Goal: Information Seeking & Learning: Learn about a topic

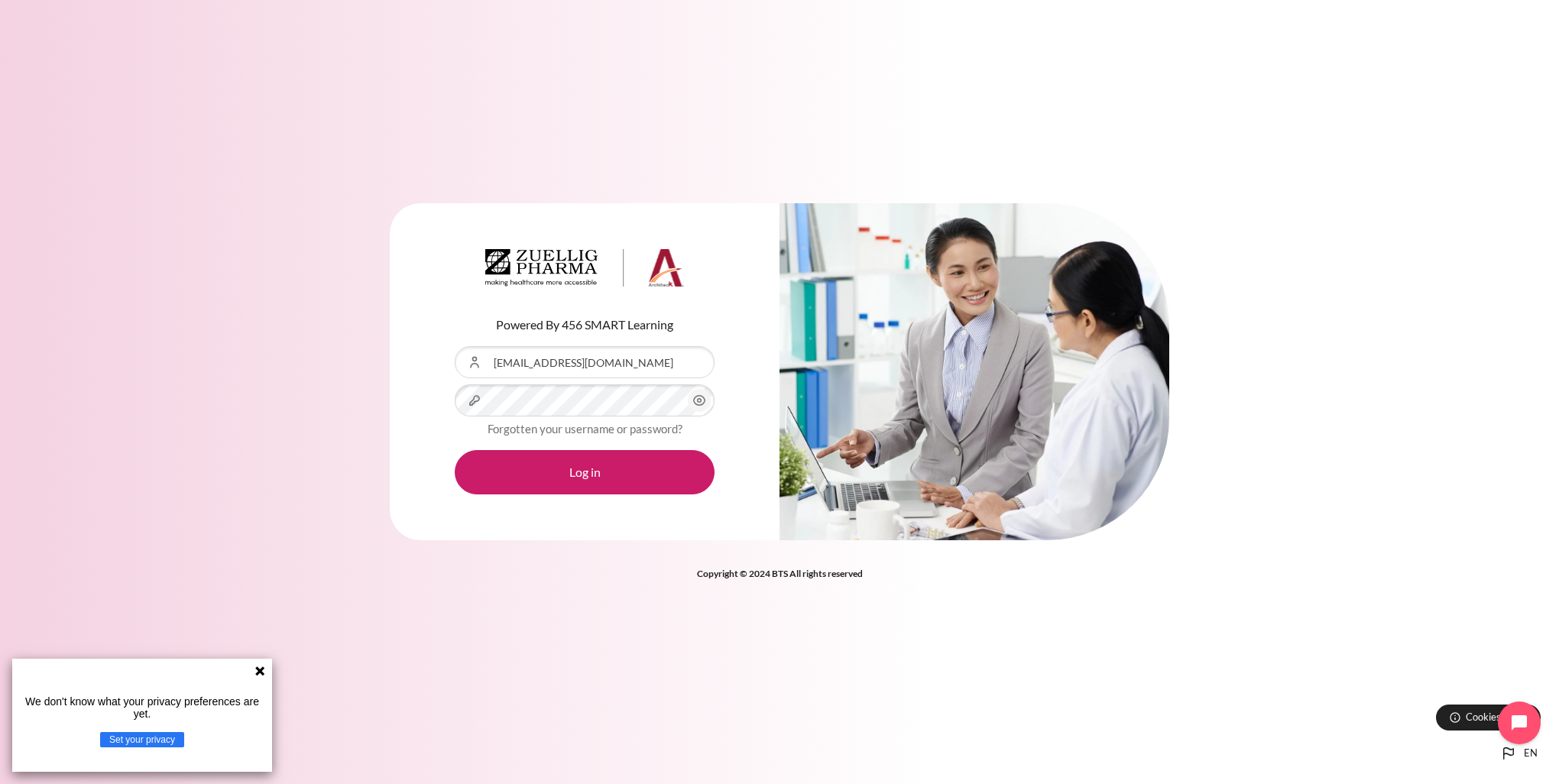
click at [455, 450] on button "Log in" at bounding box center [585, 471] width 260 height 44
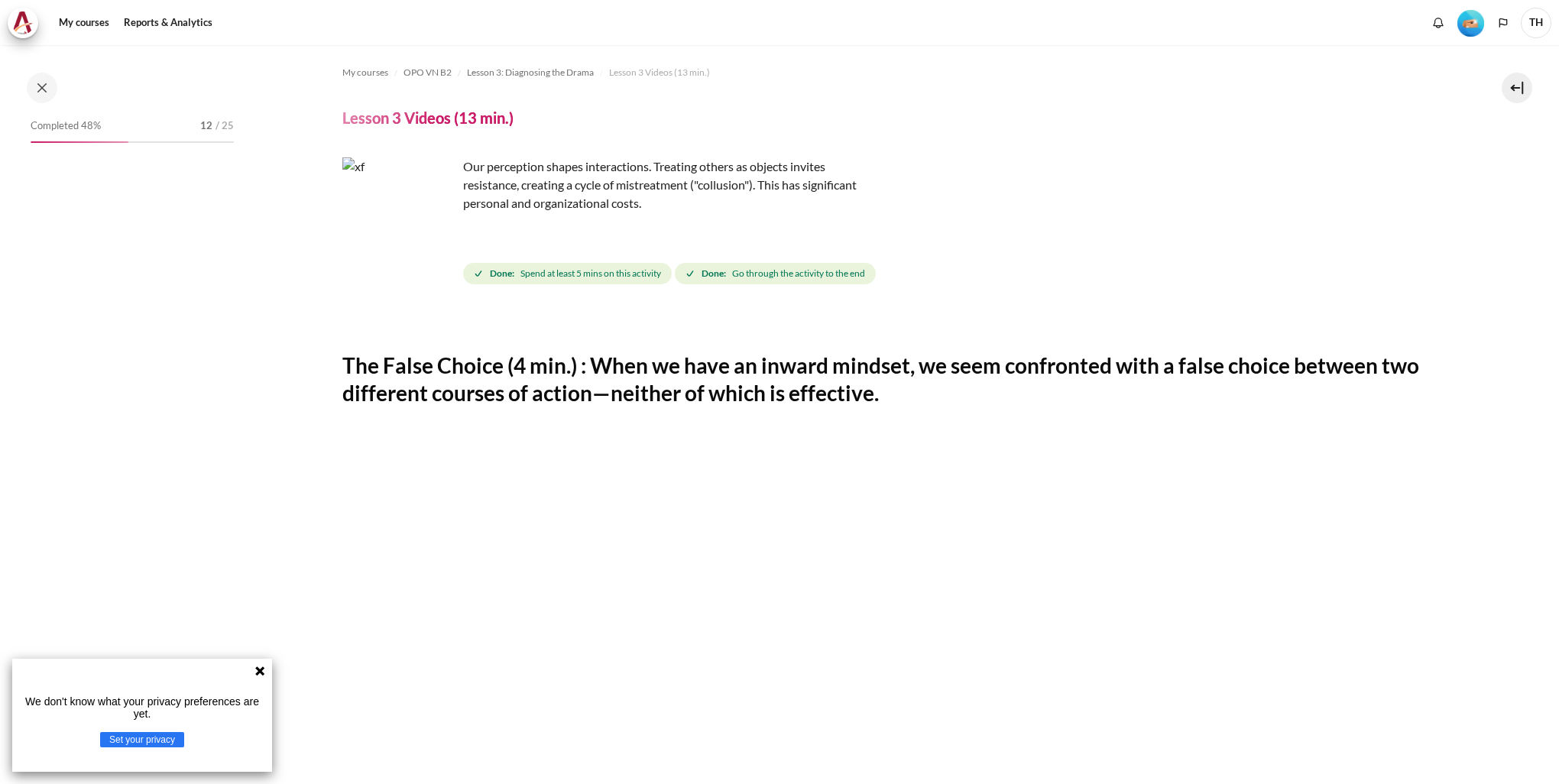
click at [532, 368] on h2 "The False Choice (4 min.) : When we have an inward mindset, we seem confronted …" at bounding box center [896, 379] width 1108 height 56
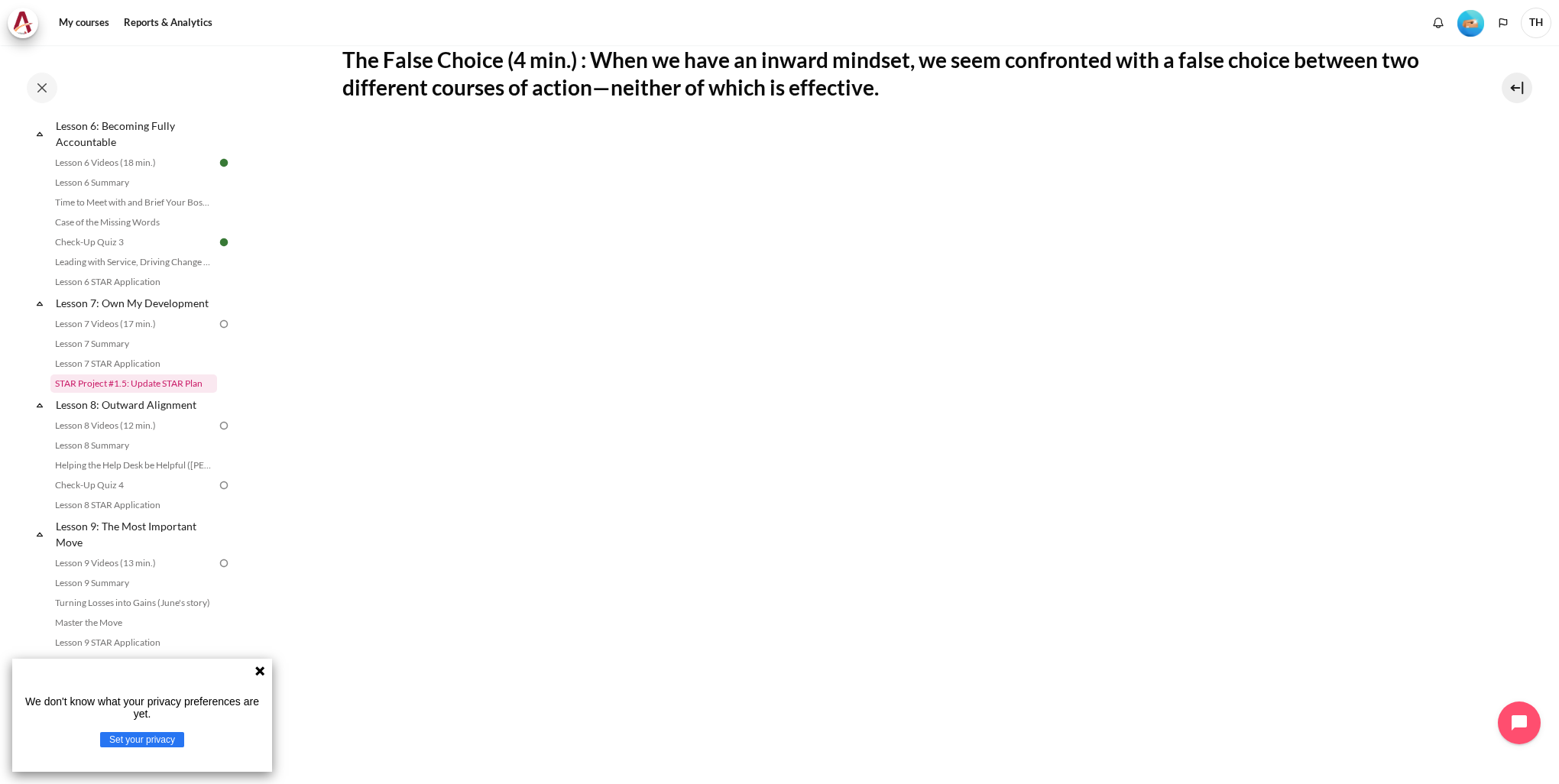
scroll to position [741, 0]
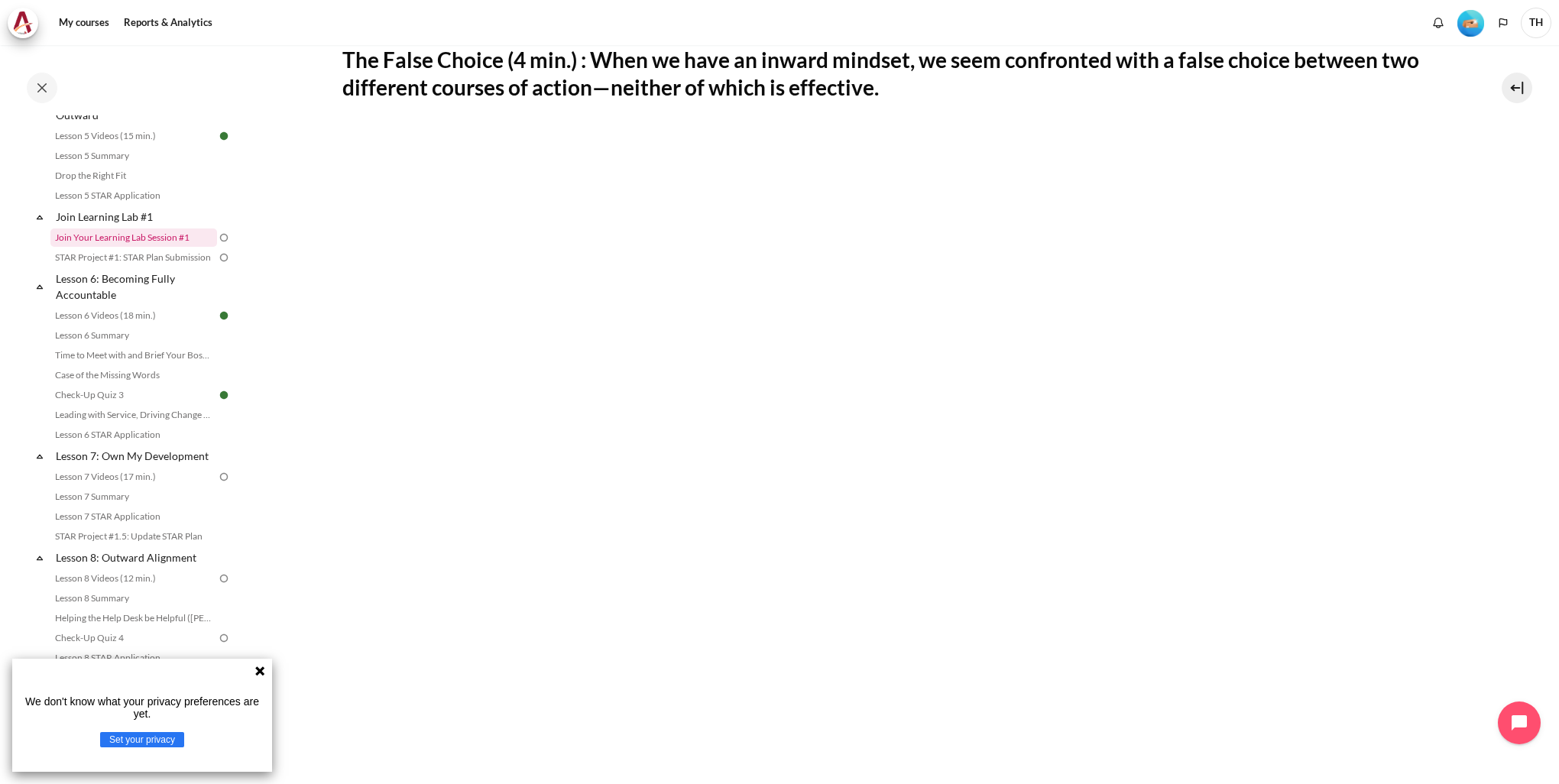
click at [155, 247] on link "Join Your Learning Lab Session #1" at bounding box center [134, 237] width 167 height 18
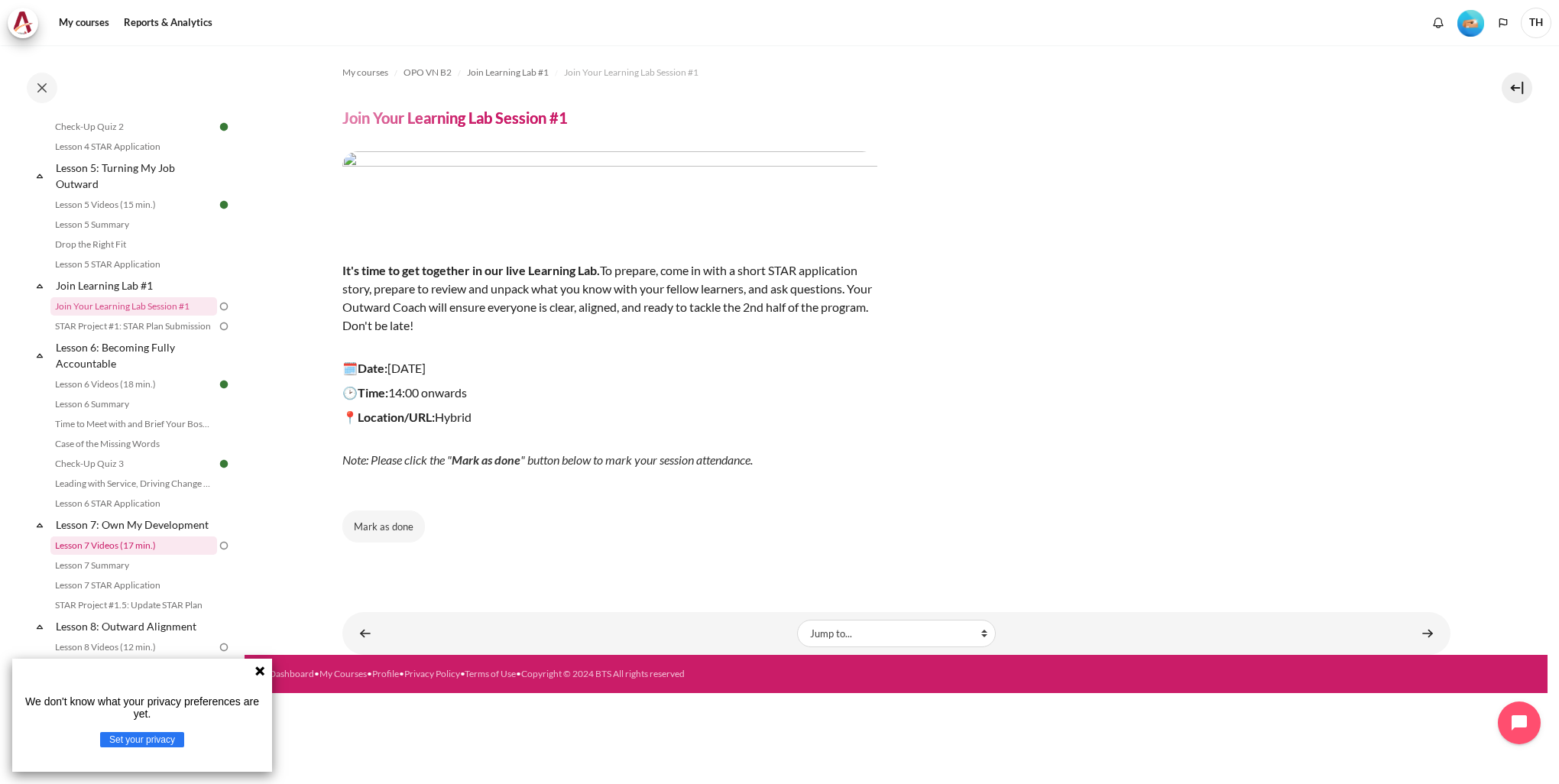
scroll to position [873, 0]
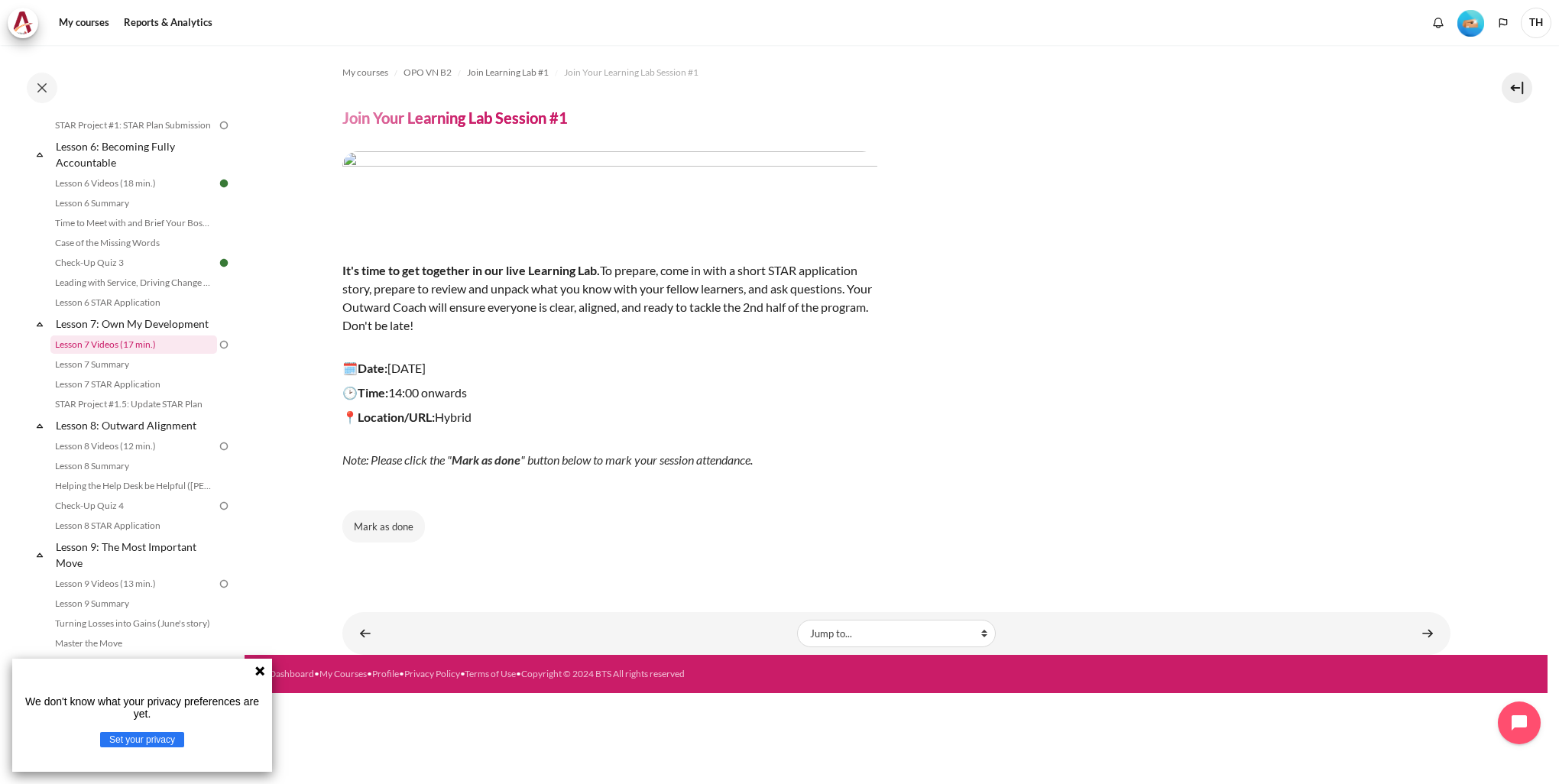
click at [143, 353] on link "Lesson 7 Videos (17 min.)" at bounding box center [134, 344] width 167 height 18
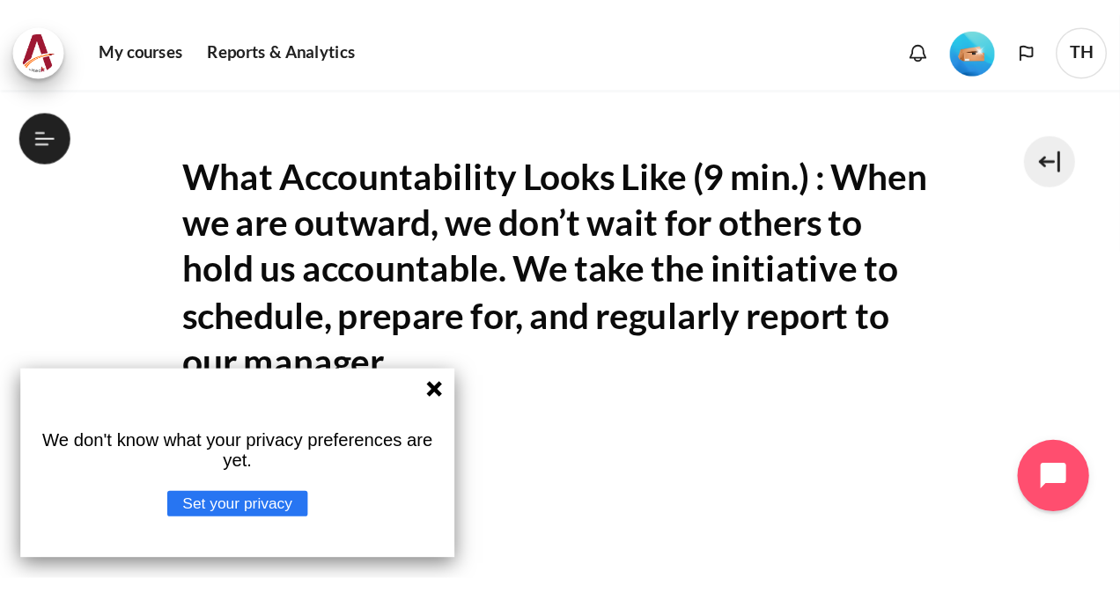
scroll to position [929, 0]
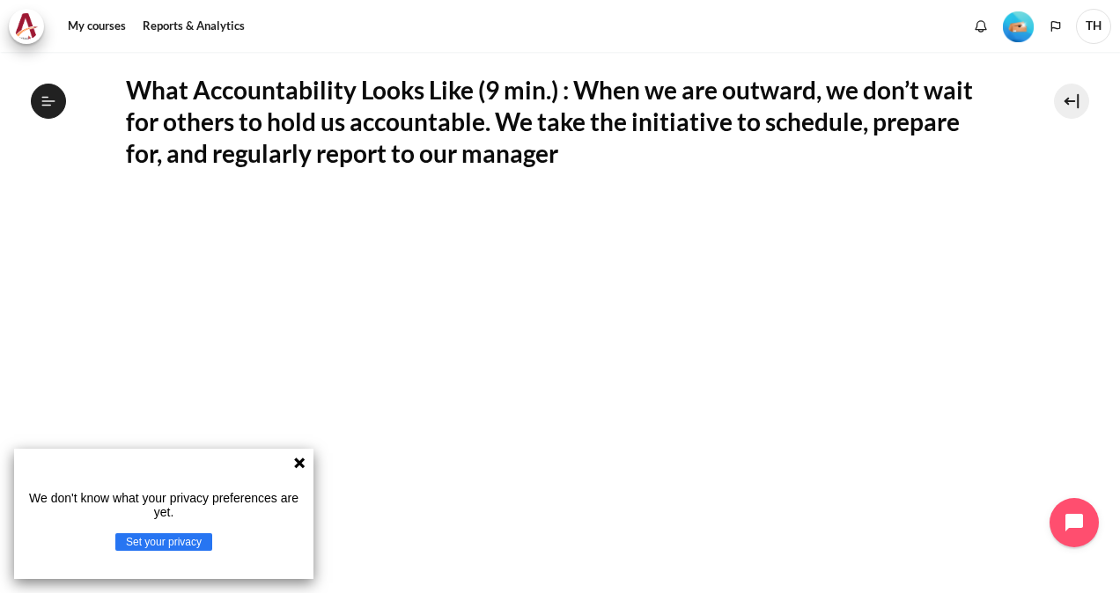
click at [297, 463] on icon at bounding box center [299, 463] width 11 height 11
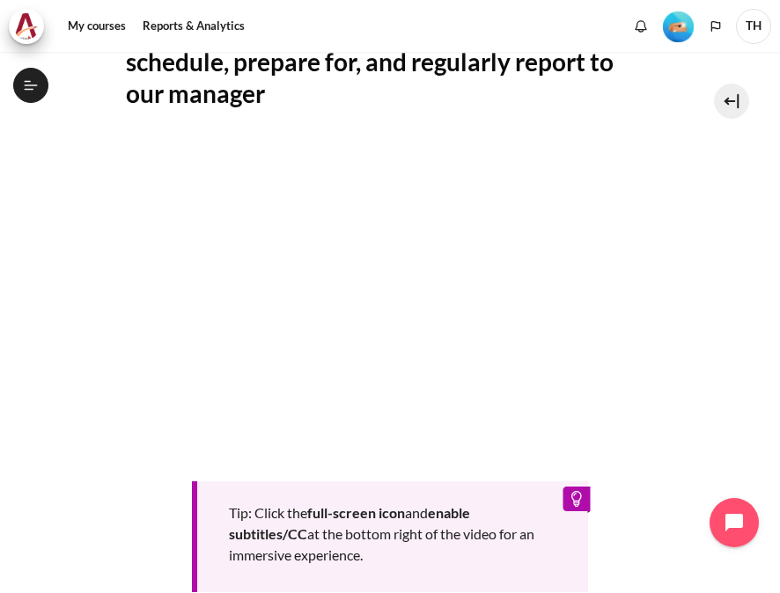
scroll to position [761, 0]
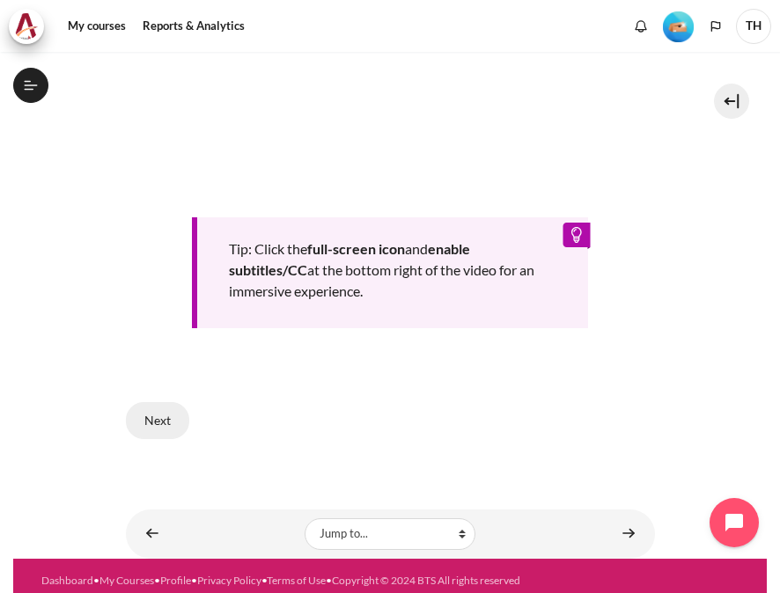
click at [148, 420] on button "Next" at bounding box center [157, 420] width 63 height 37
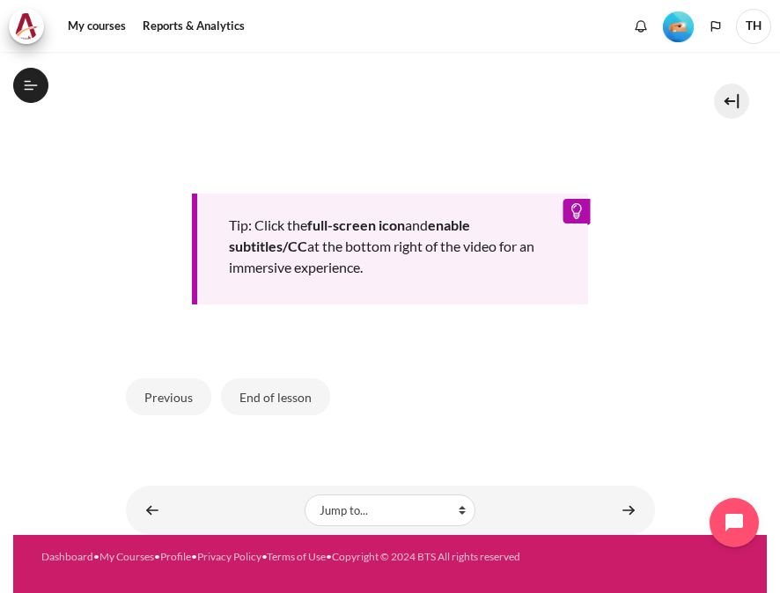
scroll to position [1167, 0]
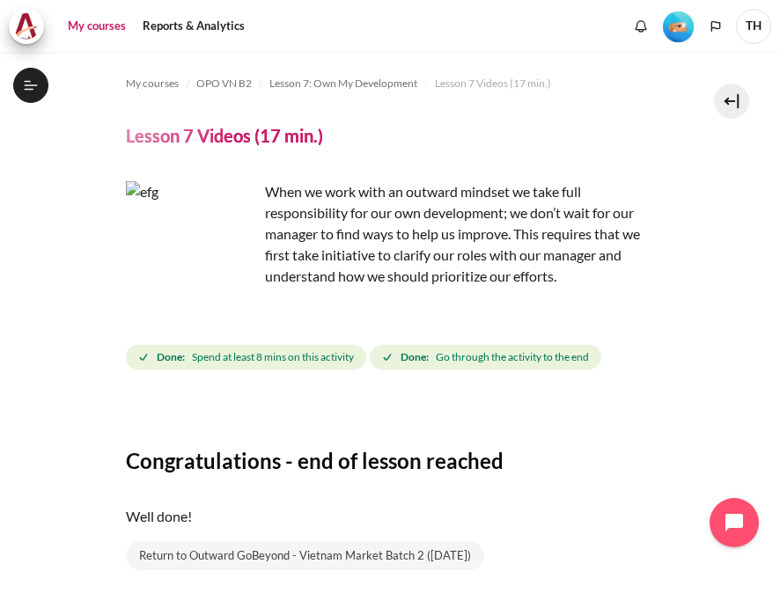
click at [106, 18] on link "My courses" at bounding box center [97, 26] width 70 height 35
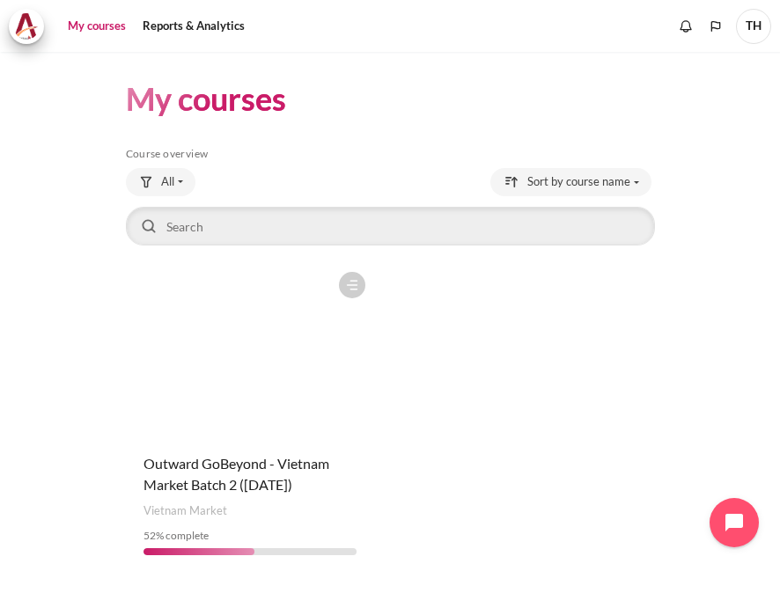
scroll to position [63, 0]
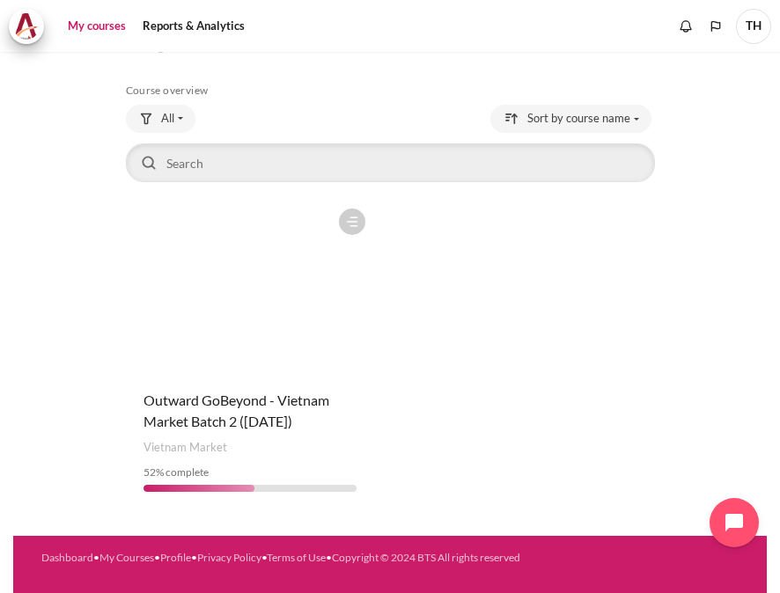
click at [185, 265] on figure "Content" at bounding box center [250, 288] width 249 height 176
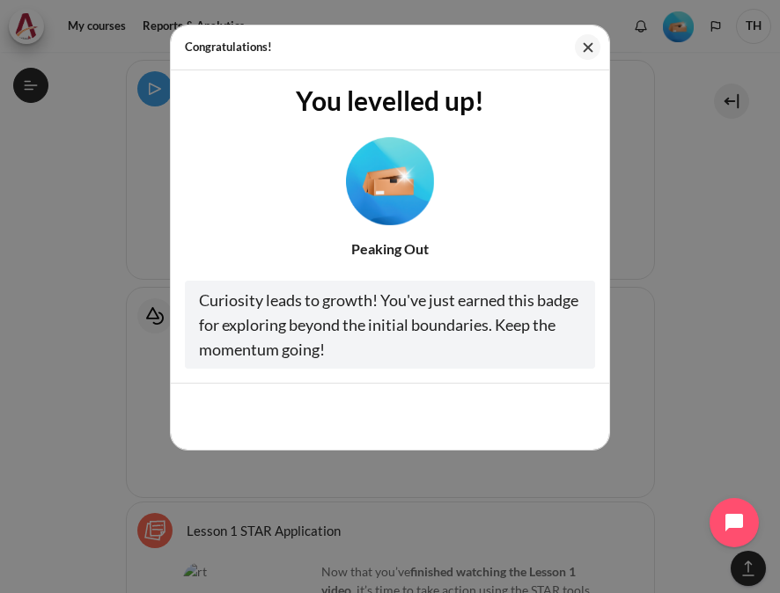
scroll to position [3482, 0]
click at [364, 178] on img "Level #2" at bounding box center [390, 180] width 88 height 88
click at [522, 412] on button "Cool, thanks!" at bounding box center [540, 416] width 109 height 37
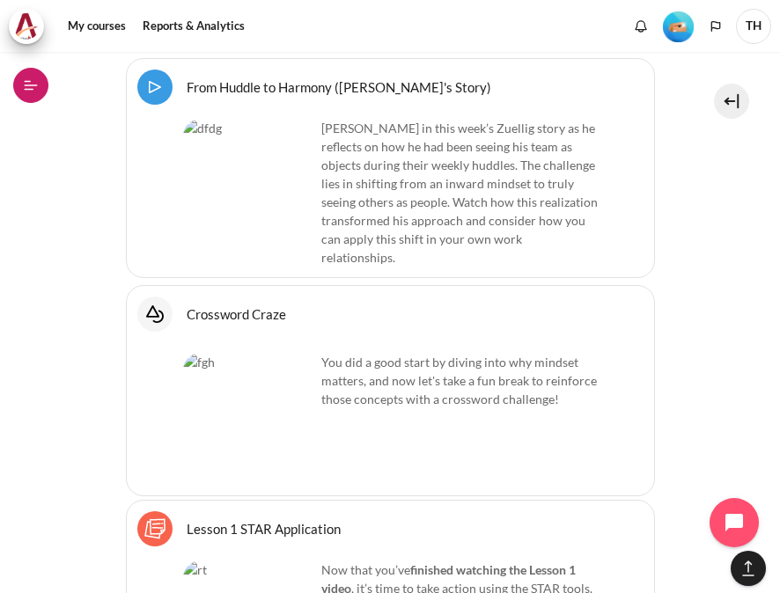
click at [24, 78] on icon at bounding box center [31, 85] width 16 height 16
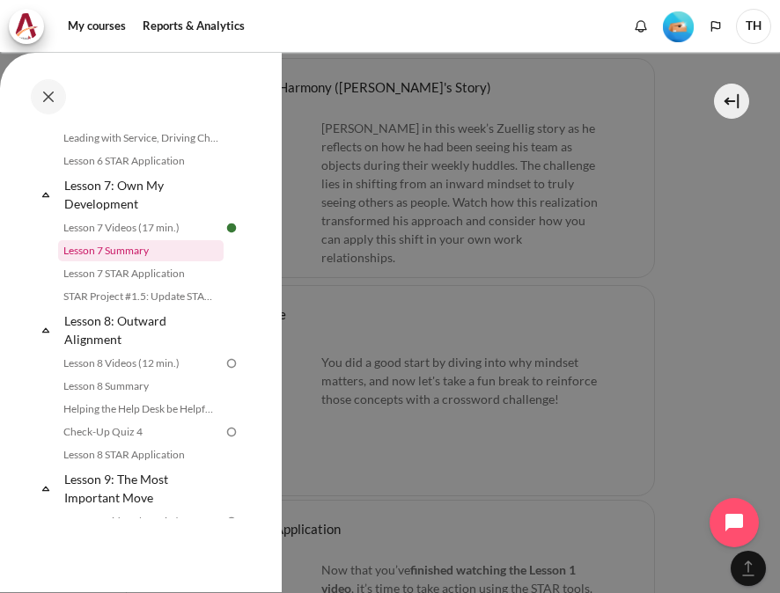
scroll to position [1374, 0]
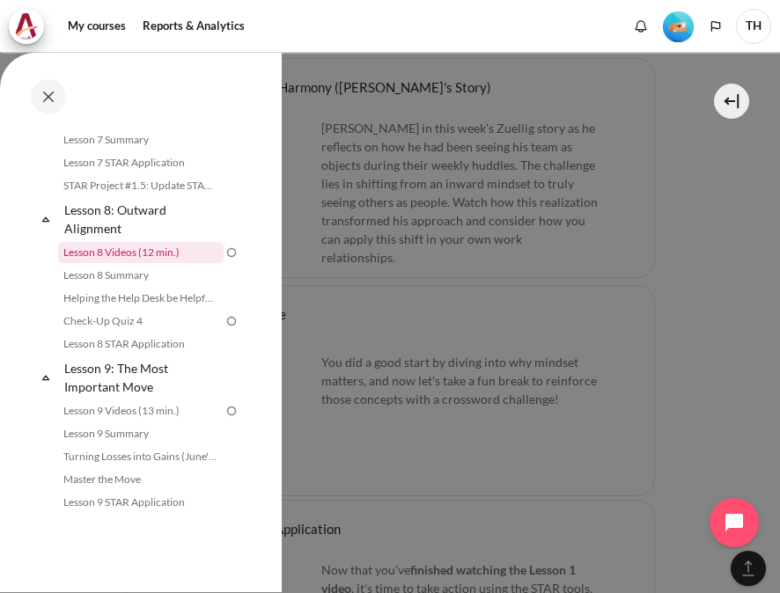
click at [148, 251] on link "Lesson 8 Videos (12 min.)" at bounding box center [140, 252] width 165 height 21
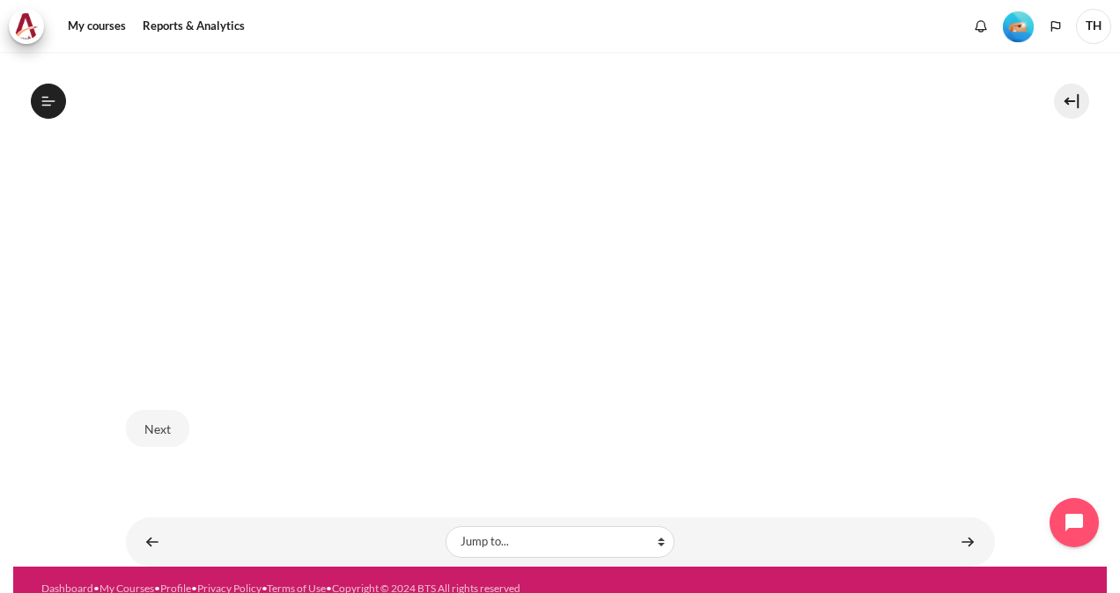
scroll to position [696, 0]
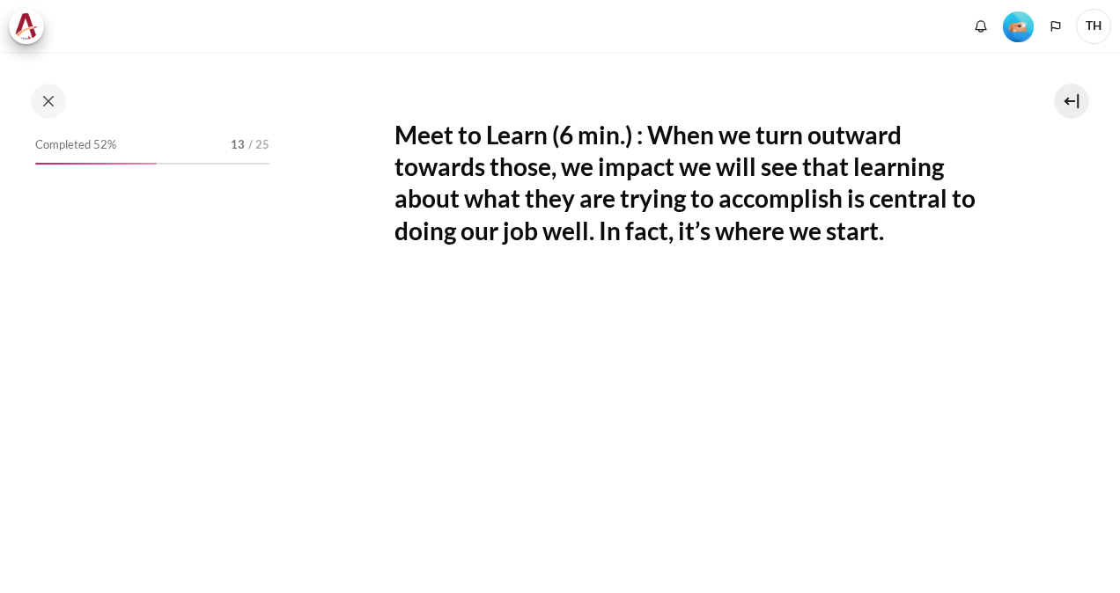
scroll to position [528, 0]
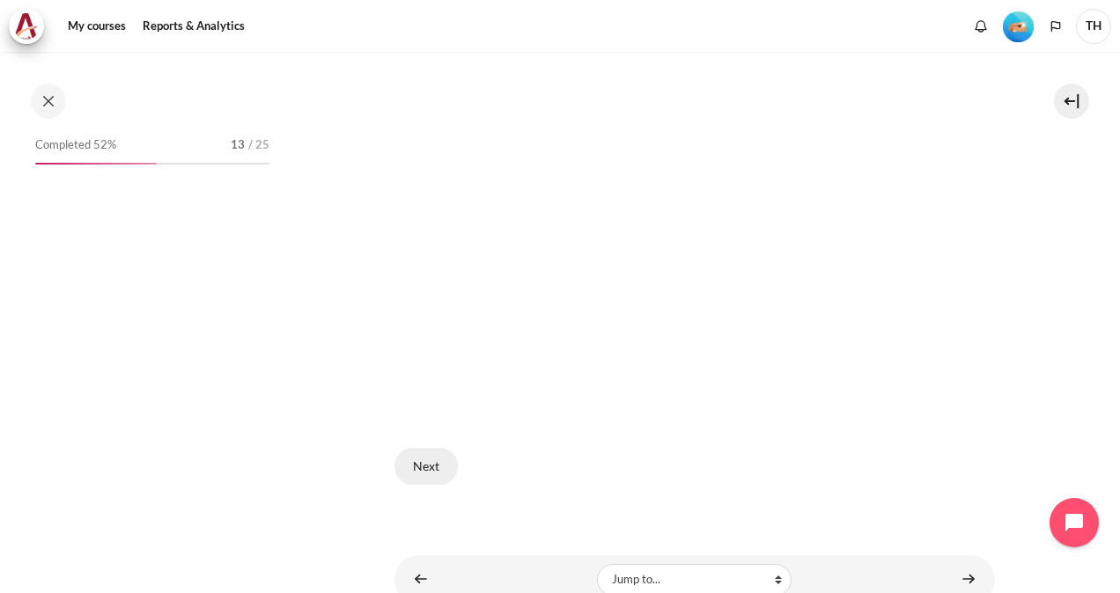
click at [437, 461] on button "Next" at bounding box center [425, 466] width 63 height 37
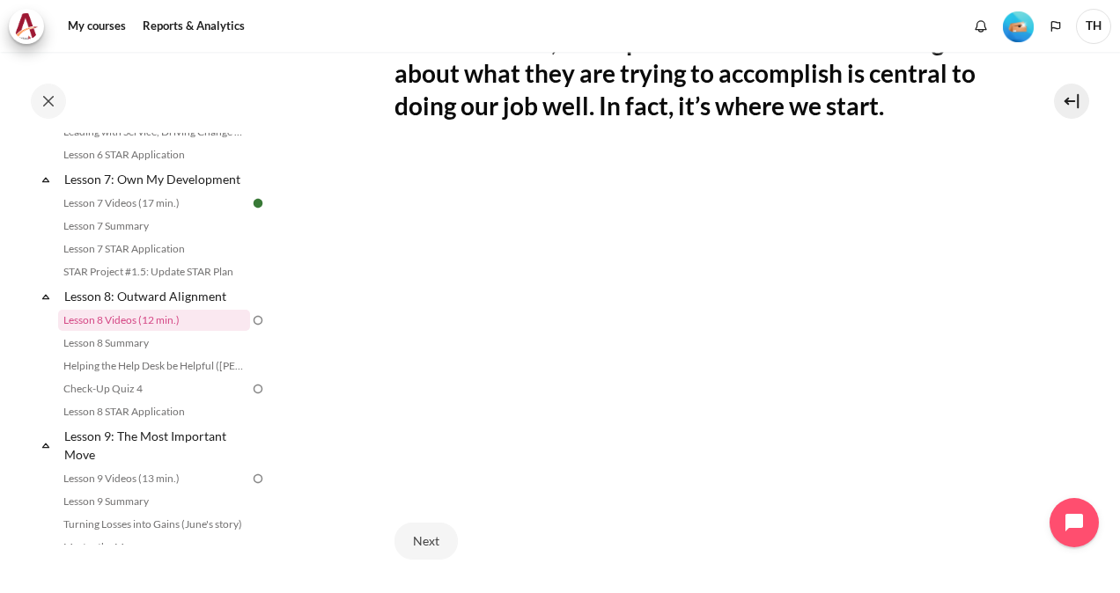
scroll to position [352, 0]
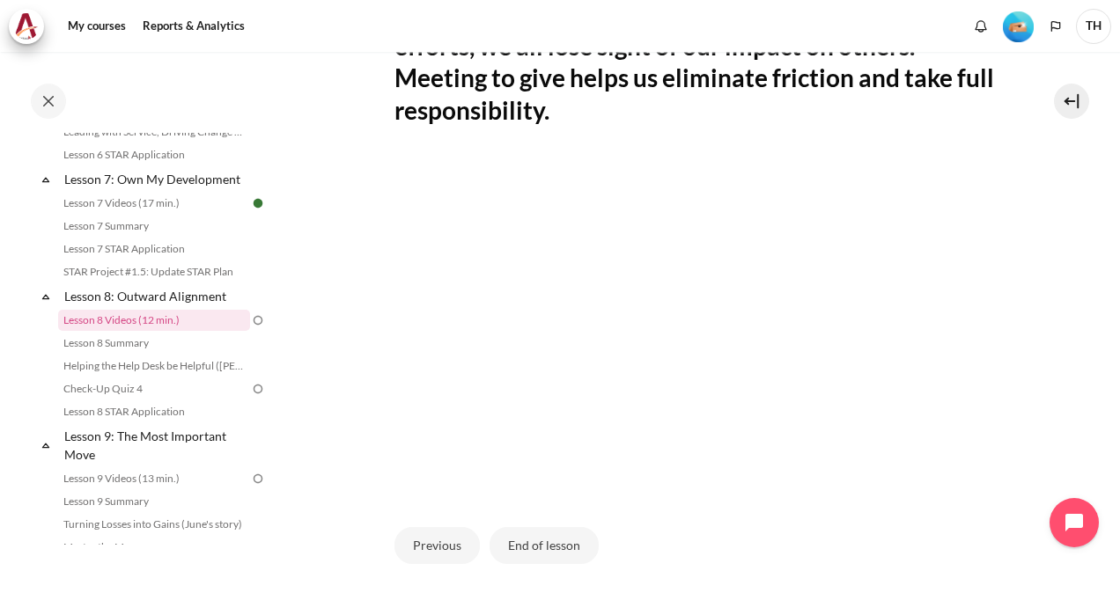
scroll to position [528, 0]
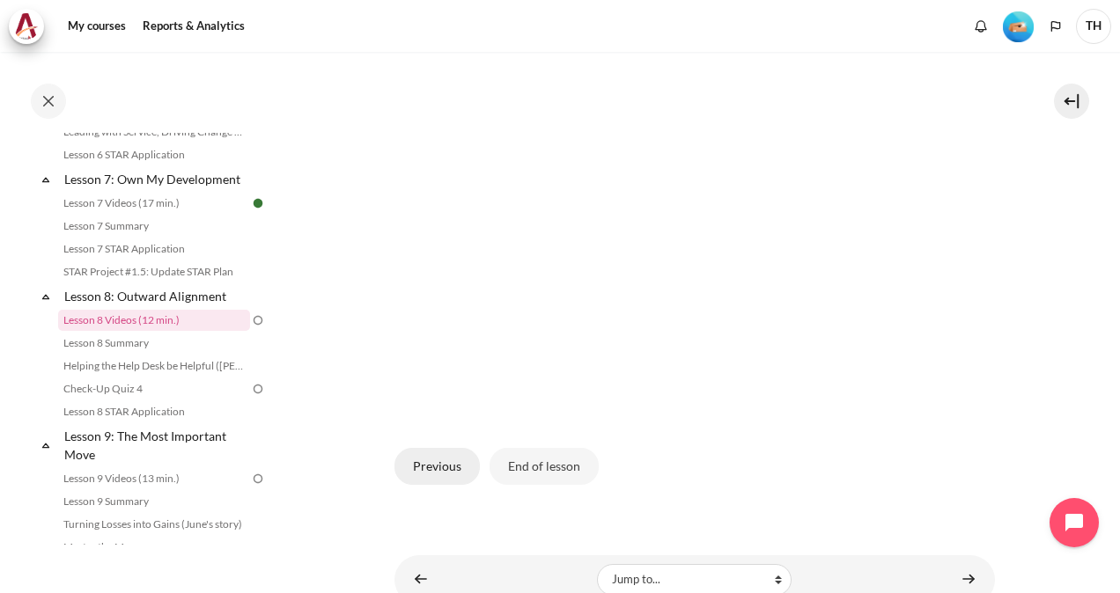
click at [435, 466] on button "Previous" at bounding box center [436, 466] width 85 height 37
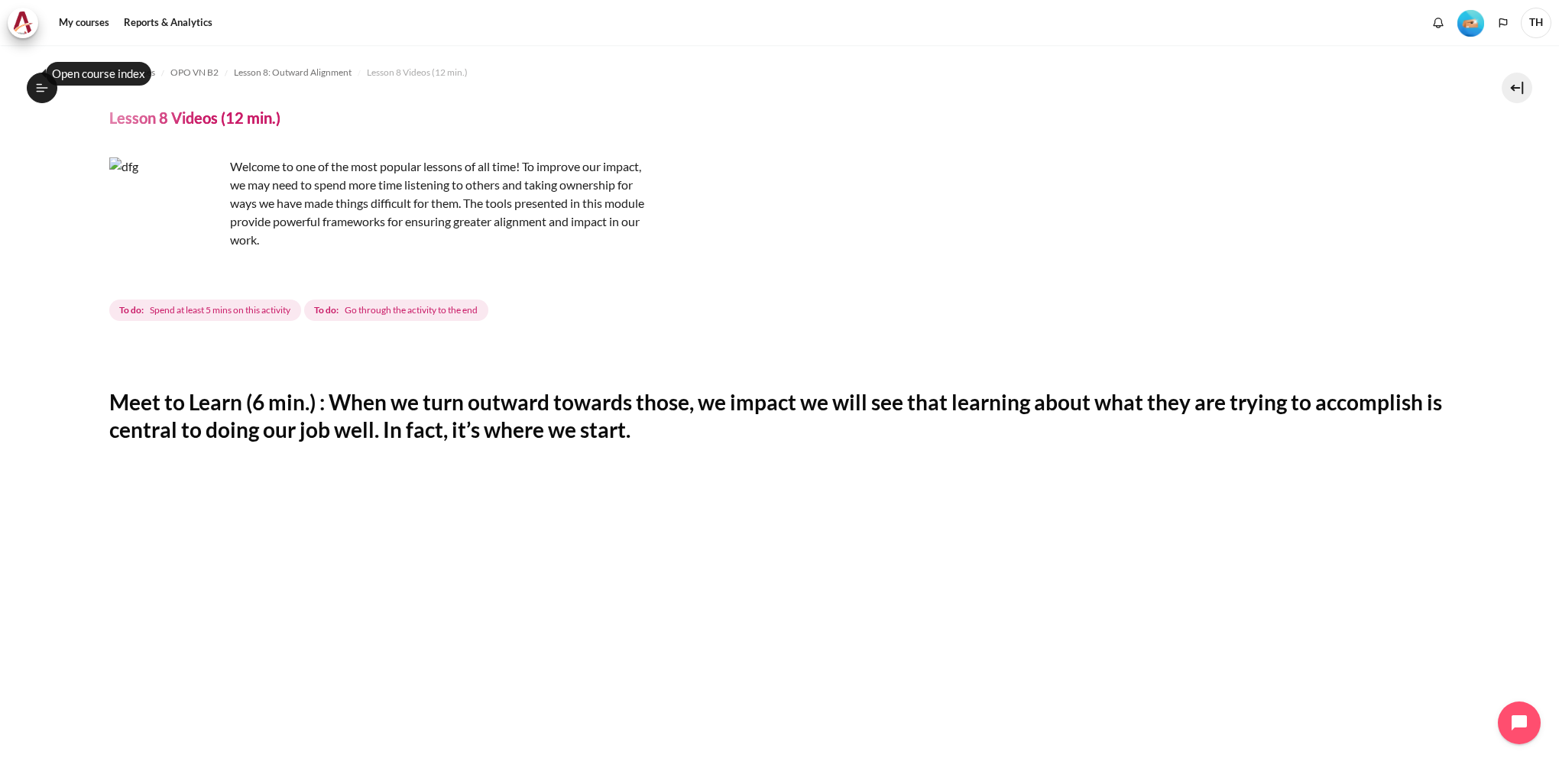
click at [186, 234] on img "Content" at bounding box center [167, 214] width 115 height 115
click at [195, 124] on h4 "Lesson 8 Videos (12 min.)" at bounding box center [195, 117] width 171 height 20
click at [253, 70] on span "Lesson 8: Outward Alignment" at bounding box center [293, 73] width 118 height 14
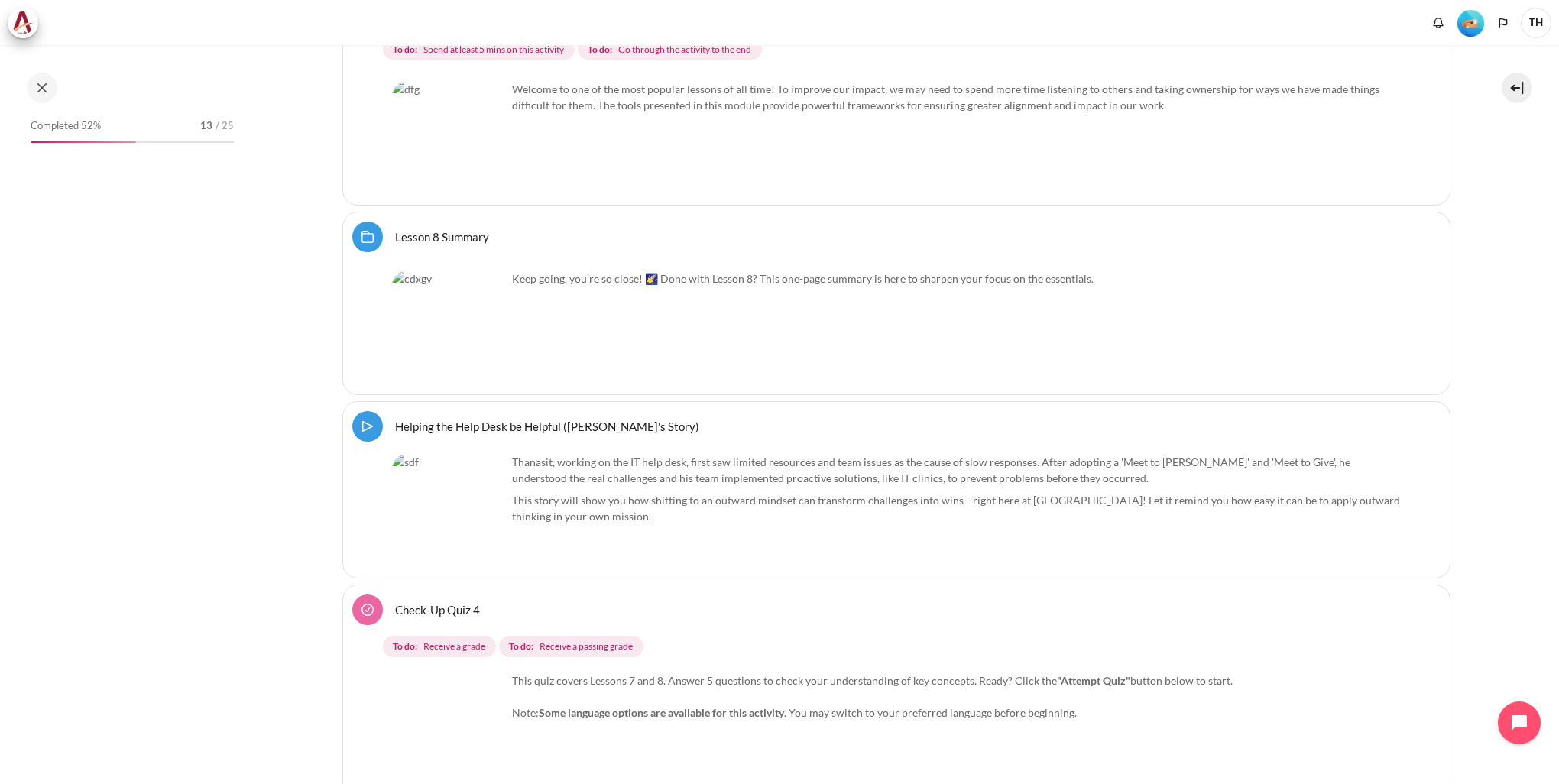
scroll to position [13641, 0]
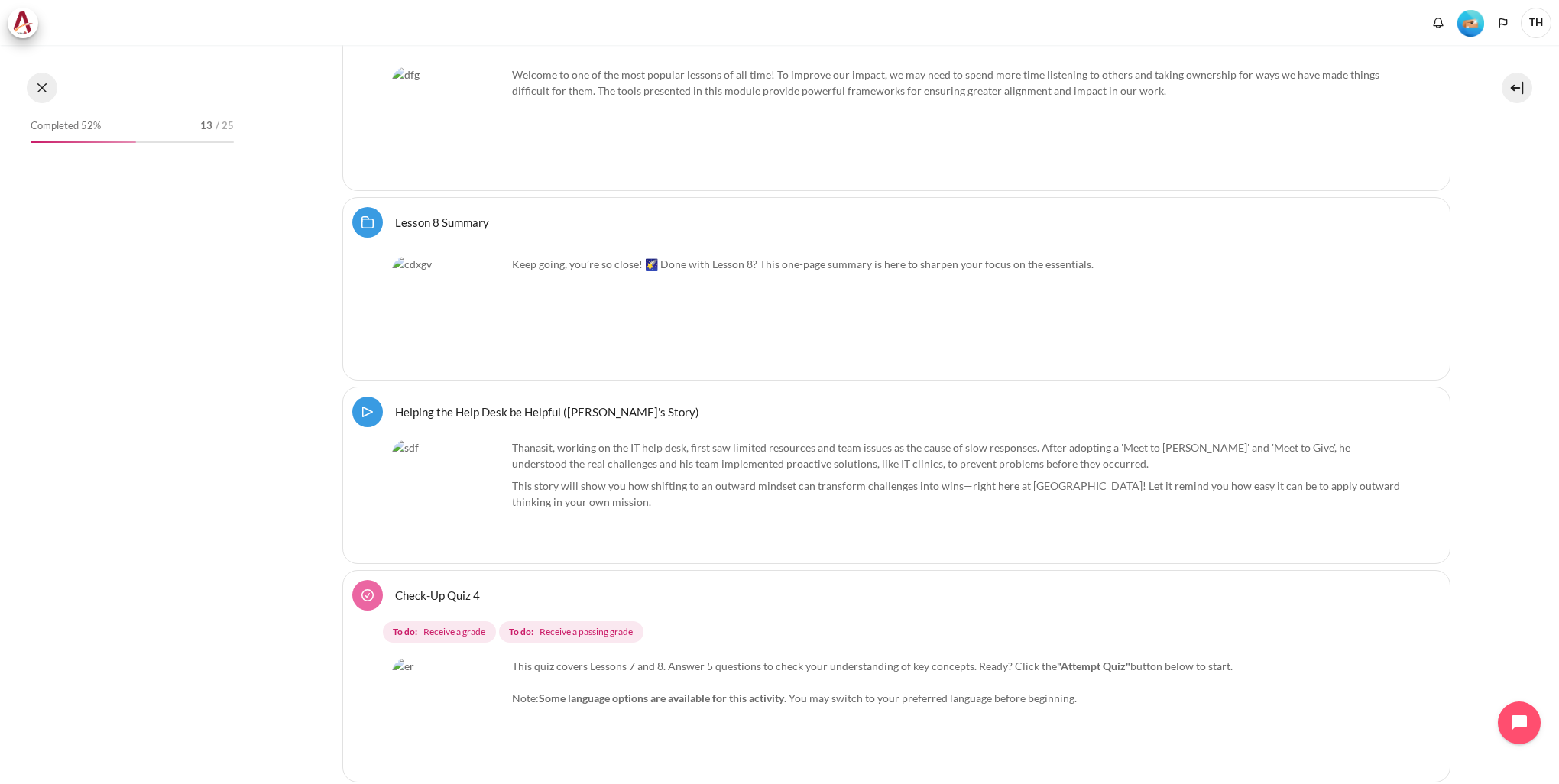
click at [44, 87] on button at bounding box center [42, 88] width 30 height 30
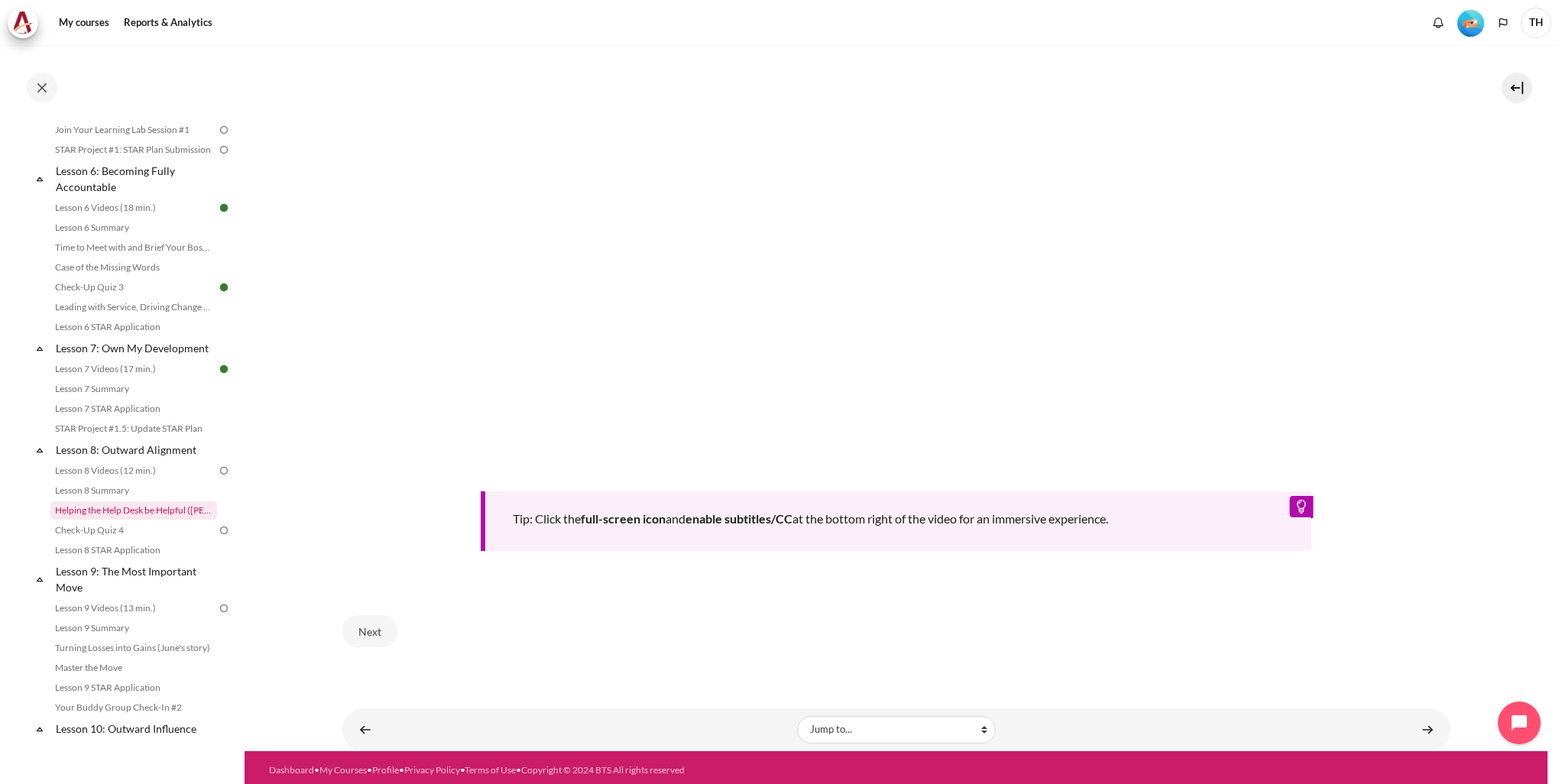
scroll to position [1200, 0]
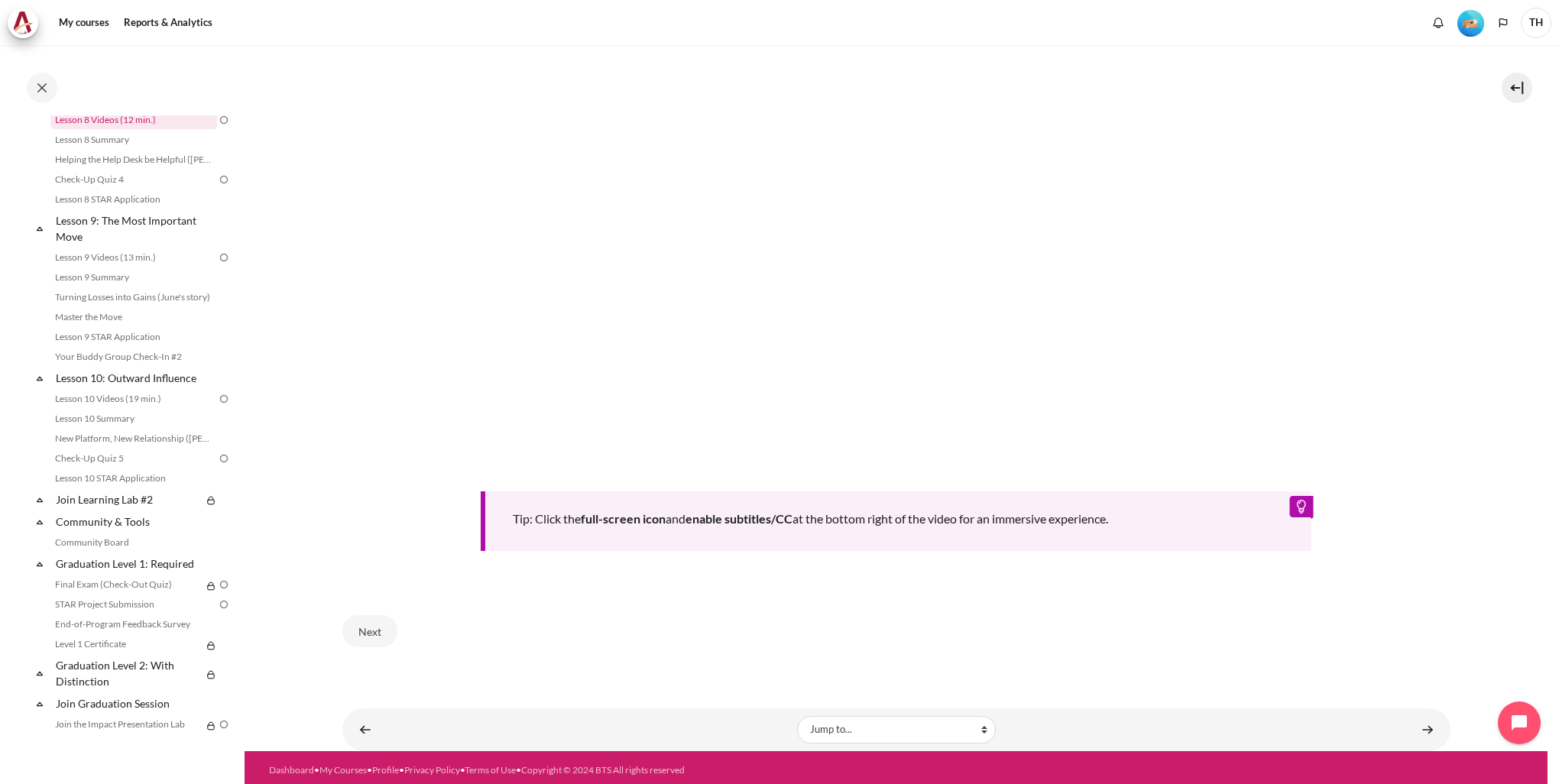
click at [152, 129] on link "Lesson 8 Videos (12 min.)" at bounding box center [134, 120] width 167 height 18
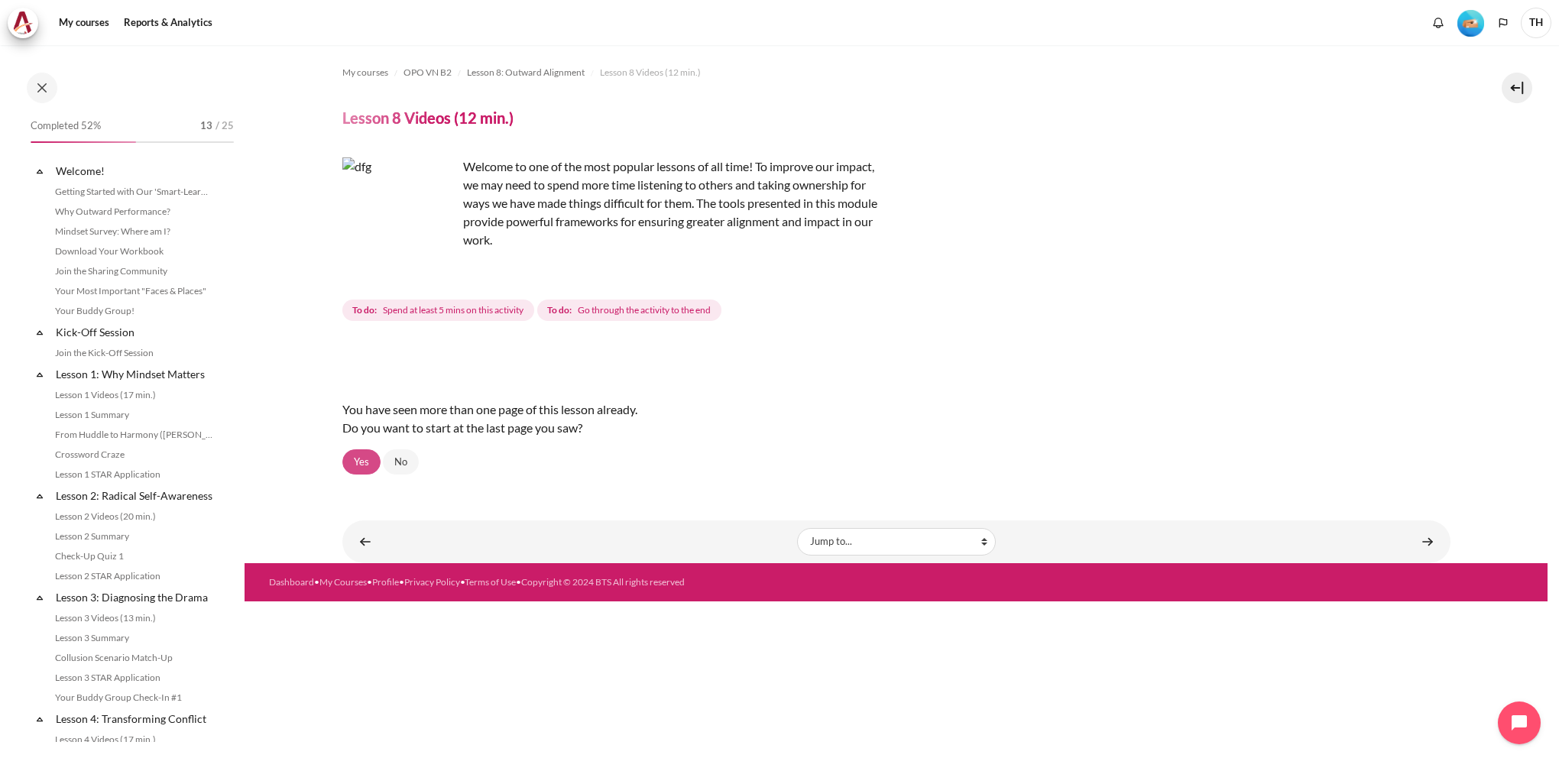
scroll to position [908, 0]
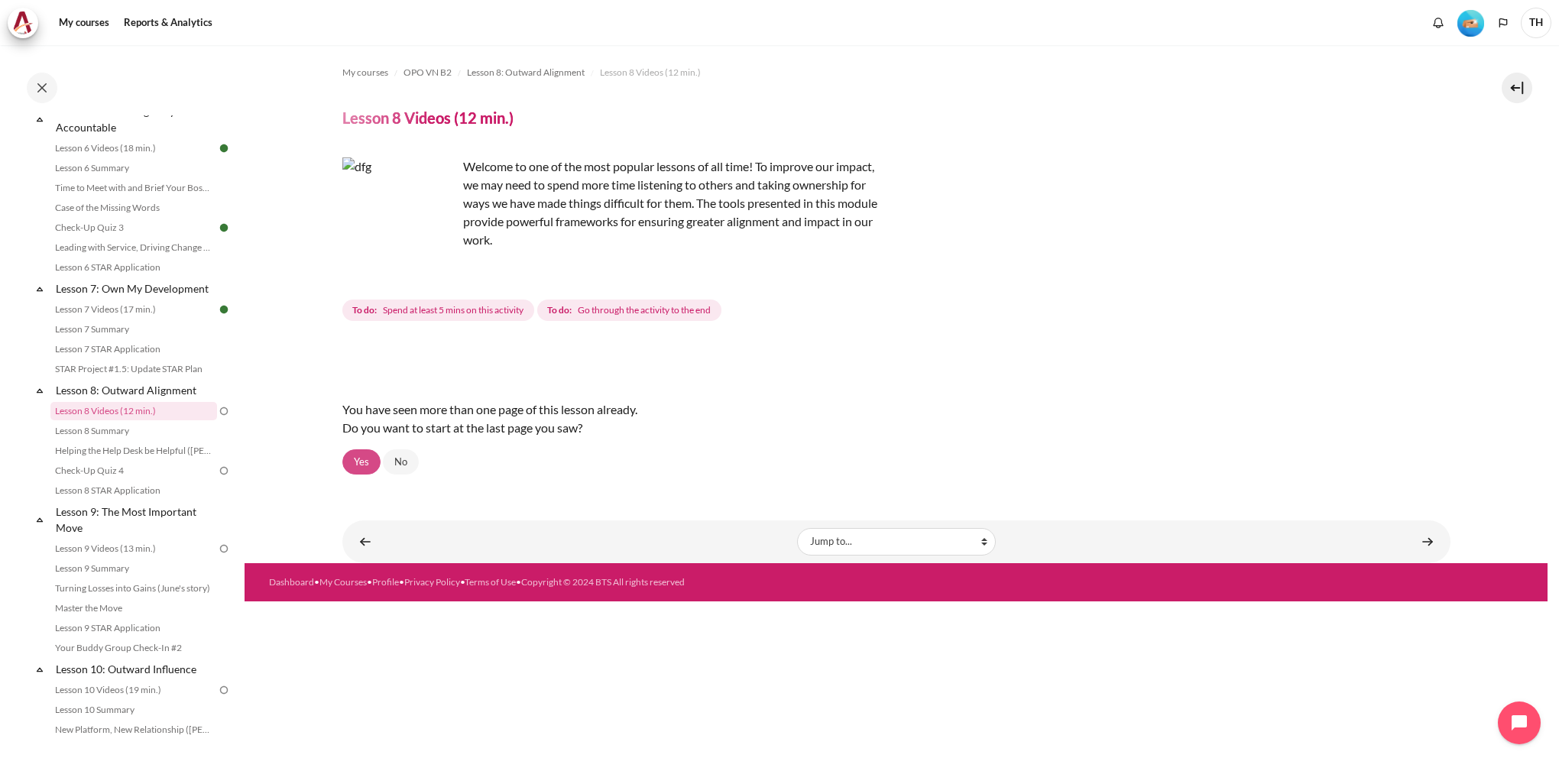
click at [361, 465] on link "Yes" at bounding box center [361, 463] width 38 height 26
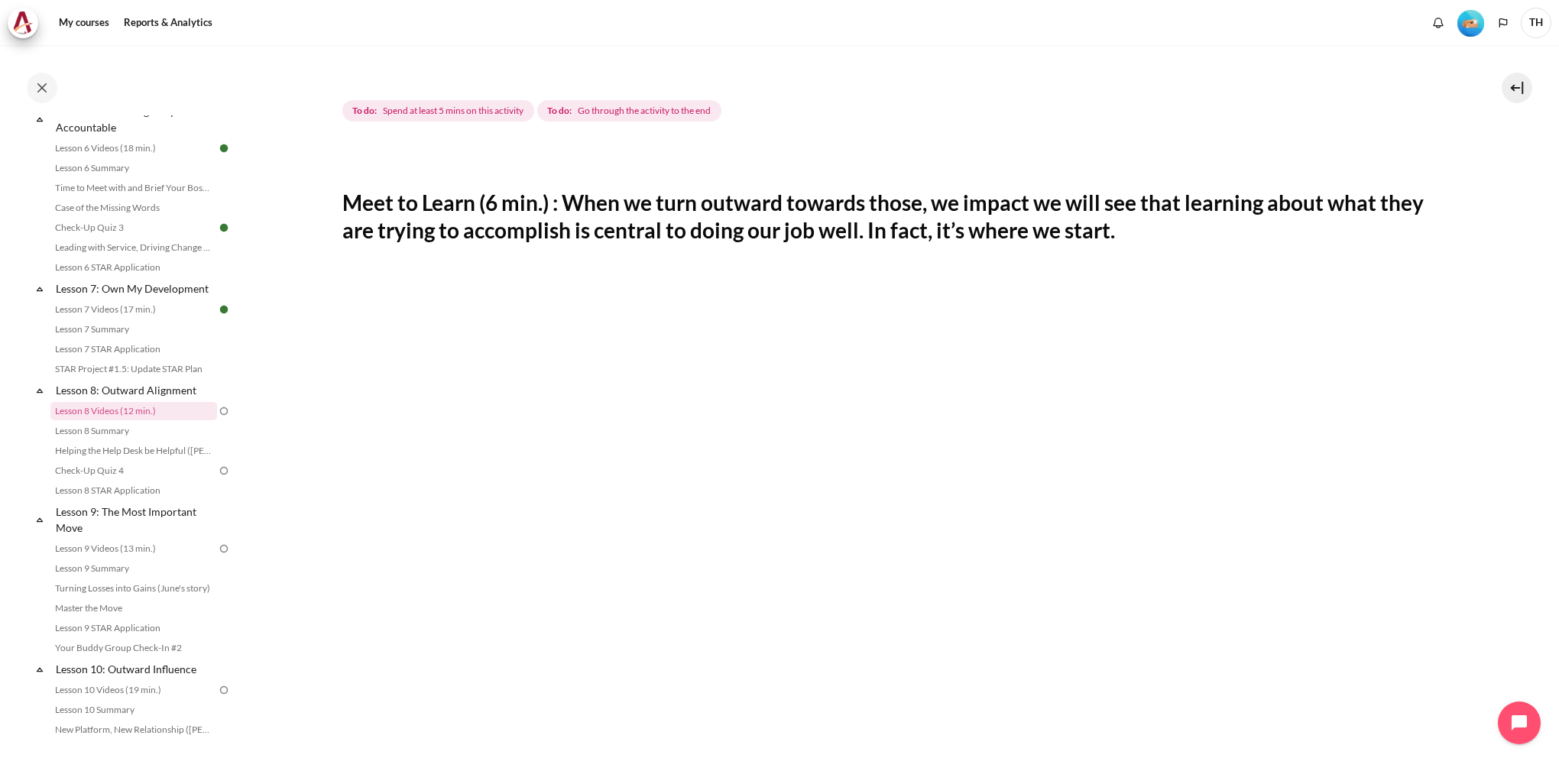
scroll to position [306, 0]
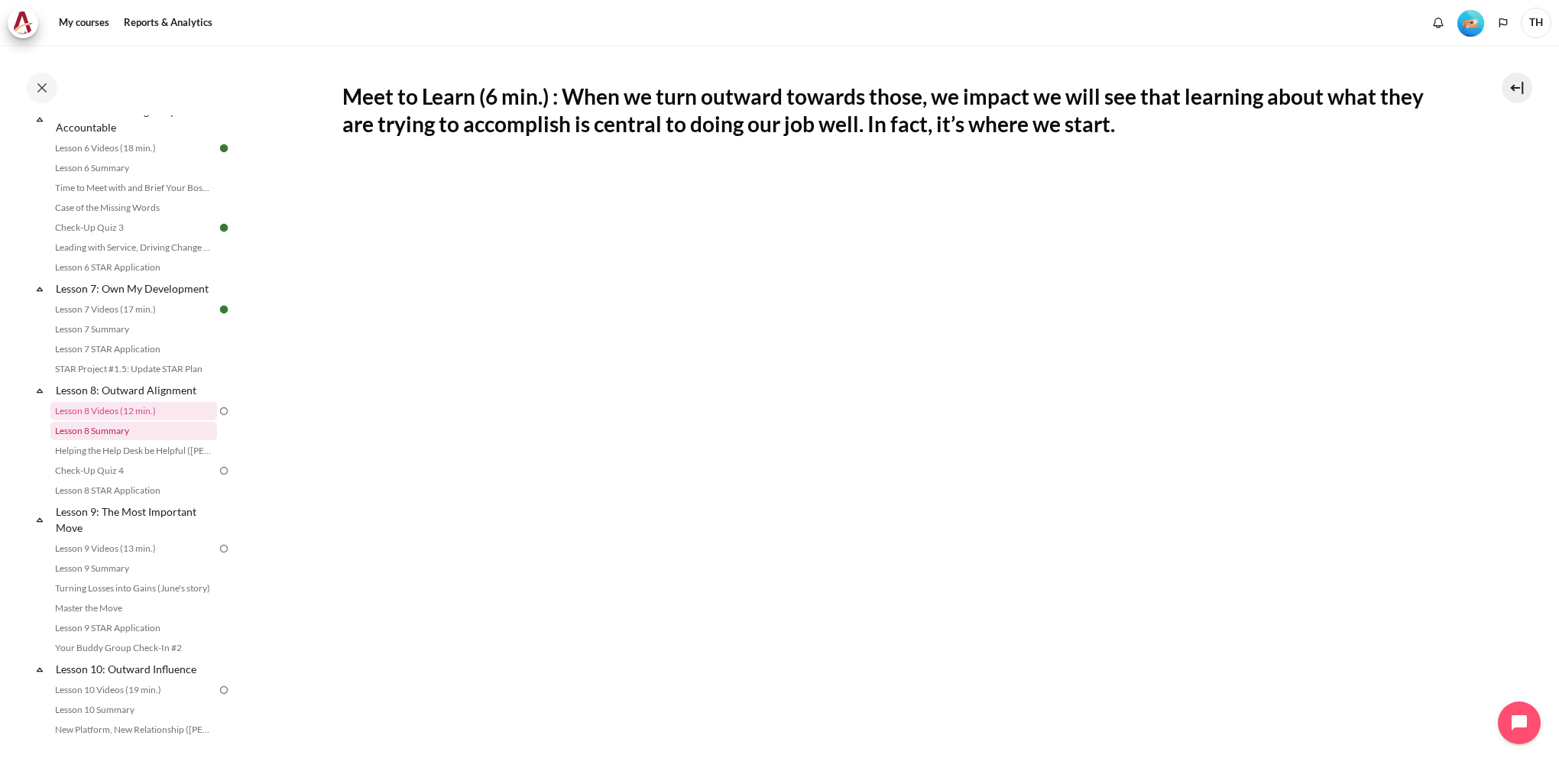
click at [114, 440] on link "Lesson 8 Summary" at bounding box center [134, 431] width 167 height 18
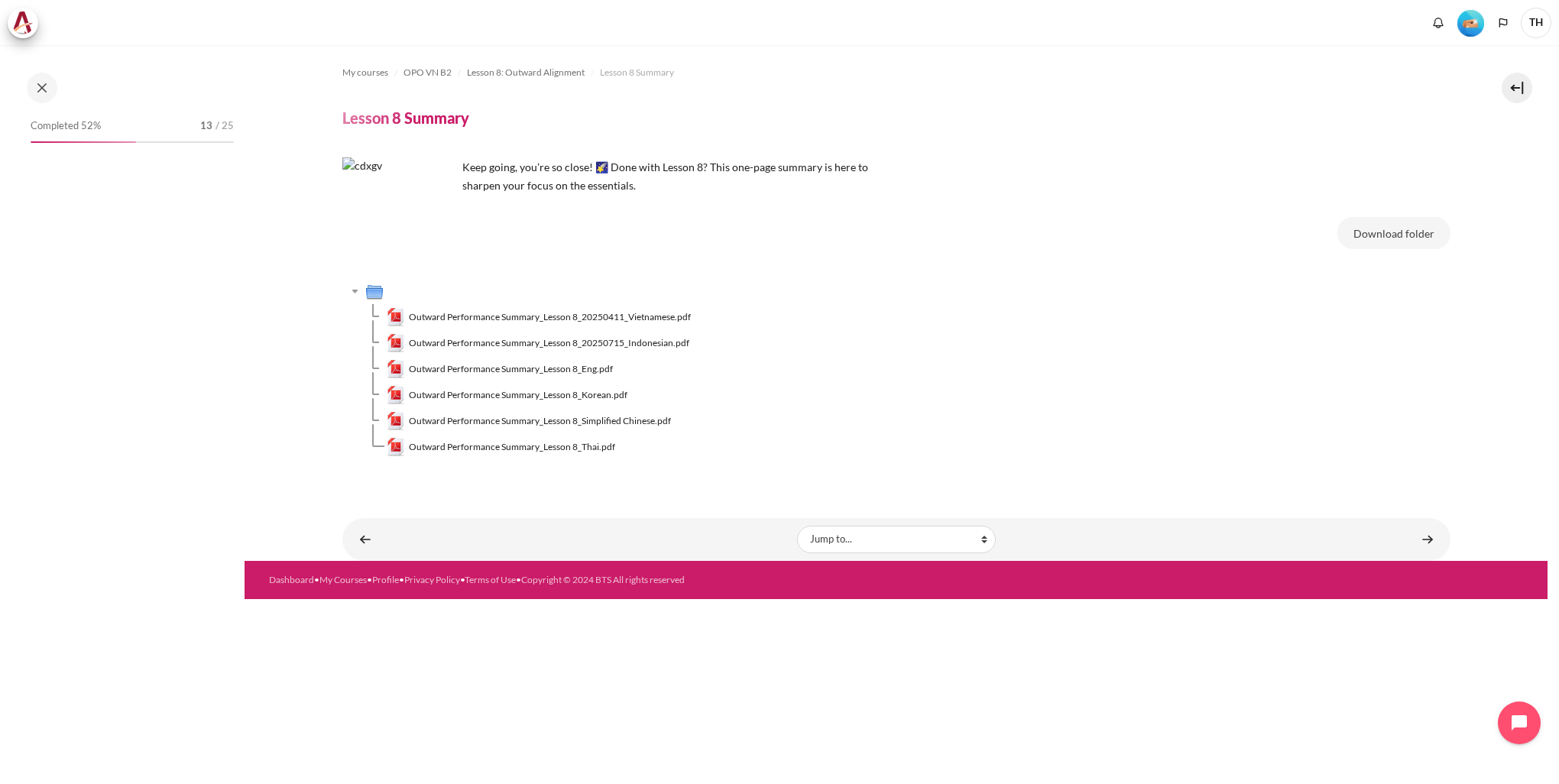
scroll to position [929, 0]
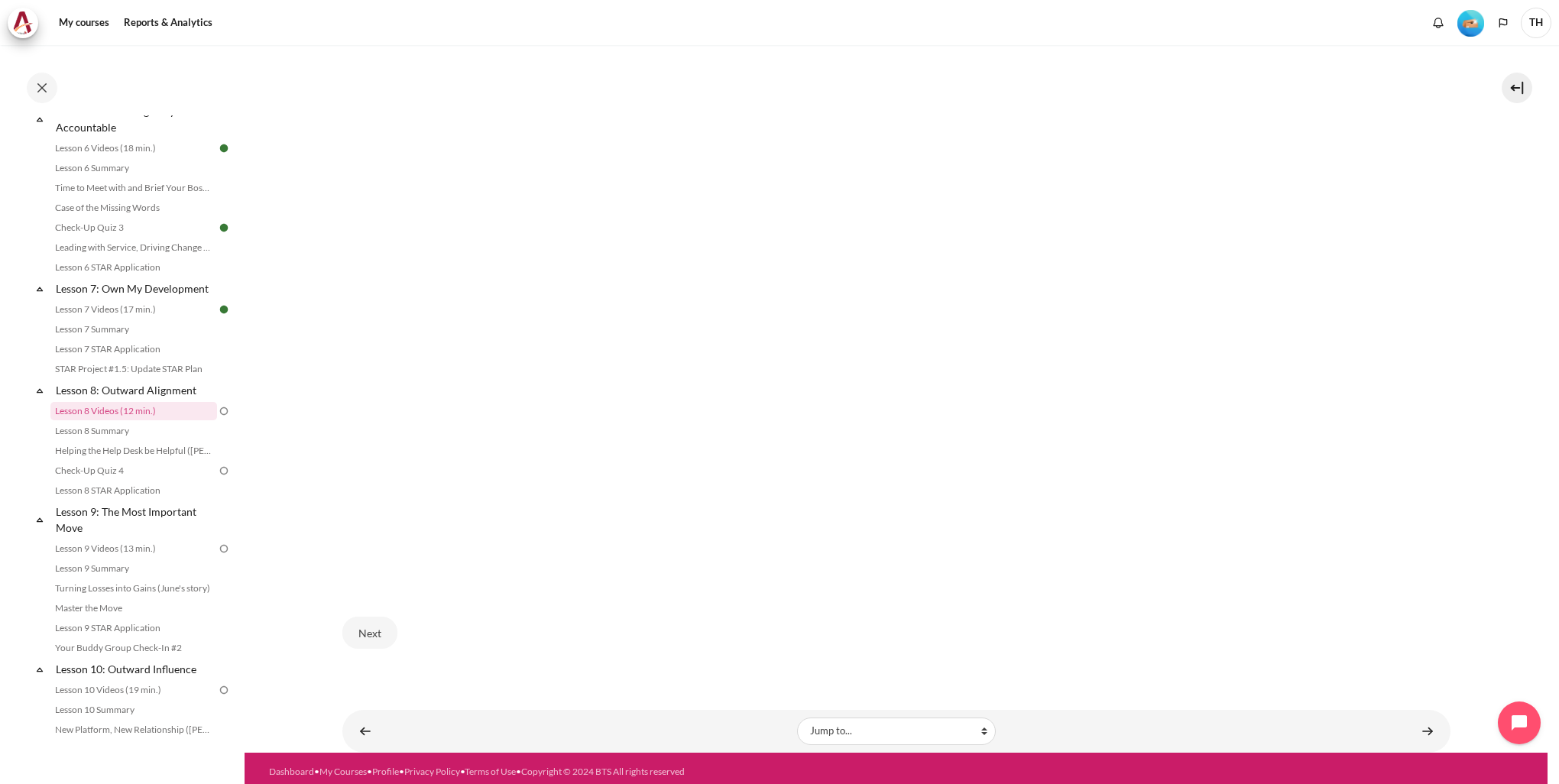
scroll to position [507, 0]
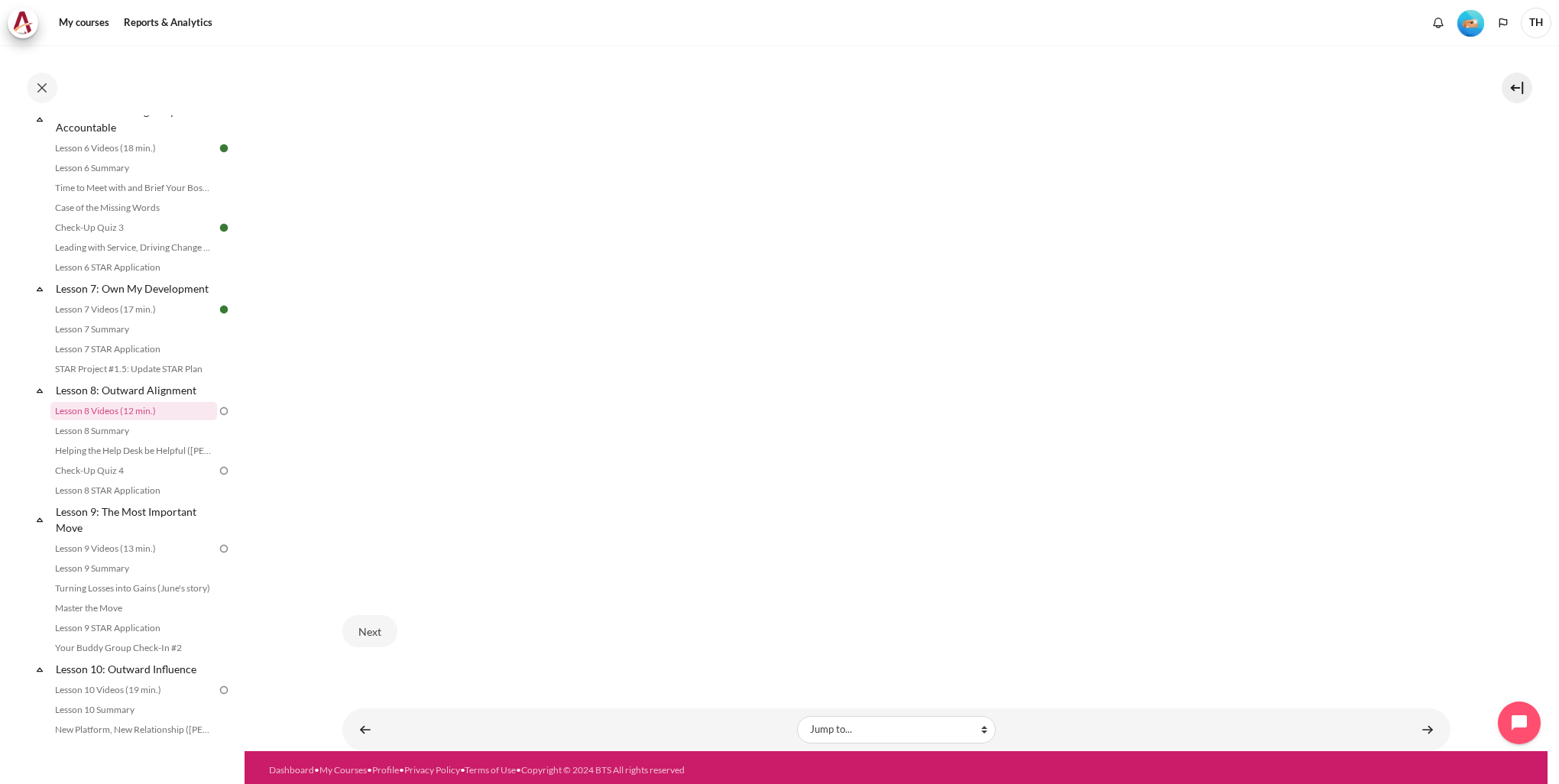
click at [109, 339] on li "Lesson 7 Summary" at bounding box center [141, 329] width 182 height 20
click at [119, 379] on link "STAR Project #1.5: Update STAR Plan" at bounding box center [134, 369] width 167 height 18
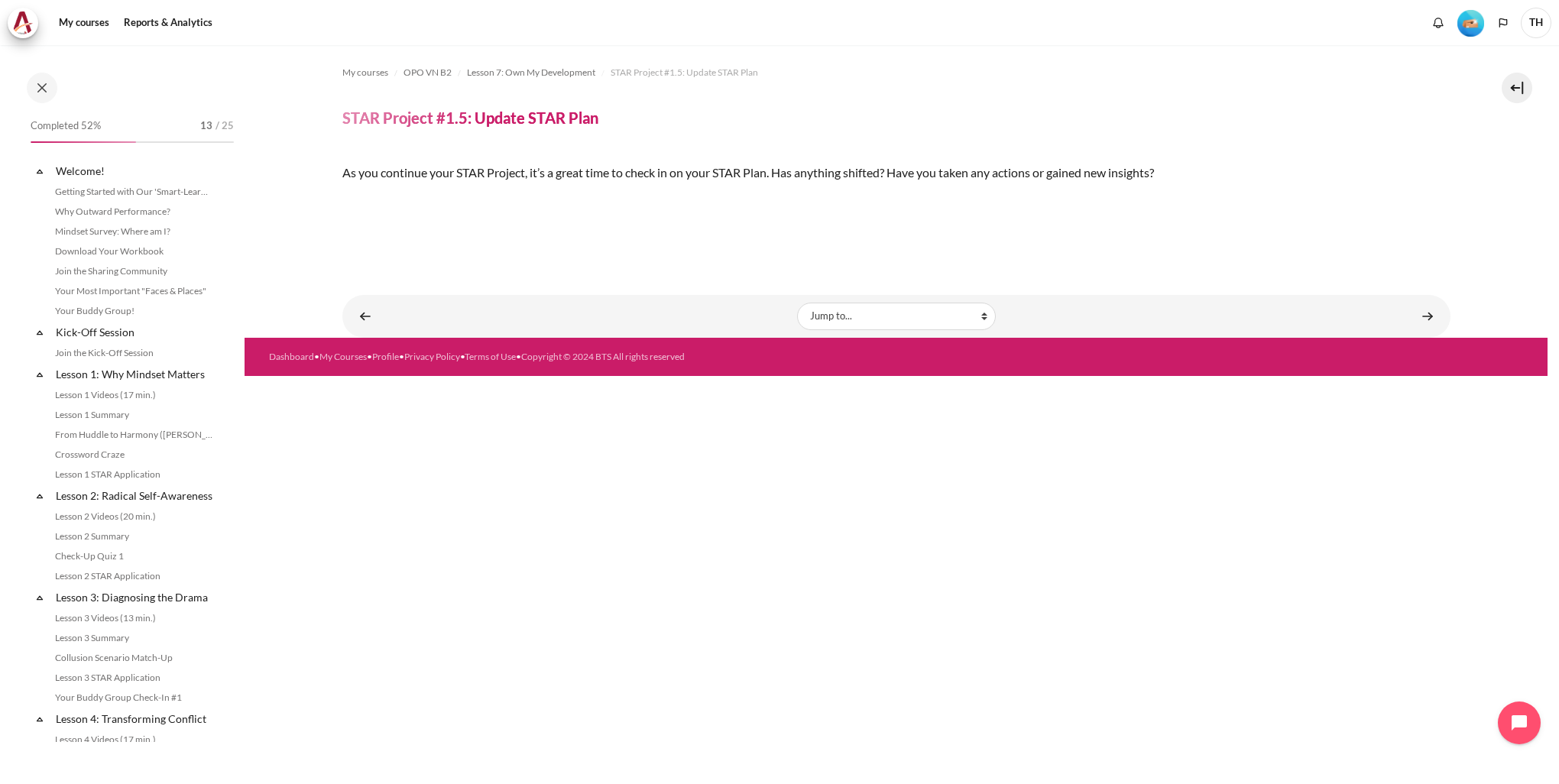
scroll to position [866, 0]
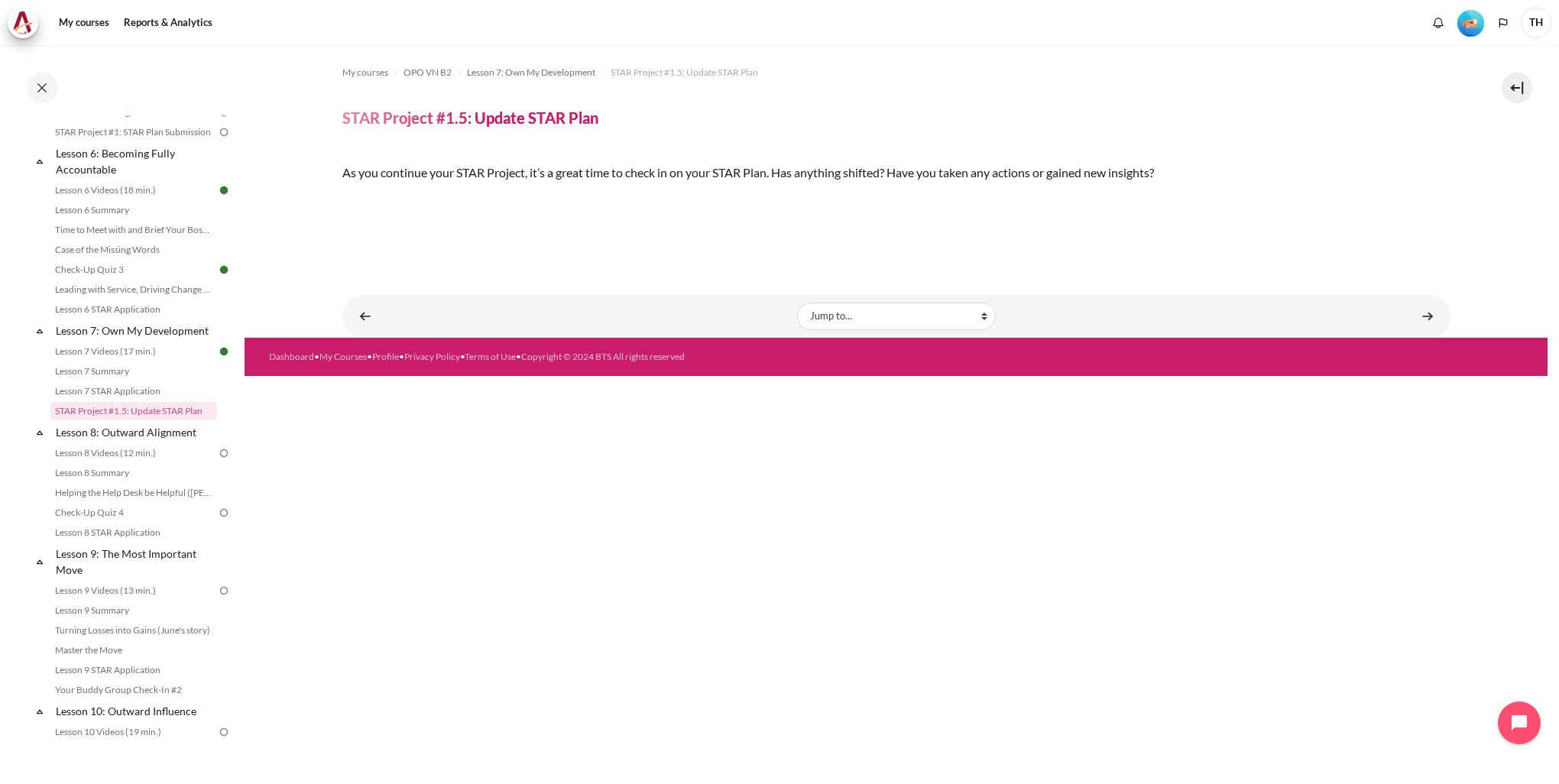
click at [342, 199] on img "Content" at bounding box center [342, 199] width 0 height 0
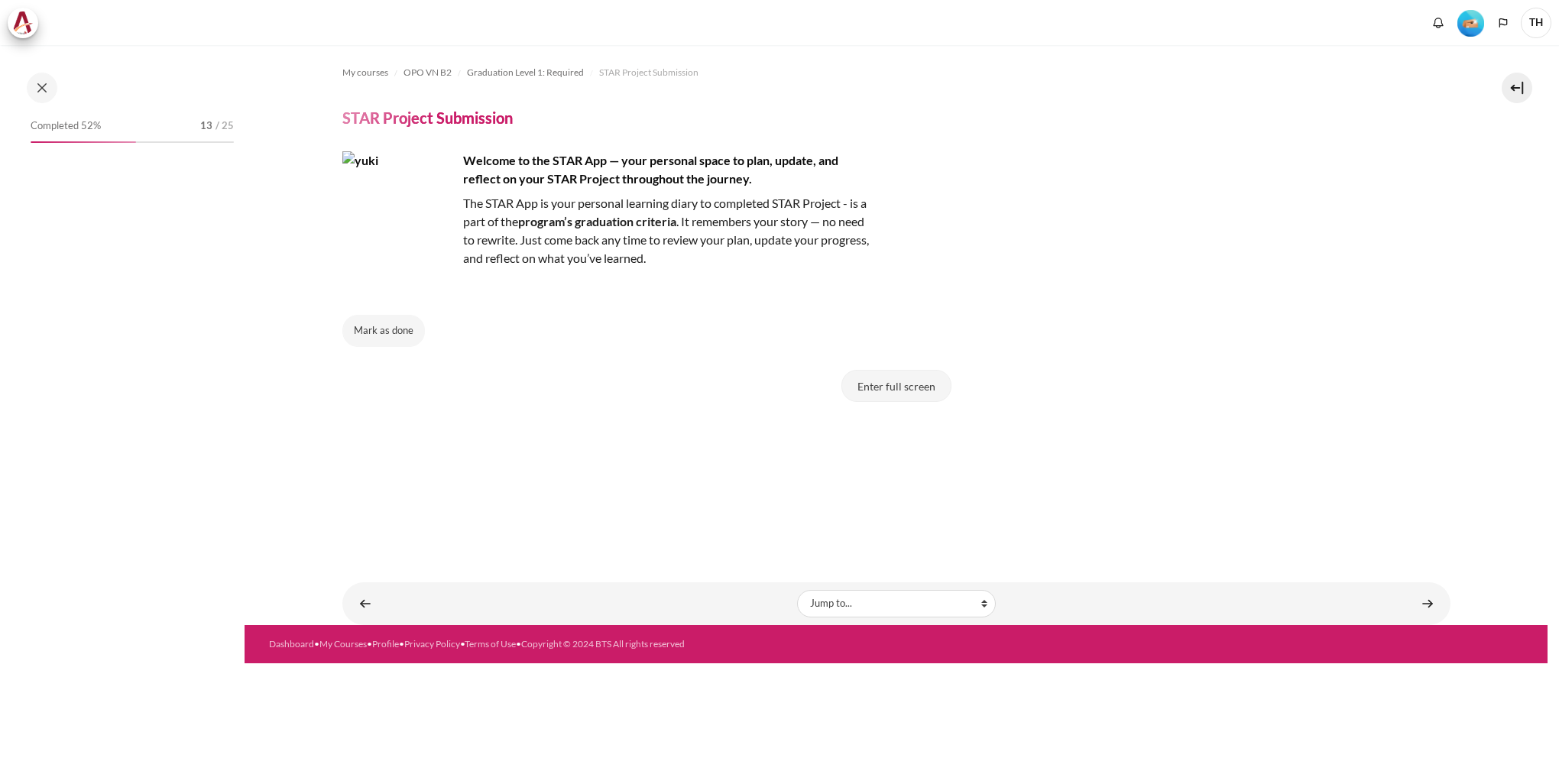
click at [871, 392] on button "Enter full screen" at bounding box center [896, 385] width 110 height 32
click at [359, 333] on button "Mark as done" at bounding box center [383, 331] width 83 height 32
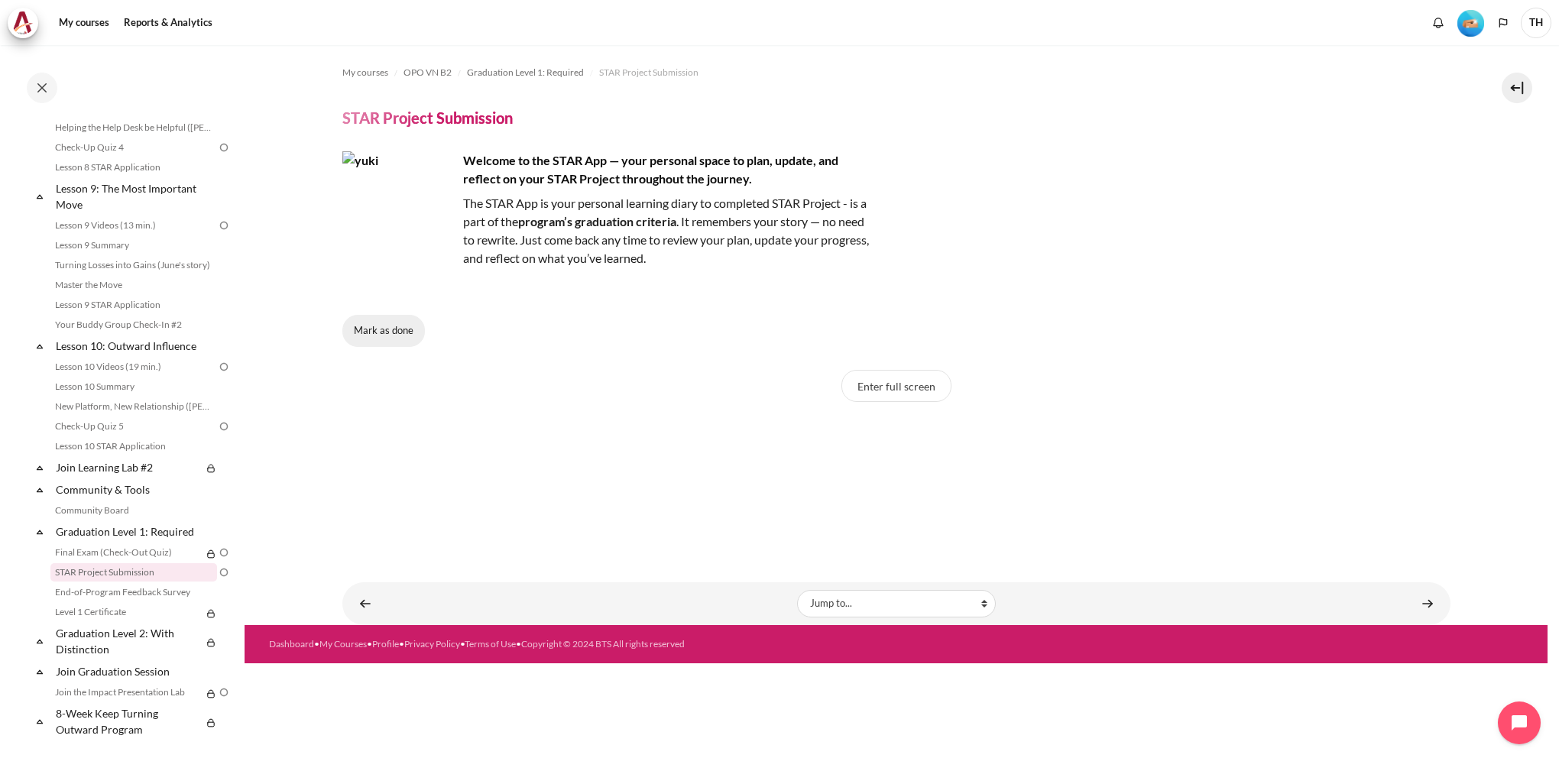
click at [410, 338] on button "Mark as done" at bounding box center [383, 331] width 83 height 32
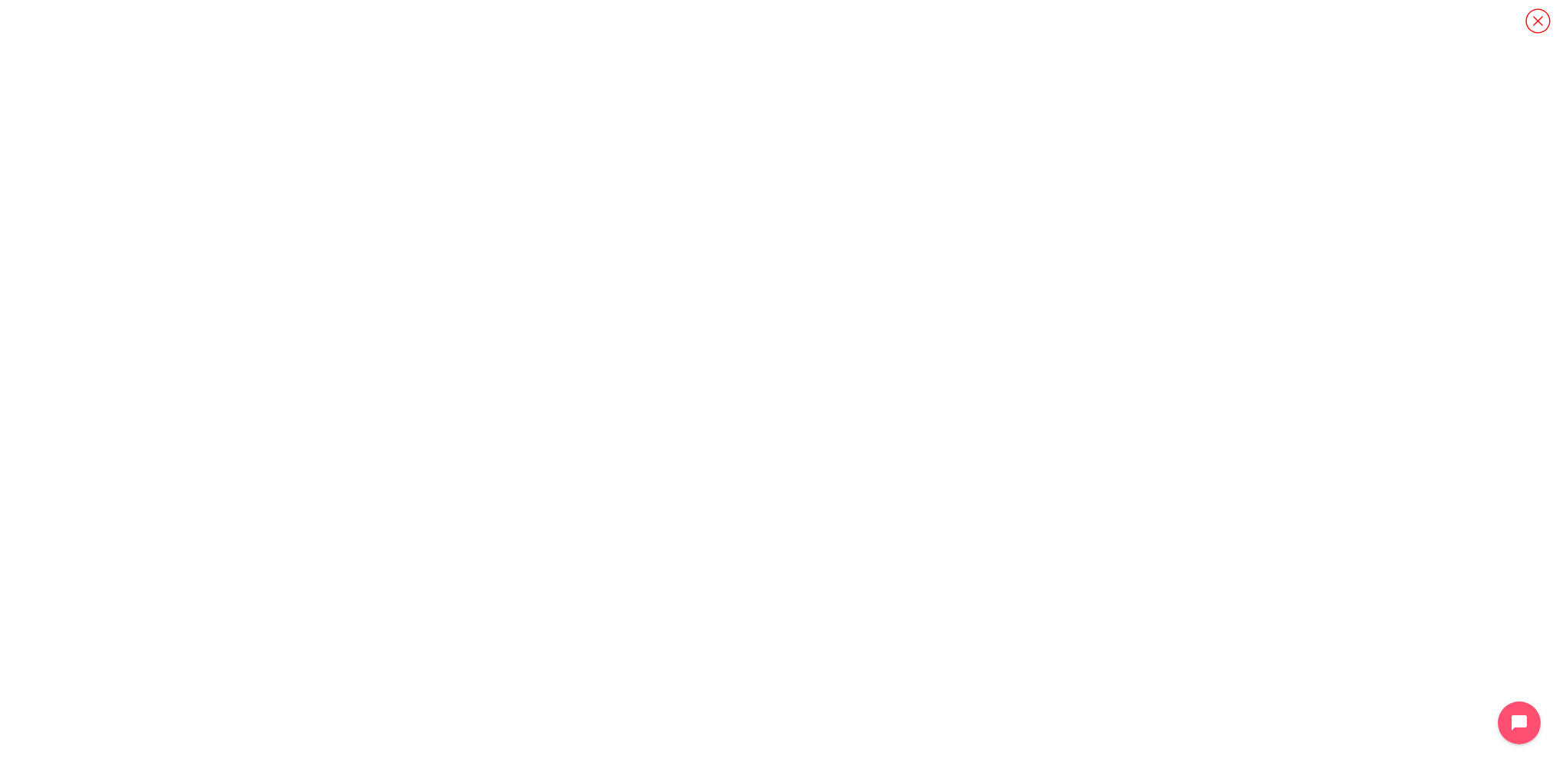
click at [1540, 24] on icon "Content" at bounding box center [1538, 21] width 27 height 27
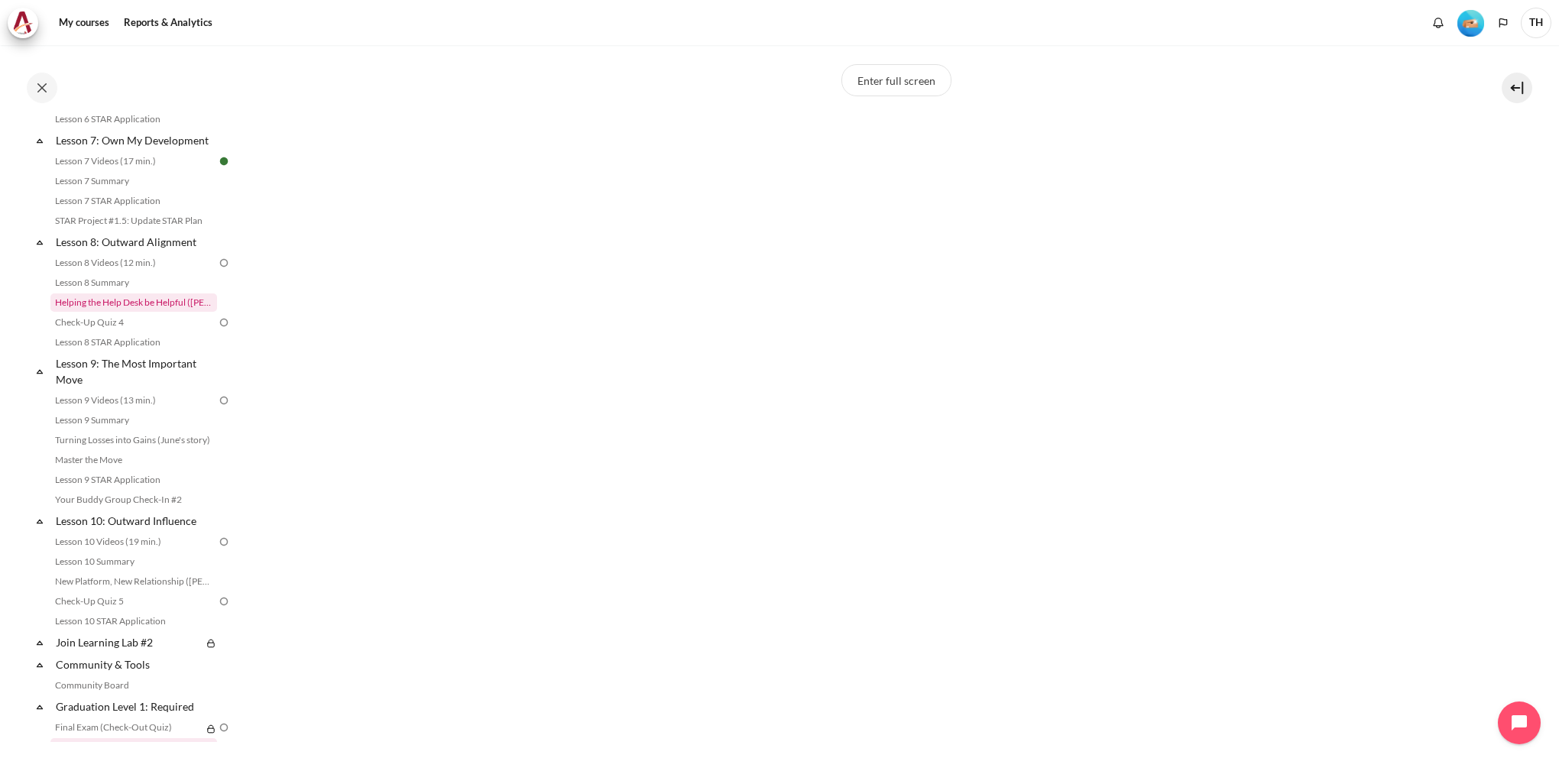
scroll to position [1021, 0]
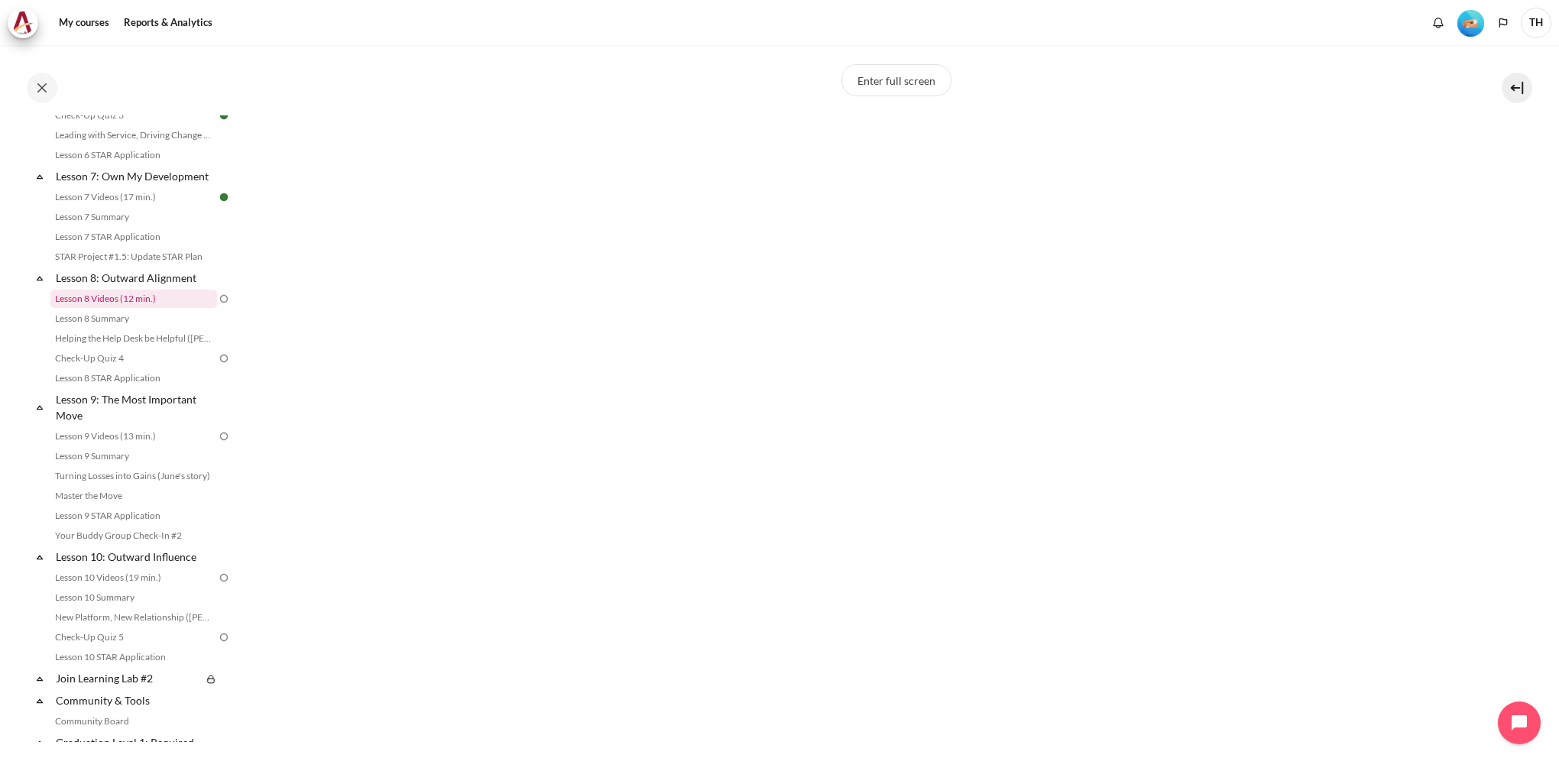
click at [156, 308] on link "Lesson 8 Videos (12 min.)" at bounding box center [134, 299] width 167 height 18
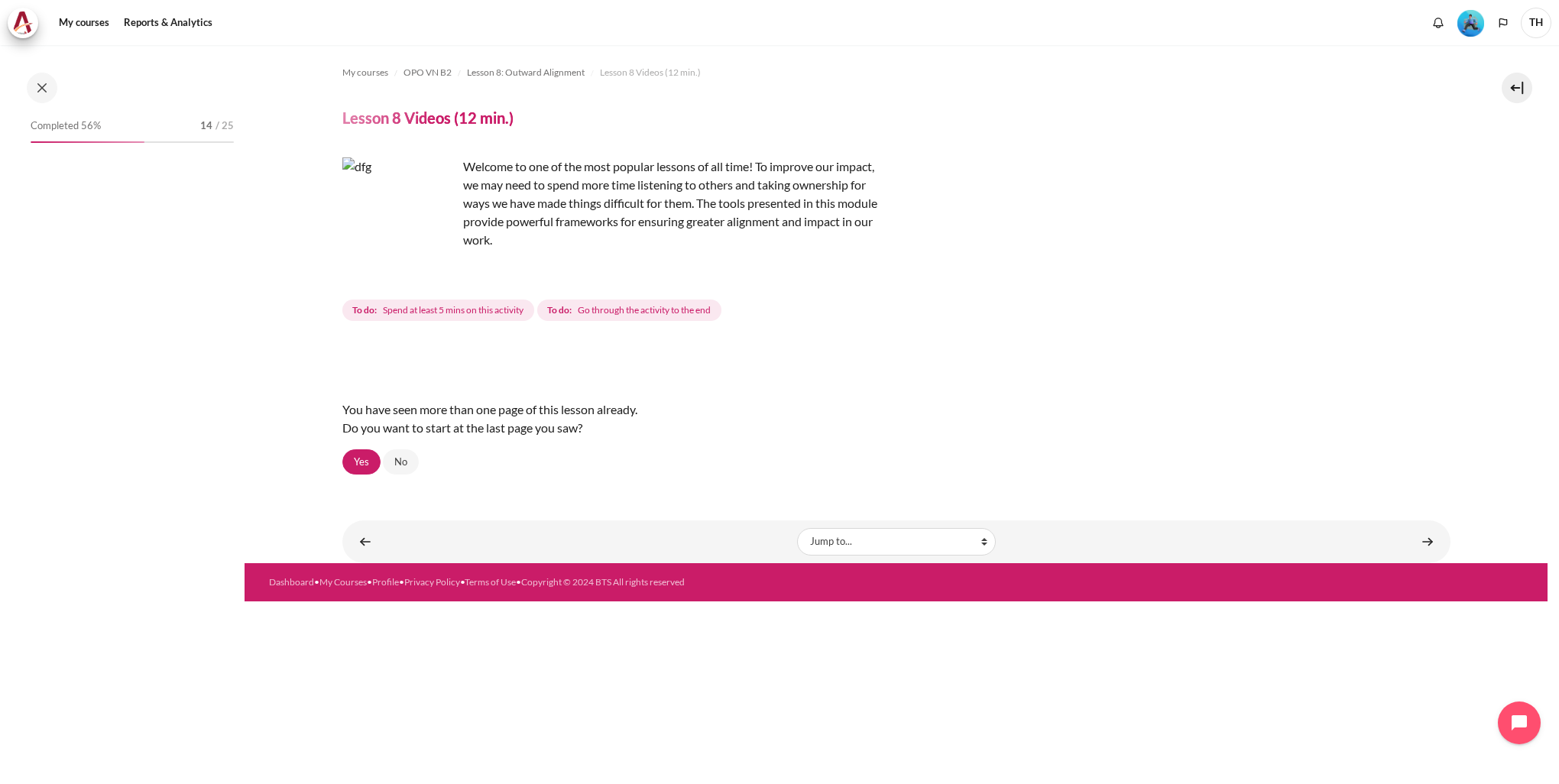
scroll to position [908, 0]
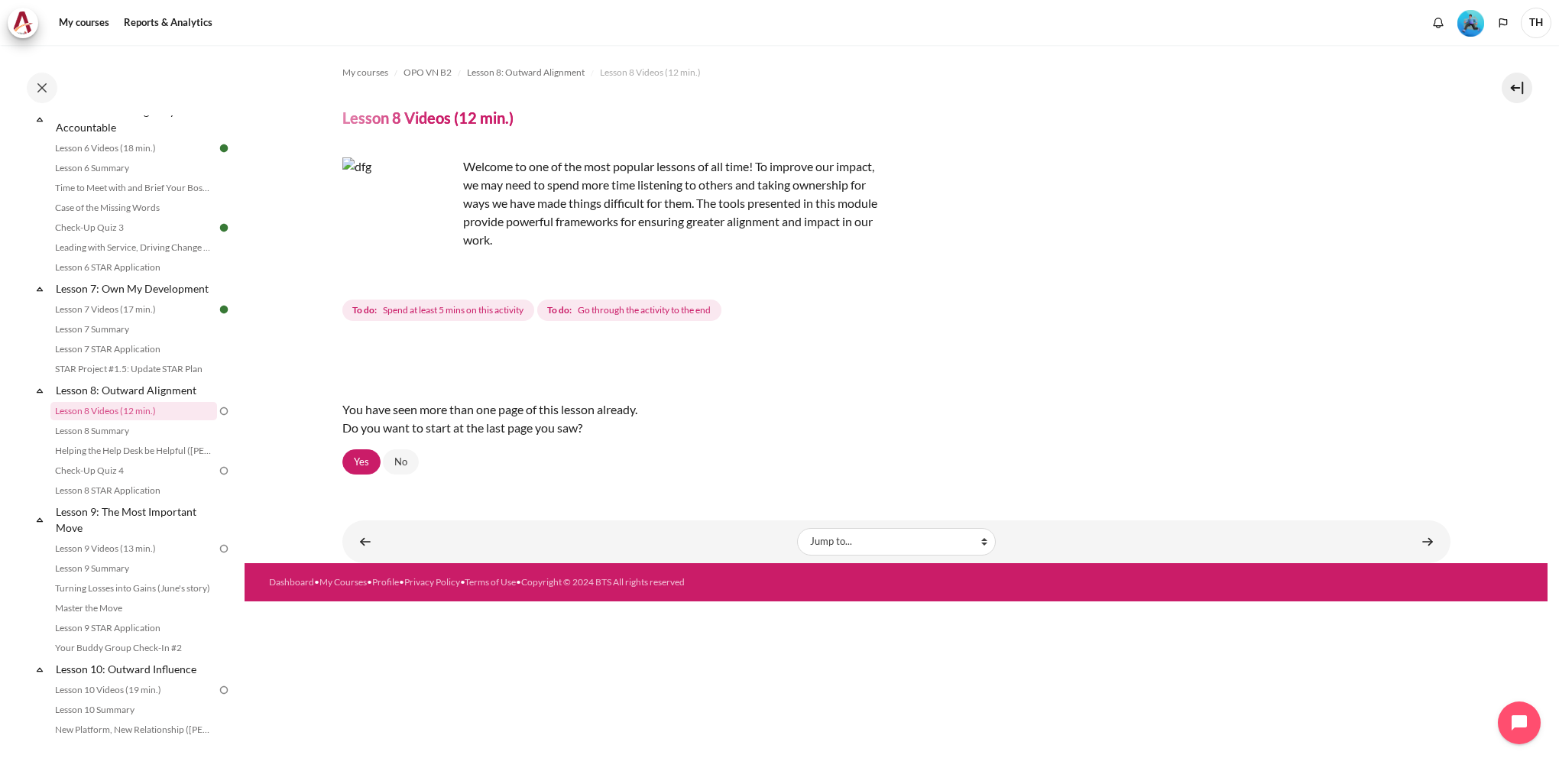
click at [417, 356] on div "Content" at bounding box center [896, 356] width 1108 height 18
click at [177, 480] on link "Check-Up Quiz 4" at bounding box center [134, 471] width 167 height 18
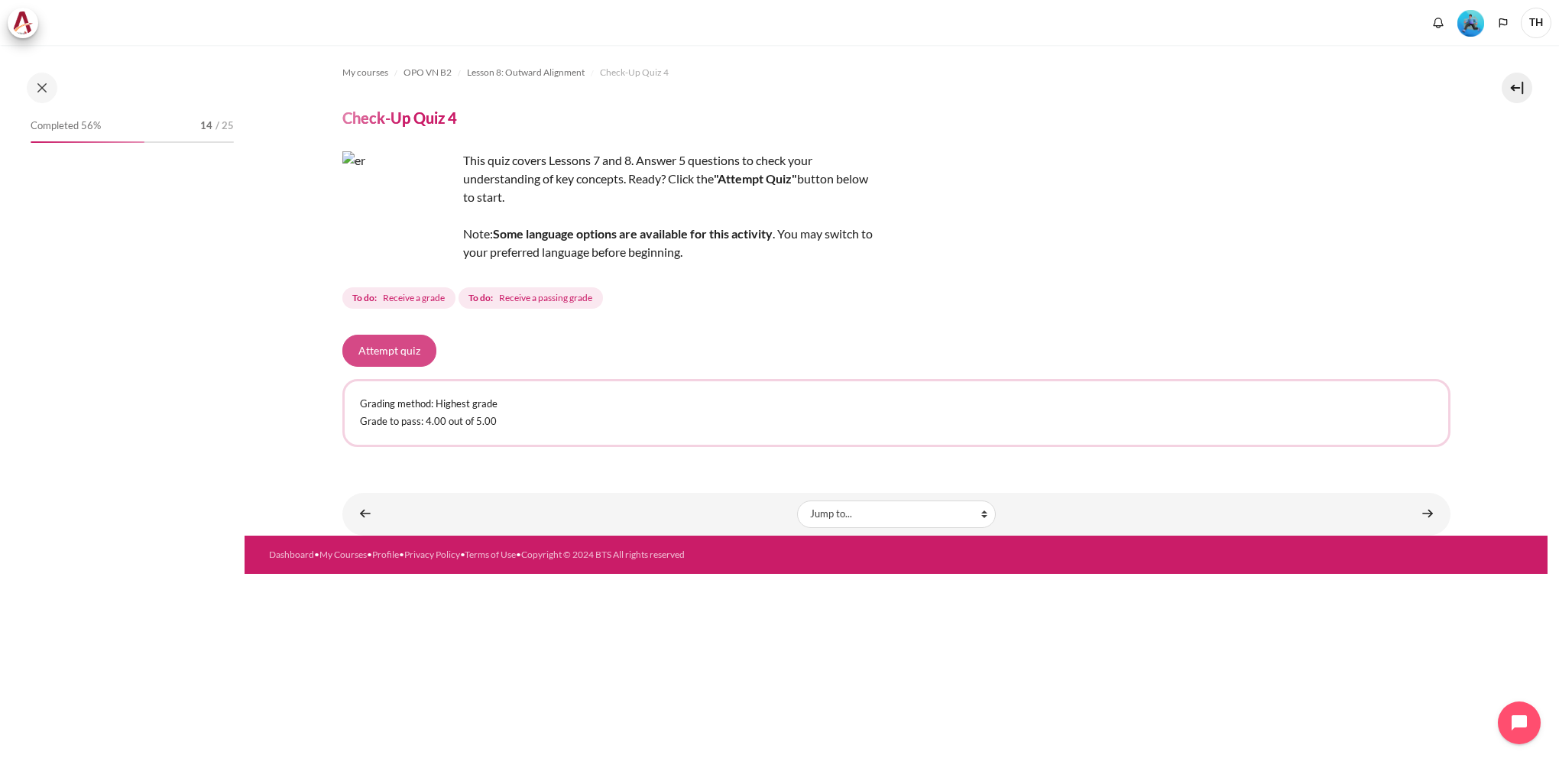
scroll to position [969, 0]
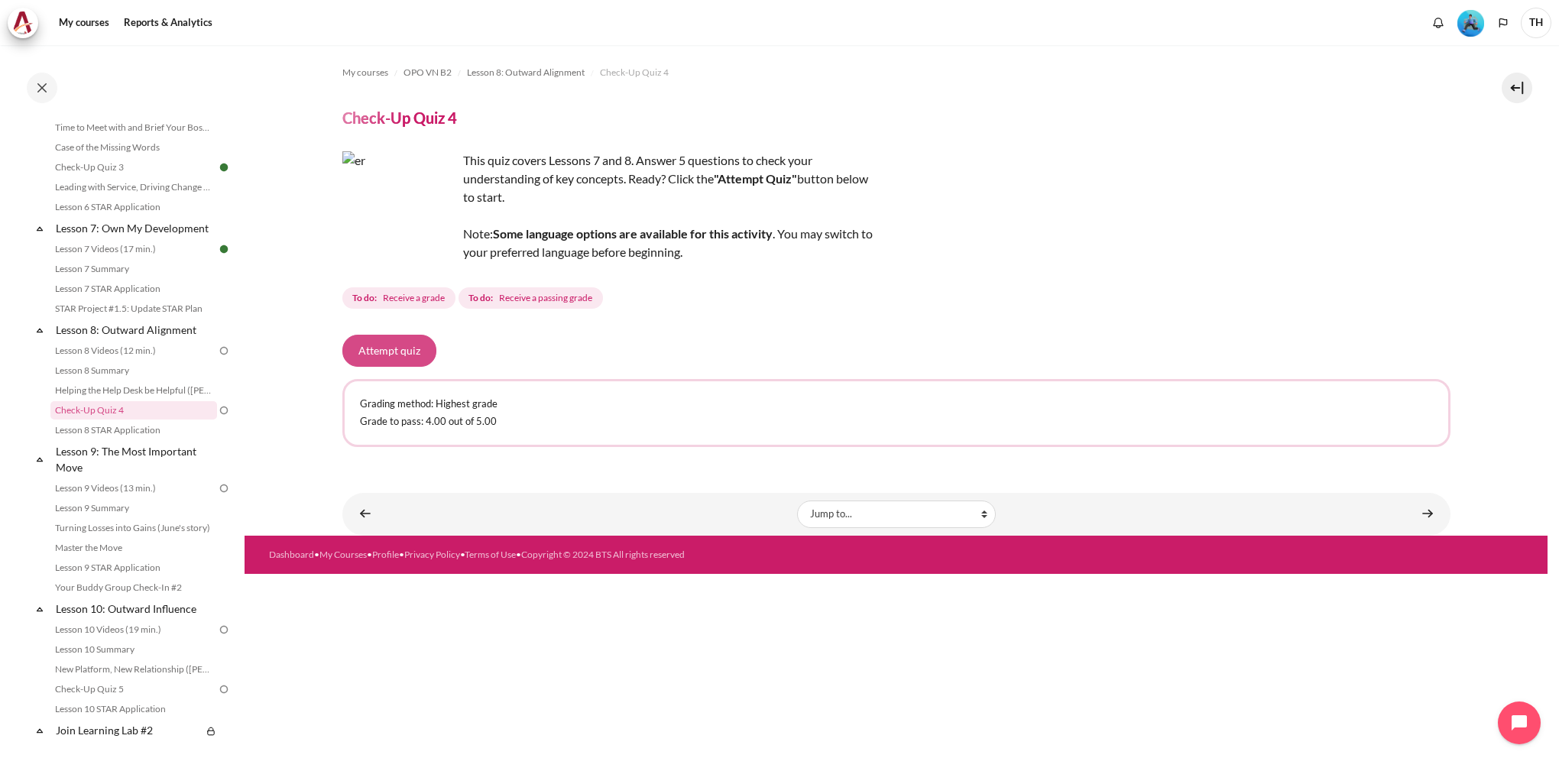
click at [386, 347] on button "Attempt quiz" at bounding box center [389, 350] width 94 height 32
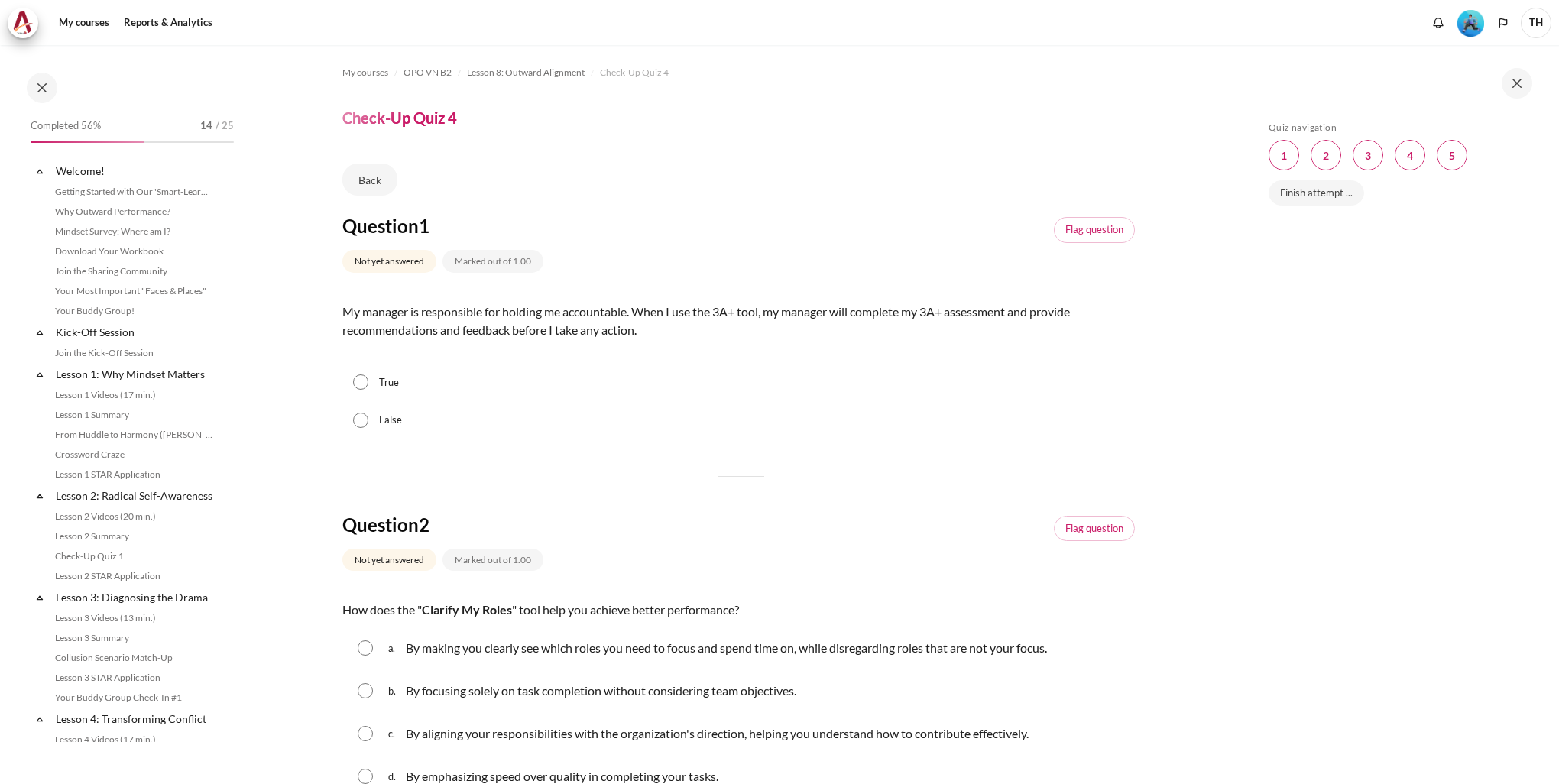
scroll to position [969, 0]
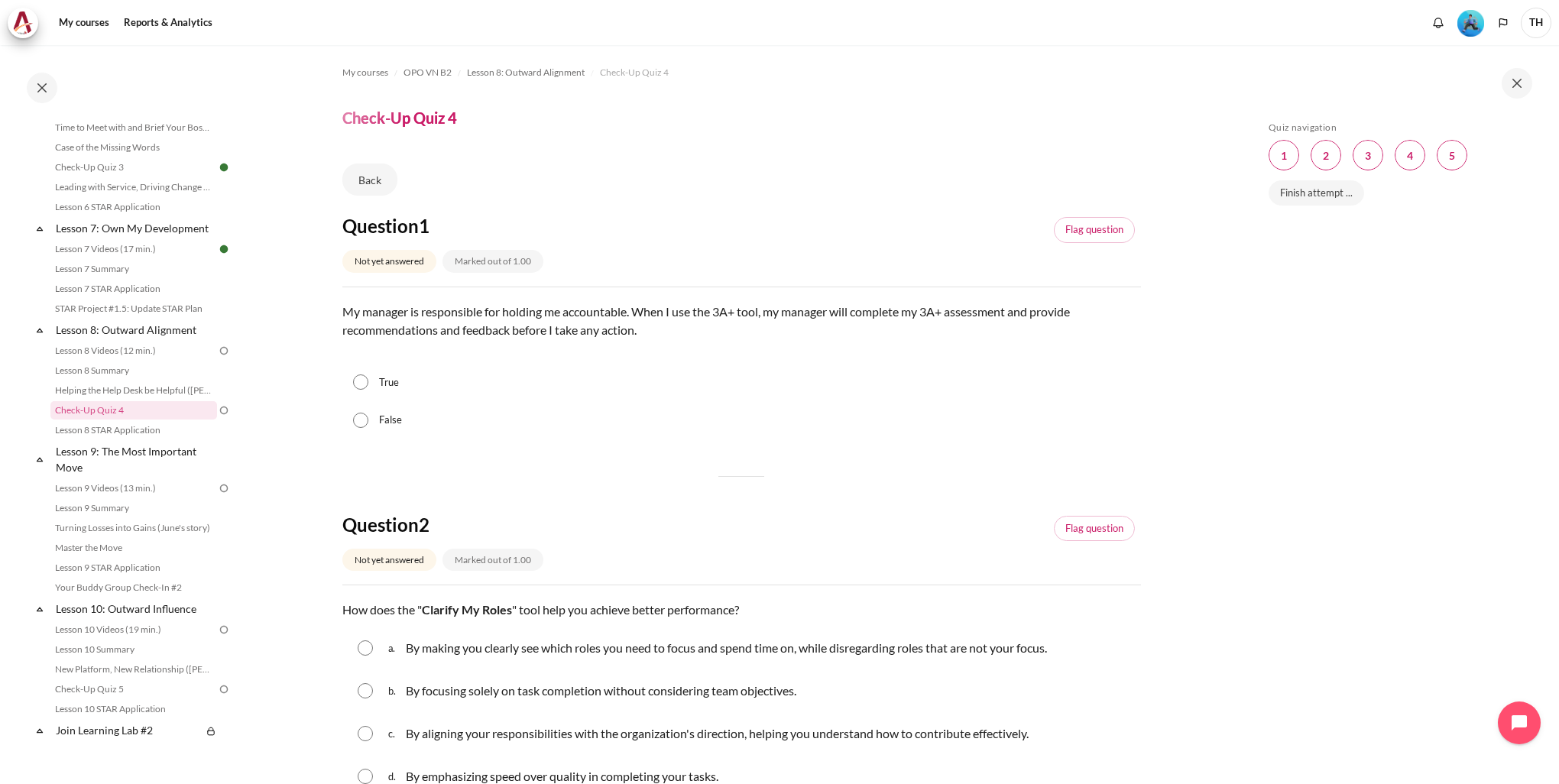
click at [367, 379] on input "True" at bounding box center [361, 382] width 16 height 16
radio input "true"
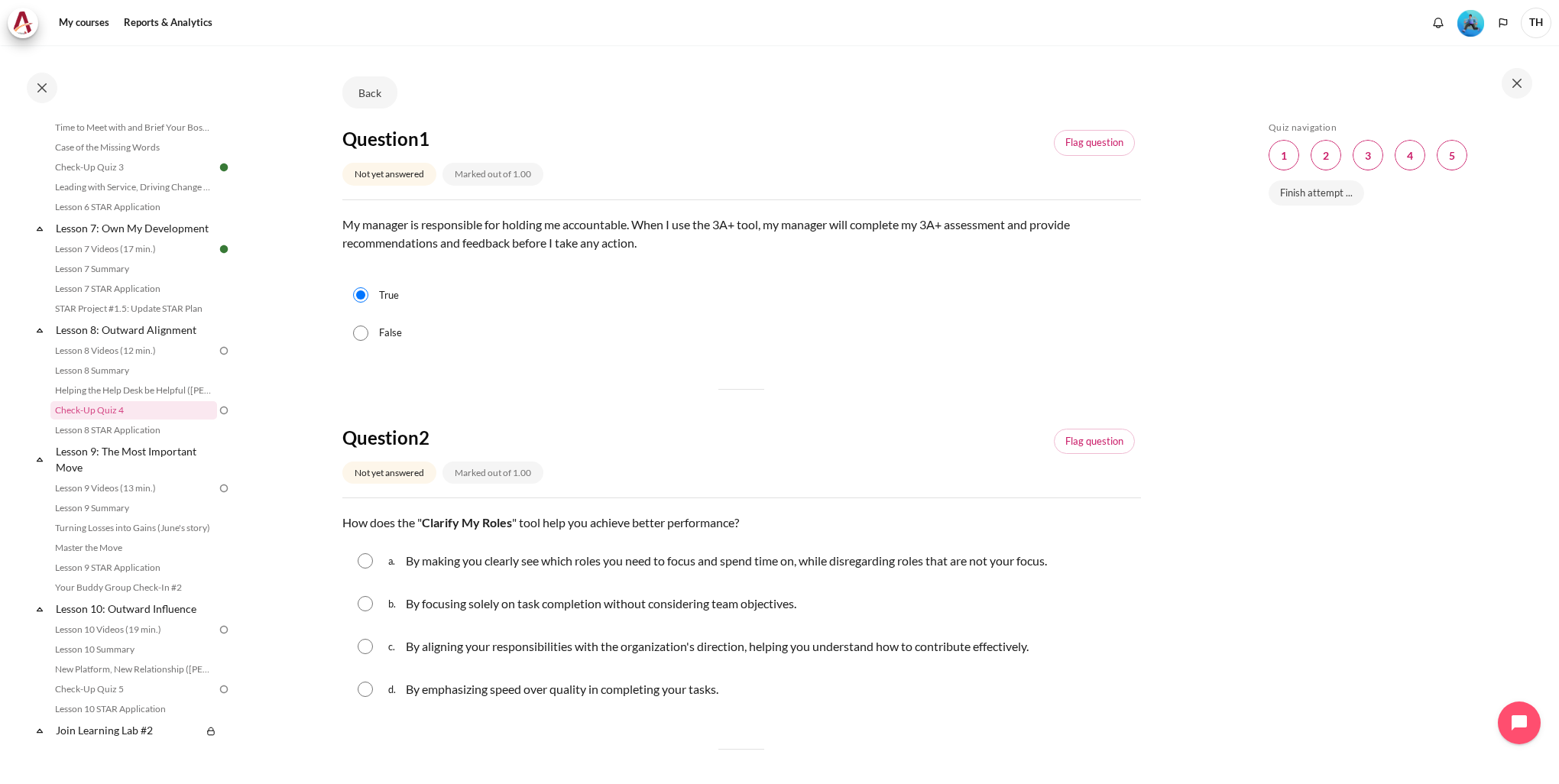
scroll to position [153, 0]
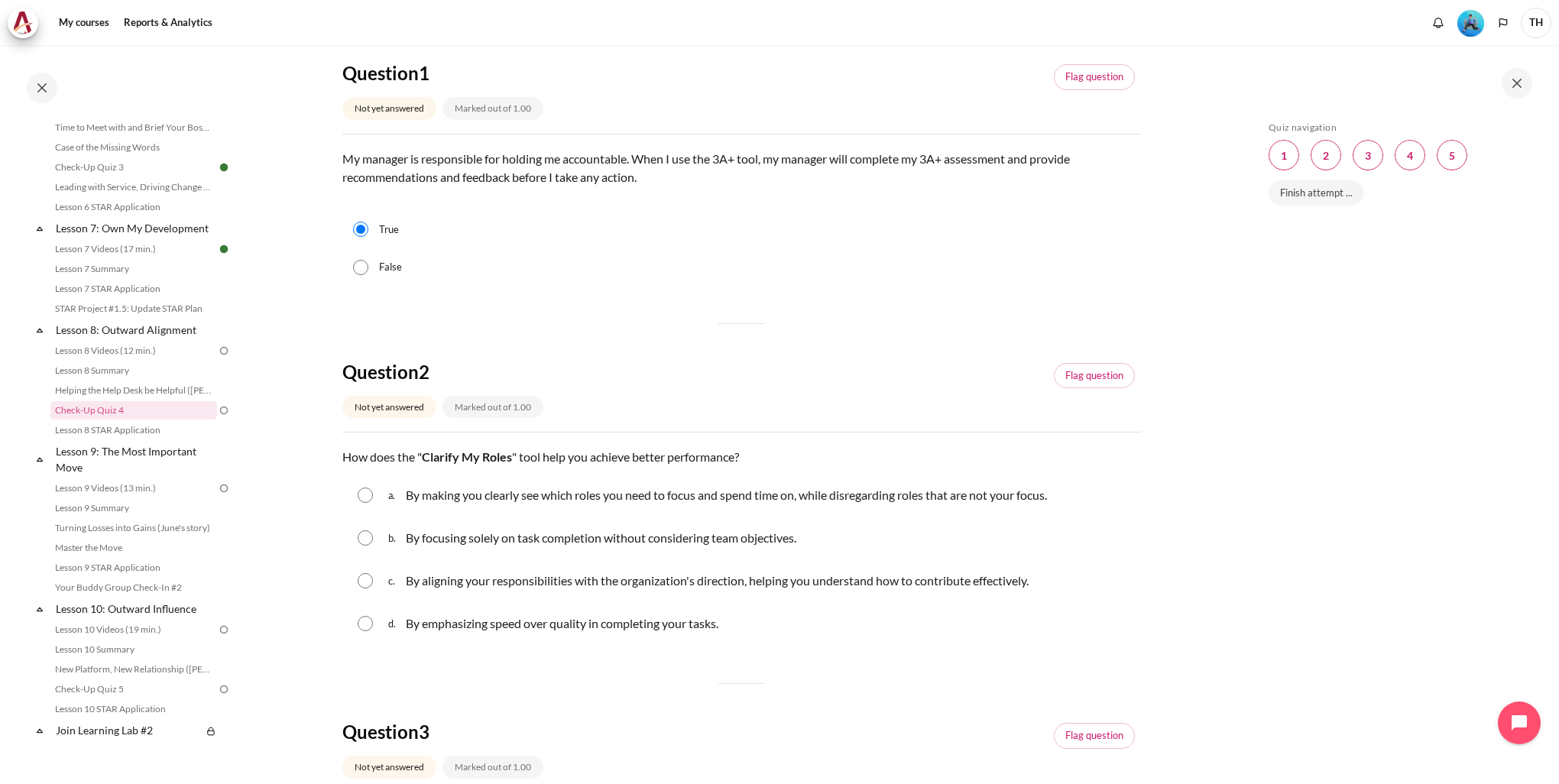
click at [377, 496] on div "a. By making you clearly see which roles you need to focus and spend time on, w…" at bounding box center [742, 495] width 799 height 40
click at [373, 481] on div "a. By making you clearly see which roles you need to focus and spend time on, w…" at bounding box center [742, 495] width 799 height 40
click at [373, 486] on div "a. By making you clearly see which roles you need to focus and spend time on, w…" at bounding box center [742, 495] width 799 height 40
click at [371, 494] on input "Content" at bounding box center [366, 496] width 16 height 16
radio input "true"
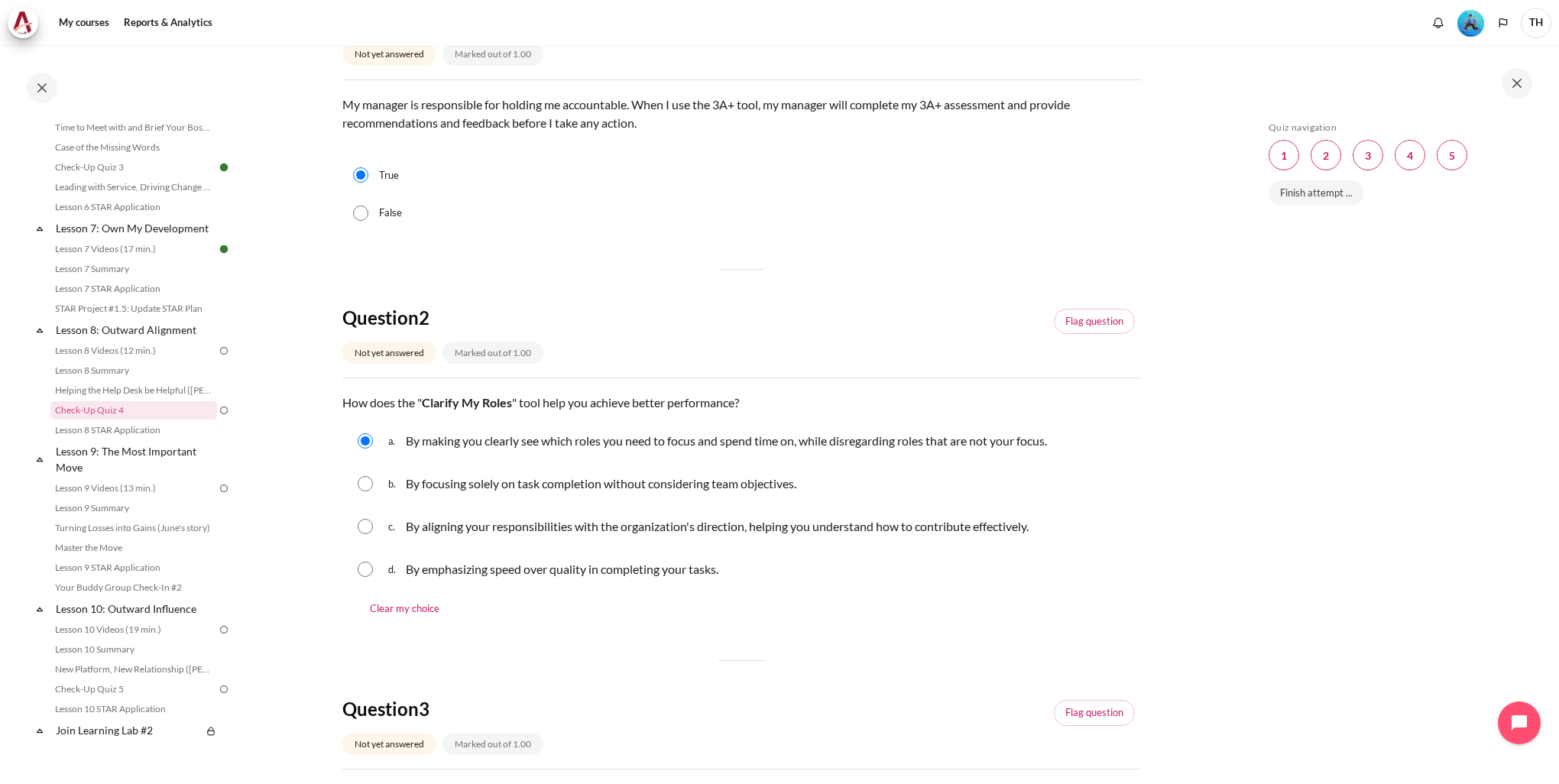
scroll to position [458, 0]
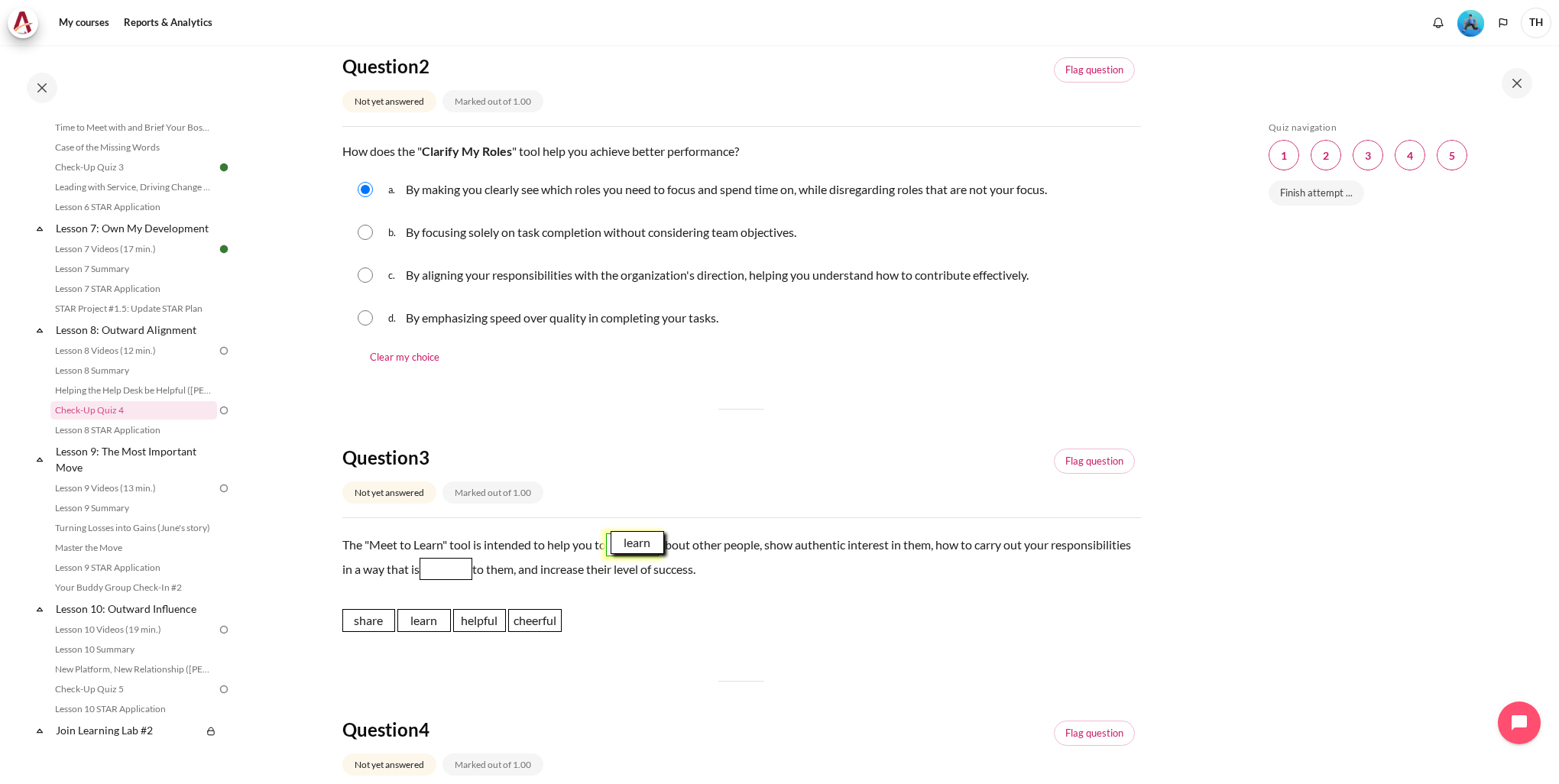
drag, startPoint x: 413, startPoint y: 624, endPoint x: 626, endPoint y: 546, distance: 226.8
click at [626, 546] on span "learn" at bounding box center [637, 543] width 54 height 23
drag, startPoint x: 488, startPoint y: 622, endPoint x: 519, endPoint y: 574, distance: 57.1
click at [519, 574] on span "helpful" at bounding box center [512, 572] width 54 height 23
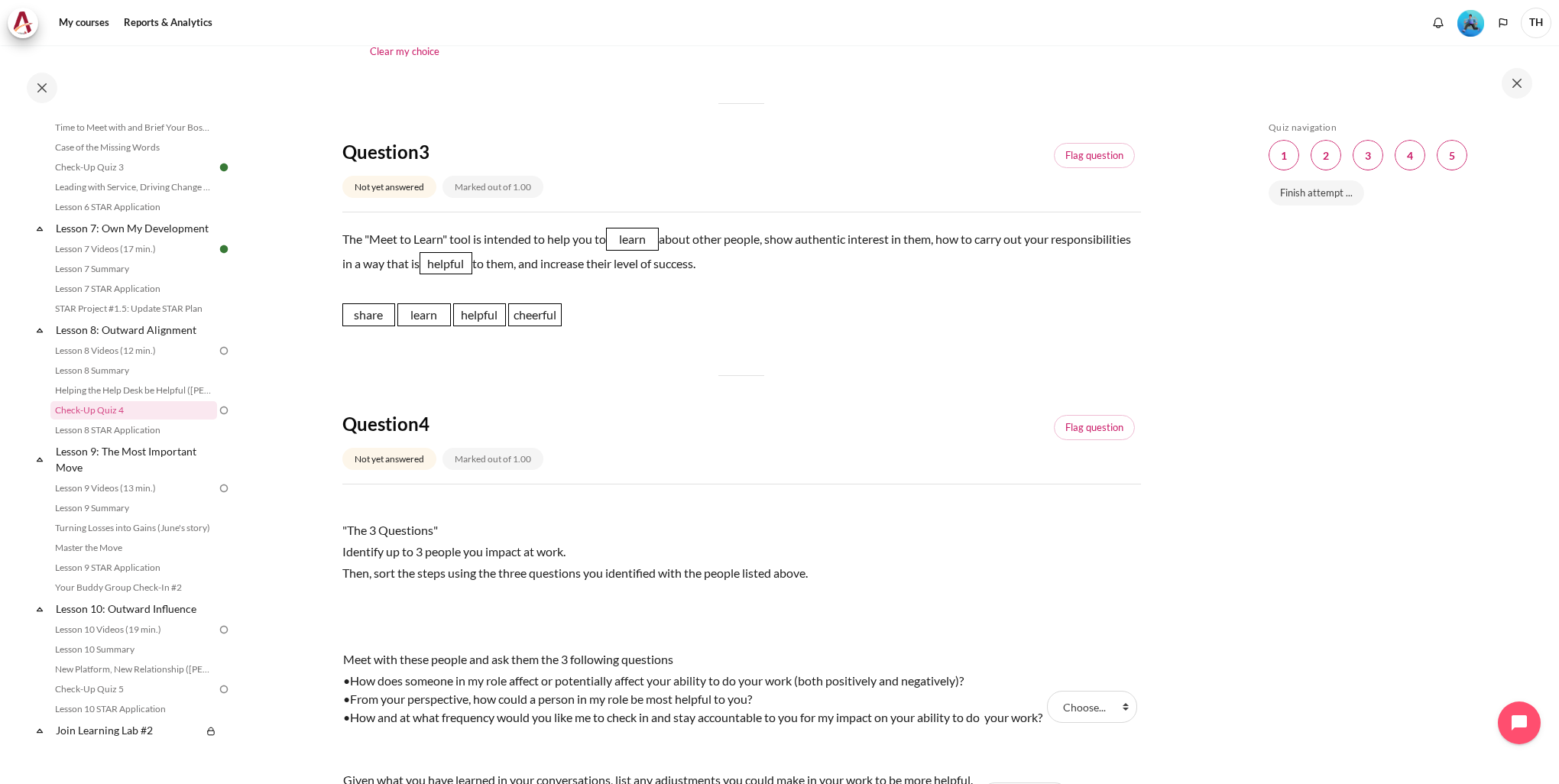
scroll to position [917, 0]
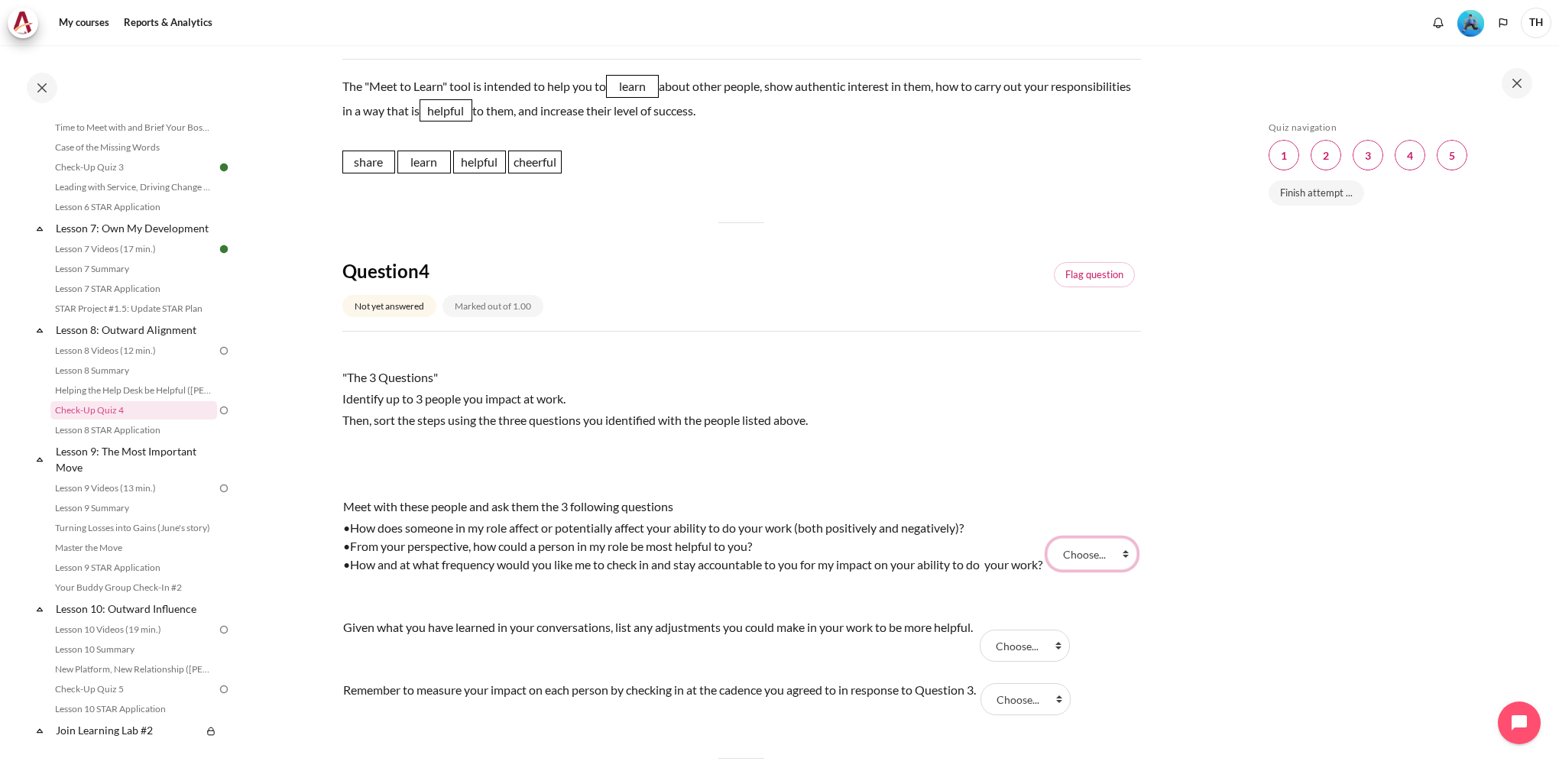
click at [1104, 550] on select "Choose... Step 2 Step 3 Step 1" at bounding box center [1093, 554] width 90 height 32
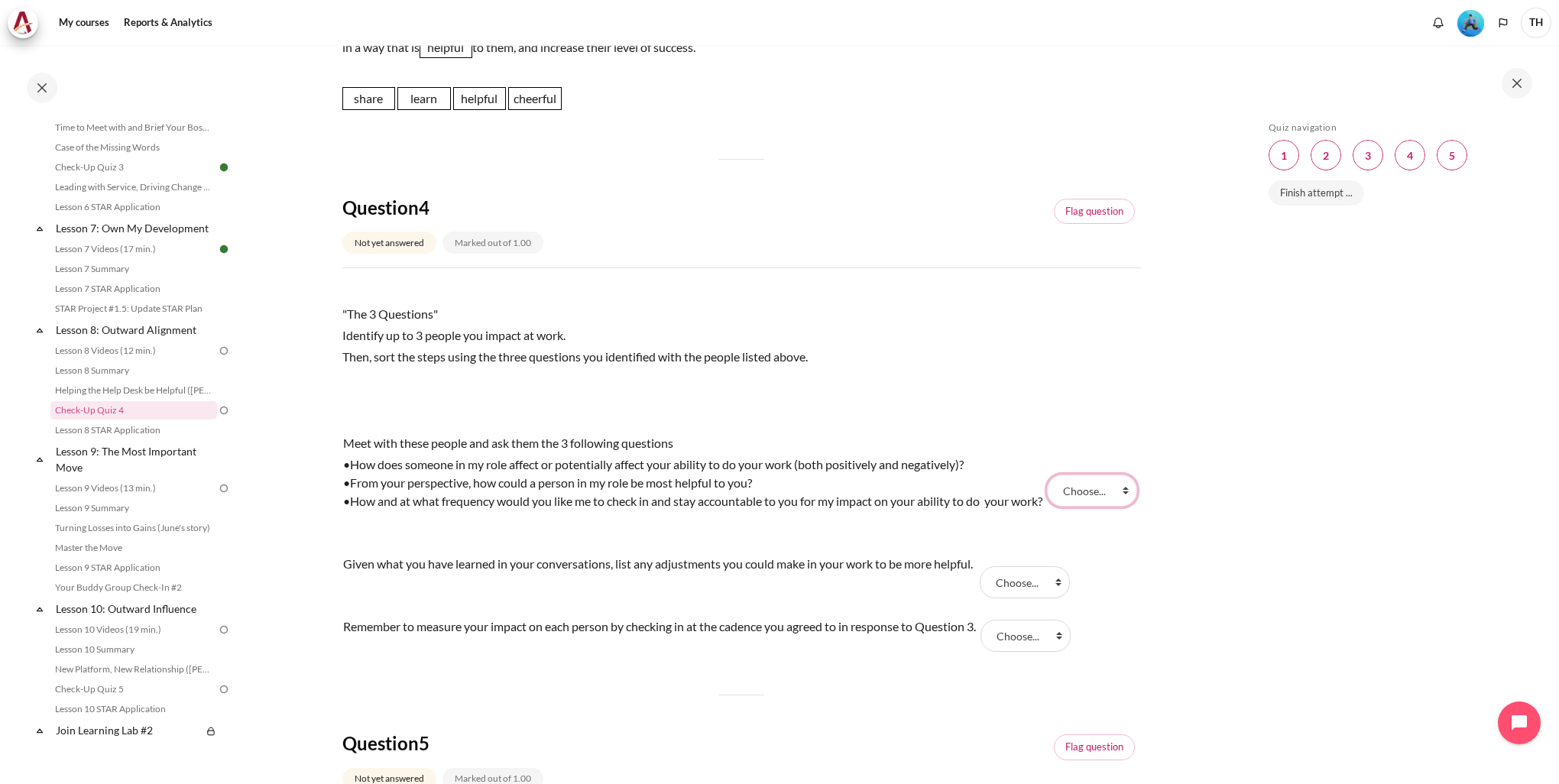
scroll to position [1146, 0]
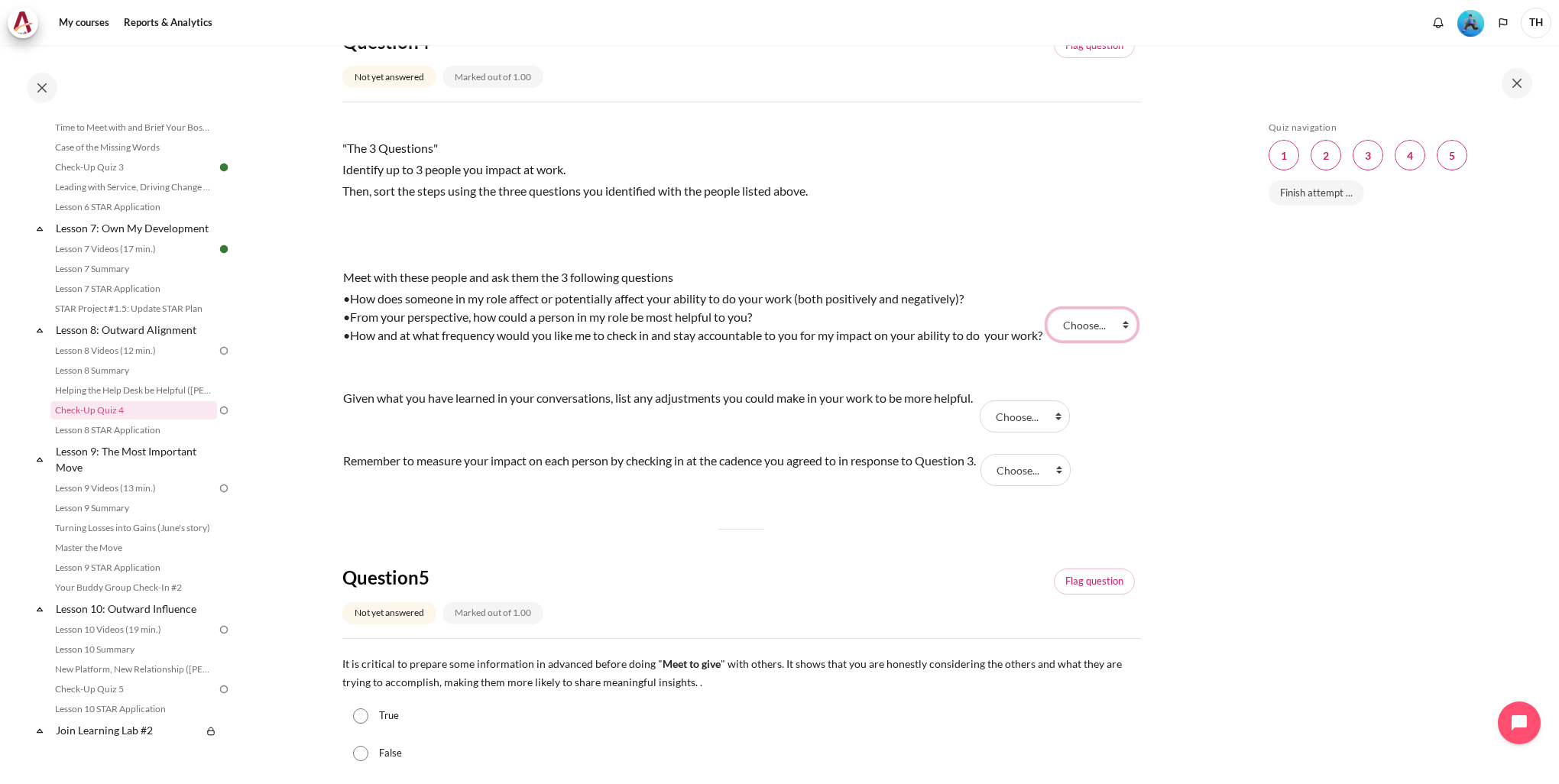
click at [1065, 331] on select "Choose... Step 2 Step 3 Step 1" at bounding box center [1093, 325] width 90 height 32
select select "3"
click at [1047, 317] on select "Choose... Step 2 Step 3 Step 1" at bounding box center [1093, 325] width 90 height 32
click at [1044, 428] on select "Choose... Step 2 Step 3 Step 1" at bounding box center [1025, 416] width 90 height 32
select select "1"
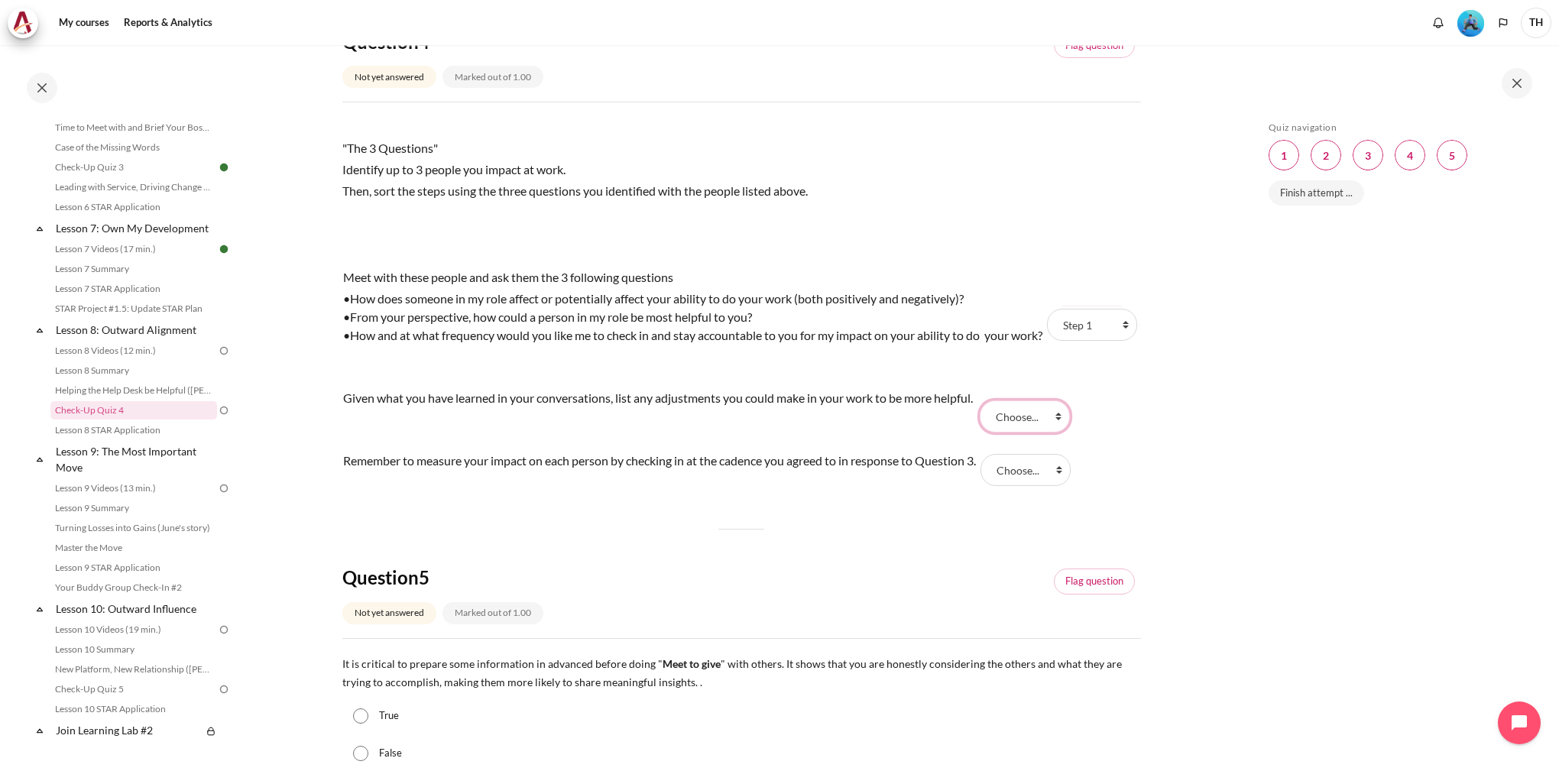
click at [985, 418] on select "Choose... Step 2 Step 3 Step 1" at bounding box center [1025, 416] width 90 height 32
click at [1014, 486] on select "Choose... Step 2 Step 3 Step 1" at bounding box center [1026, 470] width 90 height 32
select select "2"
click at [990, 471] on select "Choose... Step 2 Step 3 Step 1" at bounding box center [1026, 470] width 90 height 32
click at [739, 492] on td "Remember to measure your impact on each person by checking in at the cadence yo…" at bounding box center [659, 470] width 634 height 44
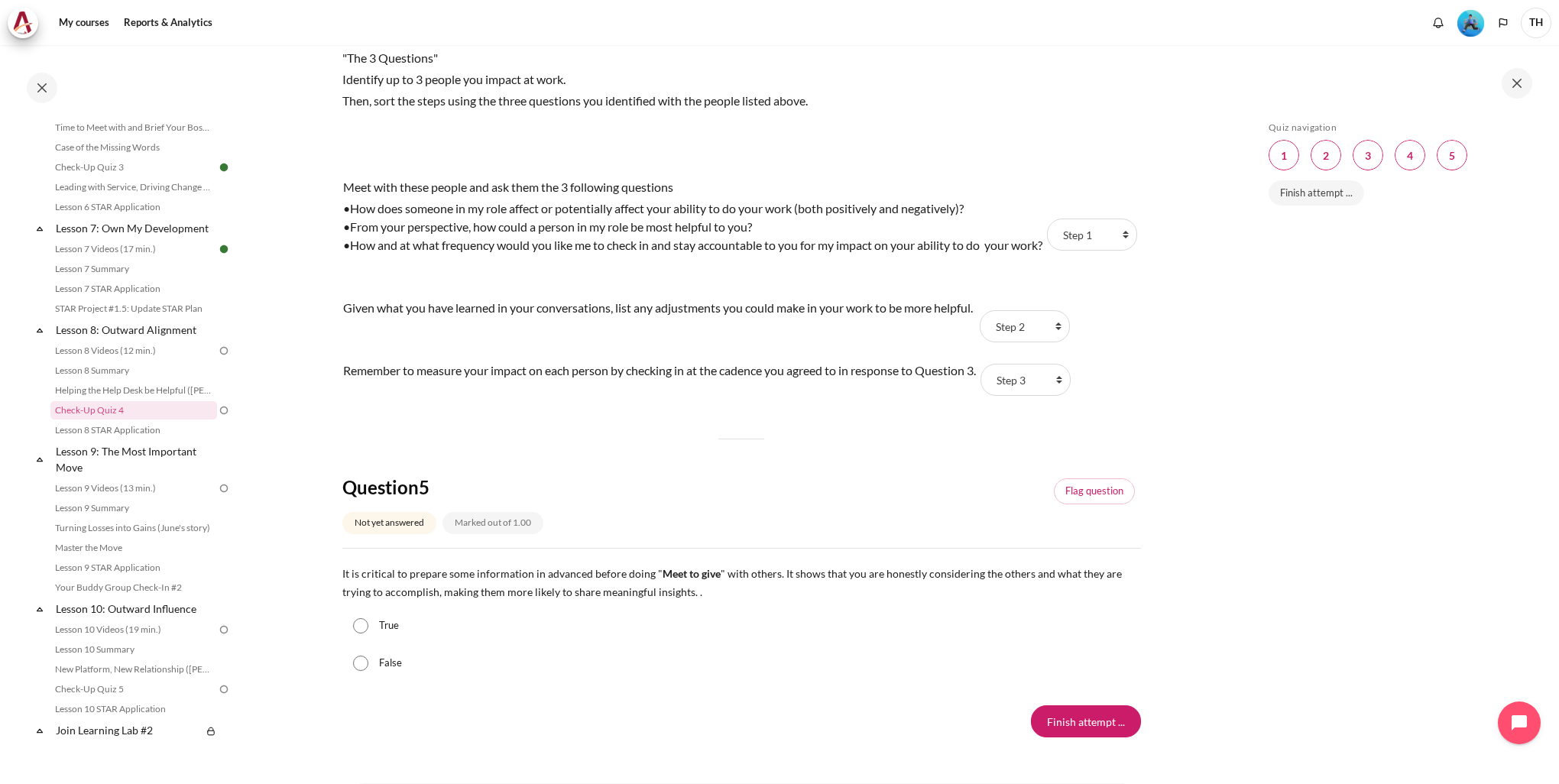
scroll to position [1334, 0]
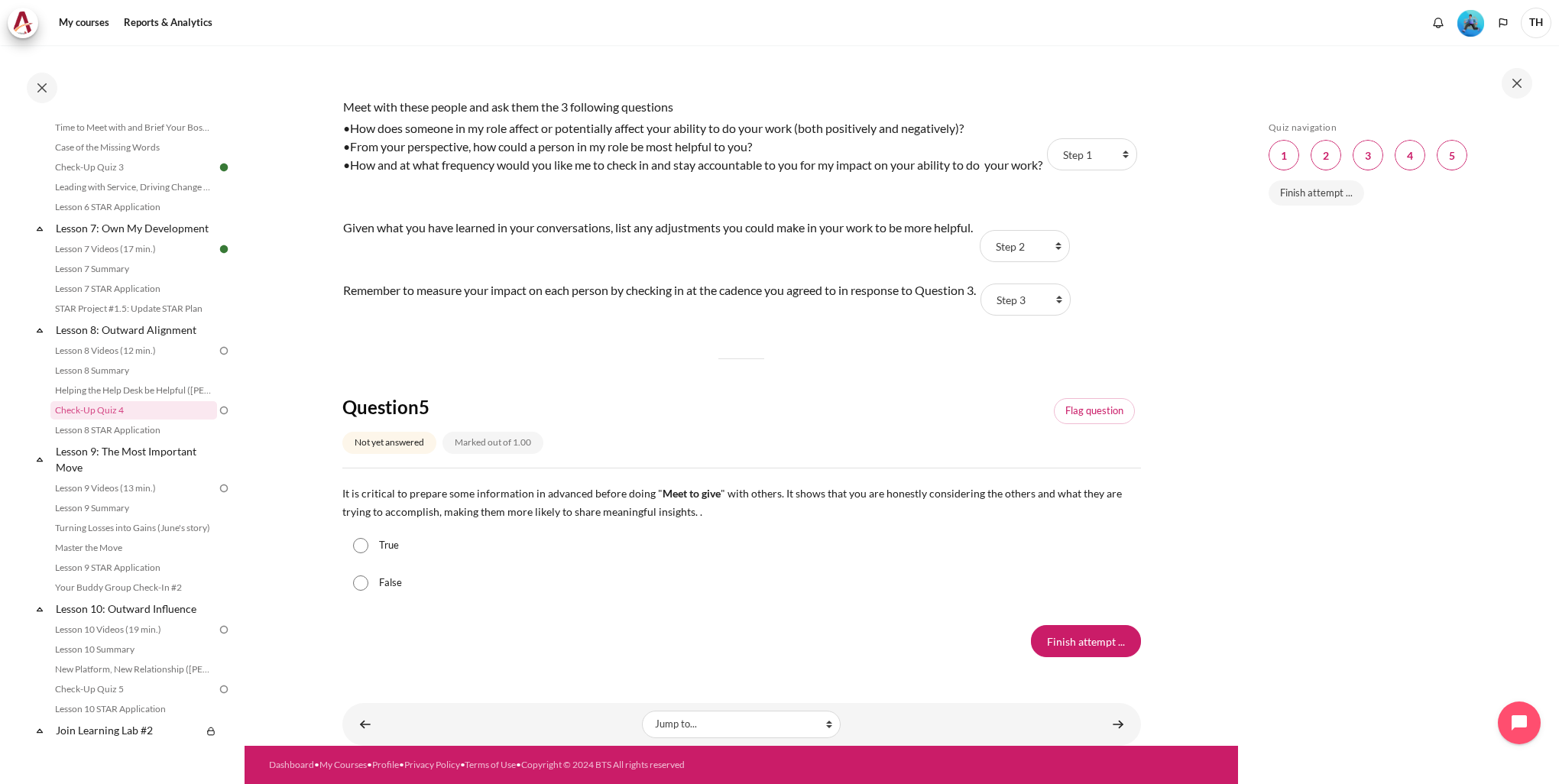
drag, startPoint x: 423, startPoint y: 534, endPoint x: 409, endPoint y: 542, distance: 16.1
click at [419, 537] on div "True" at bounding box center [742, 545] width 799 height 38
click at [380, 550] on label "True" at bounding box center [389, 546] width 20 height 16
click at [368, 550] on input "True" at bounding box center [361, 546] width 16 height 16
radio input "true"
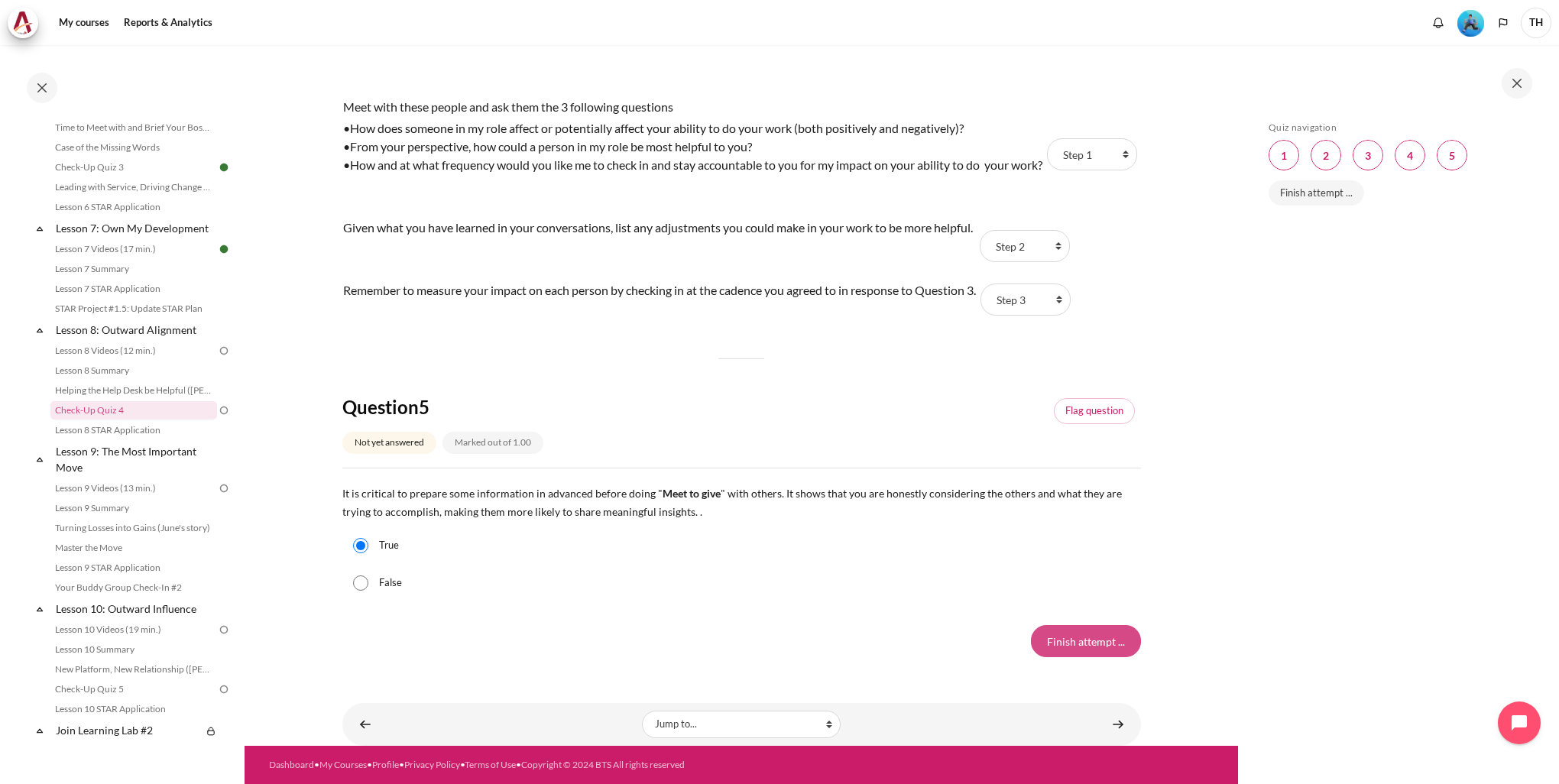
click at [1116, 641] on input "Finish attempt ..." at bounding box center [1086, 641] width 110 height 32
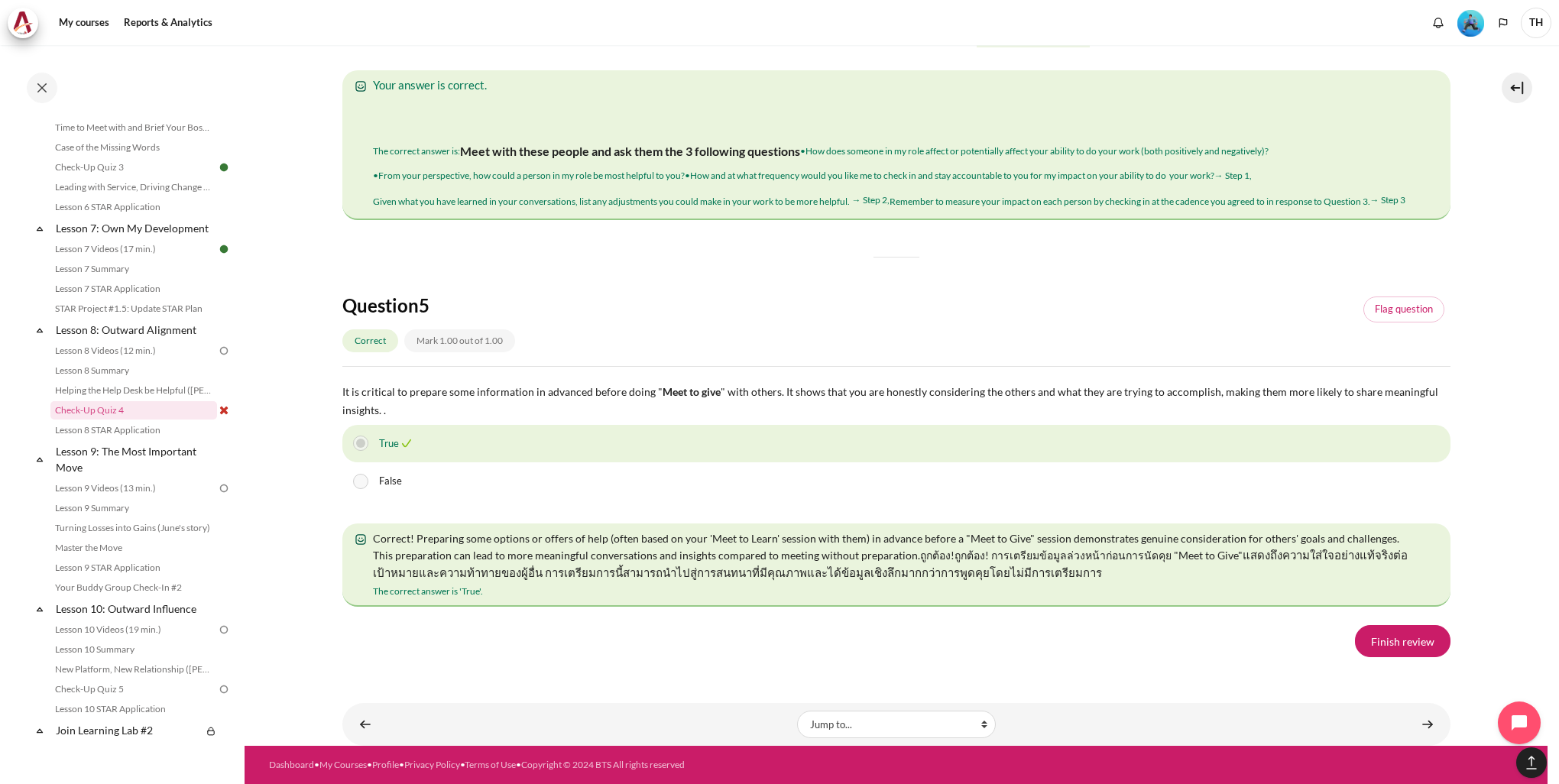
scroll to position [2578, 0]
click at [1377, 643] on link "Finish review" at bounding box center [1403, 641] width 96 height 32
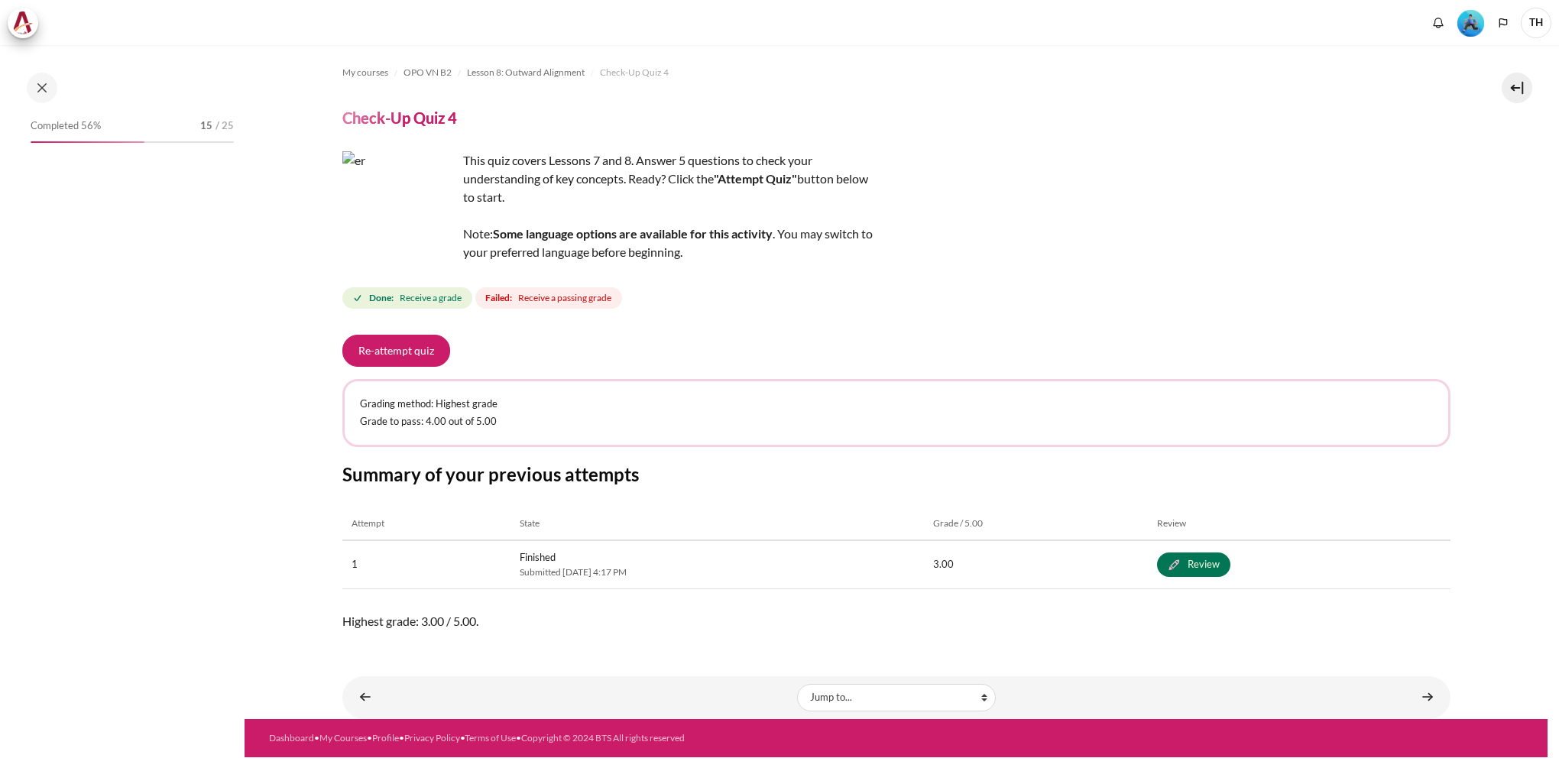
scroll to position [969, 0]
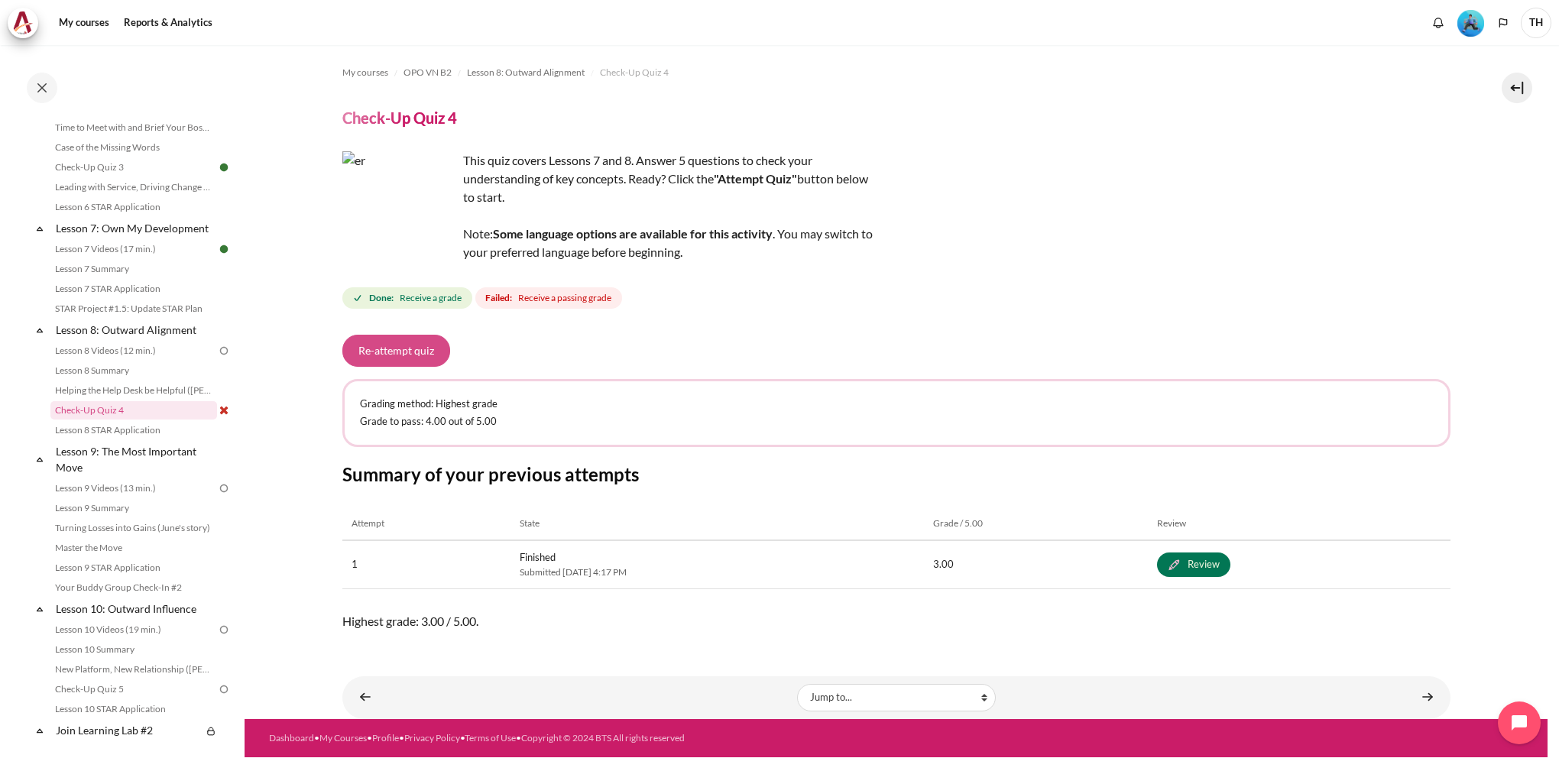
click at [373, 362] on button "Re-attempt quiz" at bounding box center [396, 350] width 108 height 32
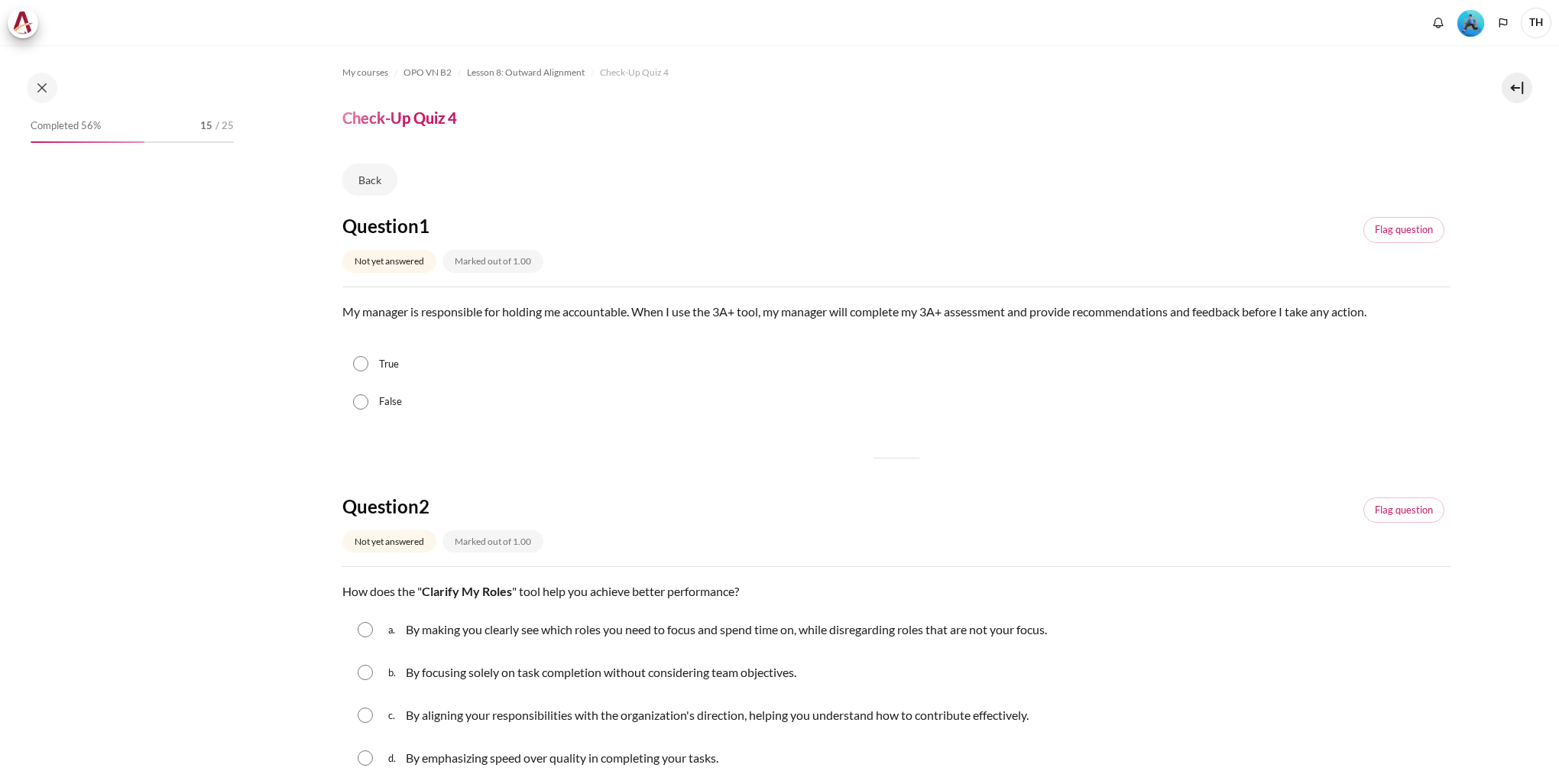
click at [347, 401] on div "False" at bounding box center [896, 402] width 1108 height 38
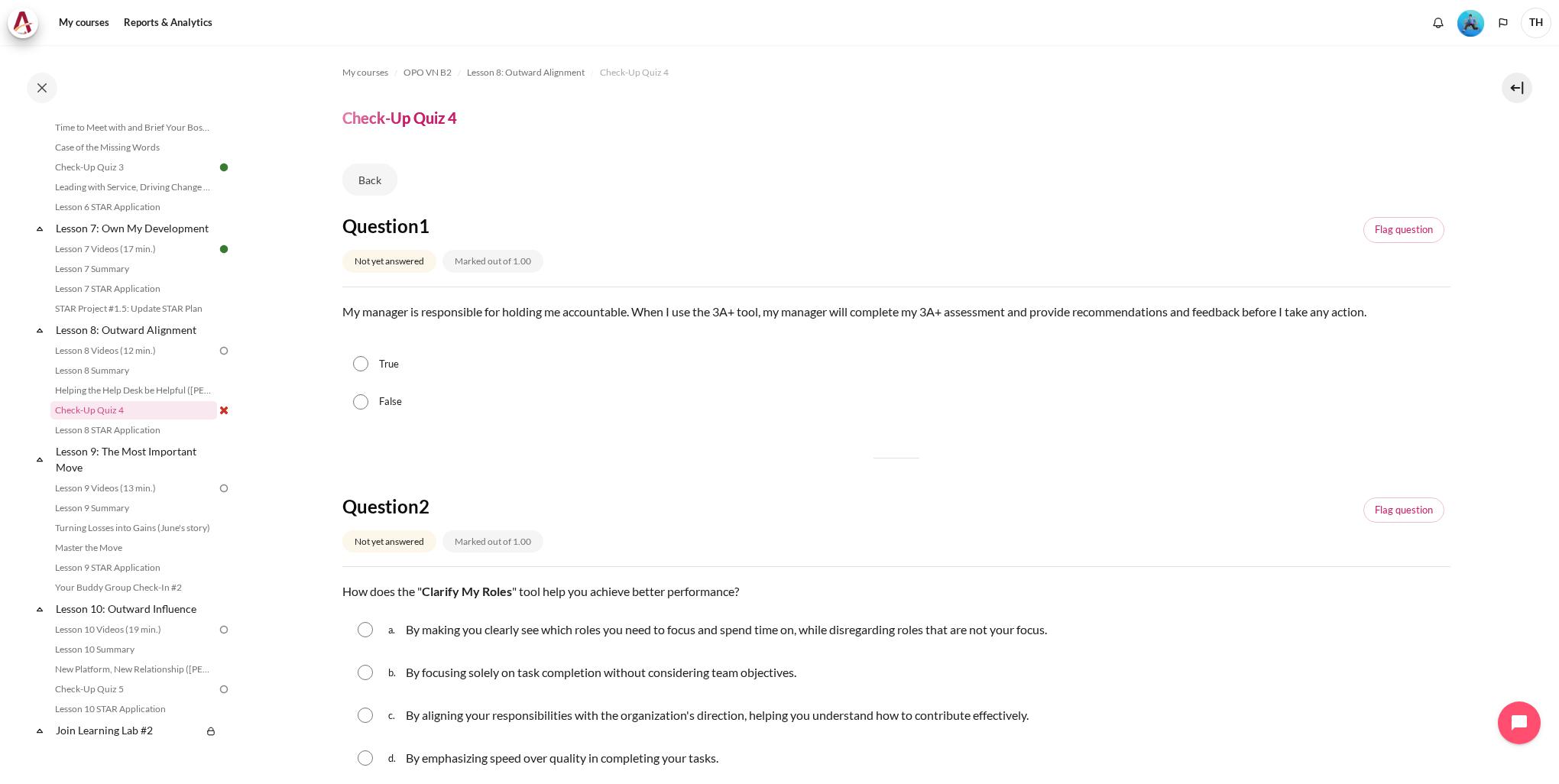
click at [353, 407] on input "False" at bounding box center [361, 402] width 16 height 16
radio input "true"
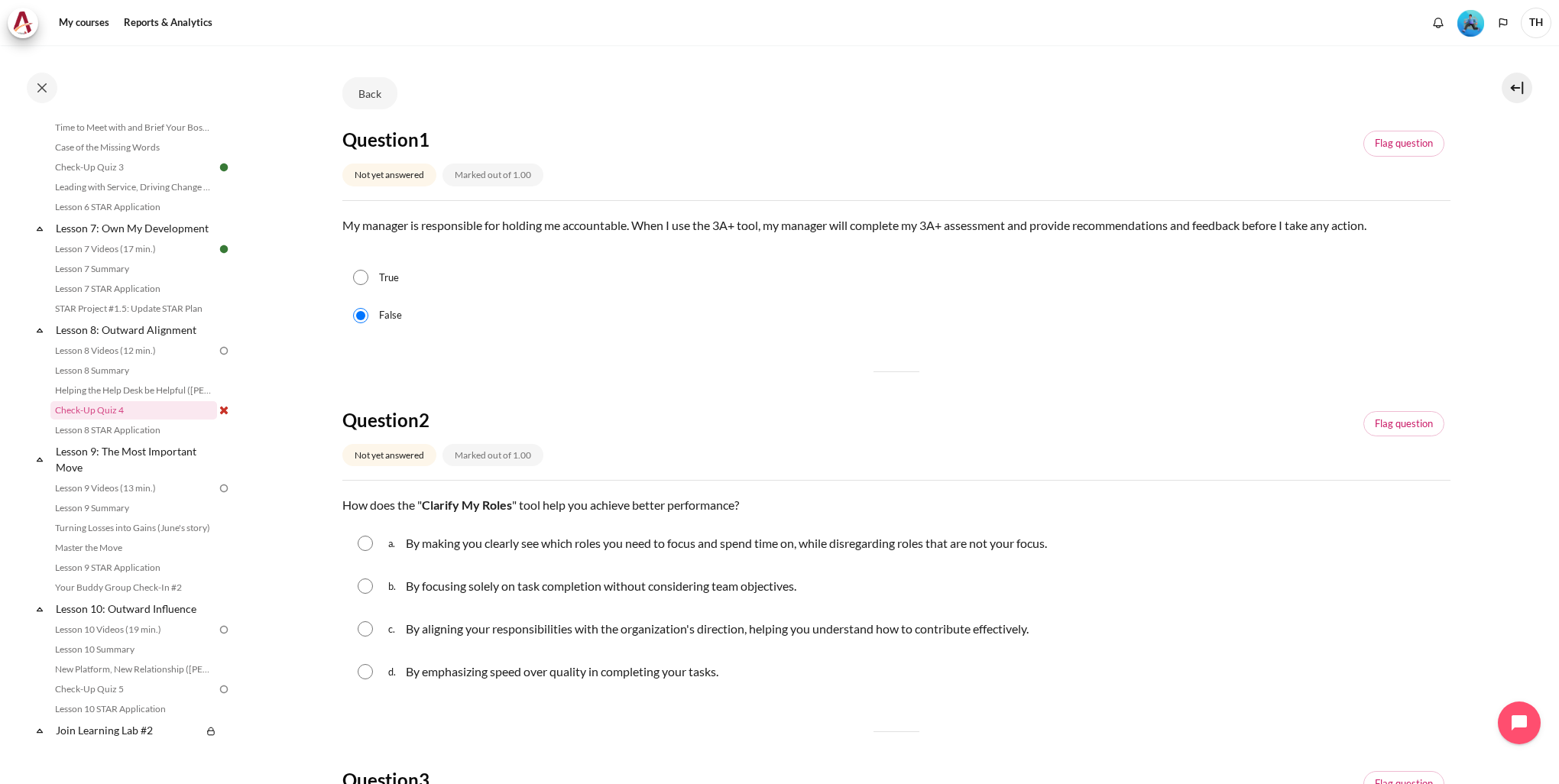
scroll to position [229, 0]
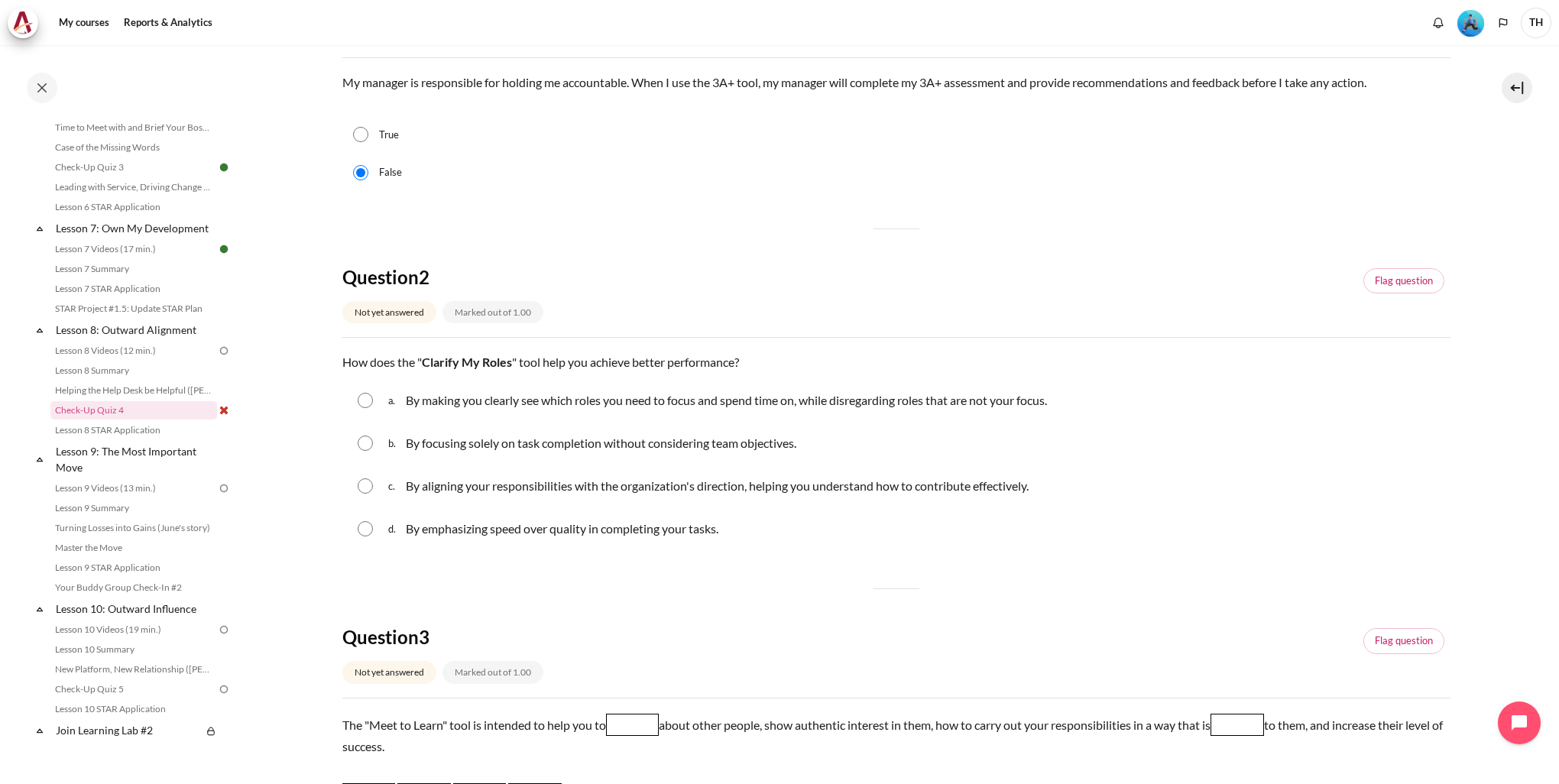
click at [370, 496] on div "c. By aligning your responsibilities with the organization's direction, helping…" at bounding box center [896, 486] width 1108 height 40
click at [366, 484] on input "Content" at bounding box center [366, 486] width 16 height 16
radio input "true"
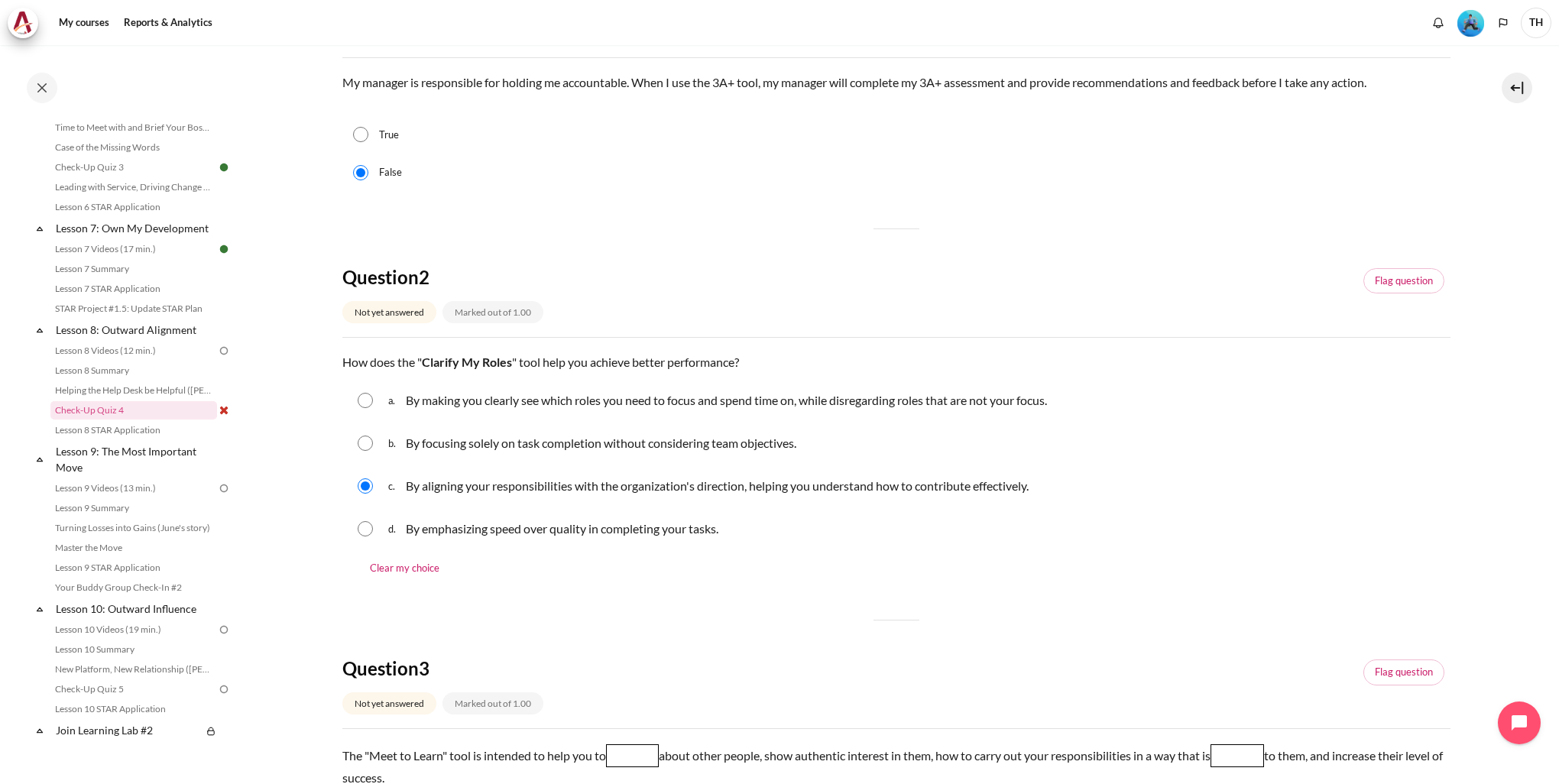
scroll to position [458, 0]
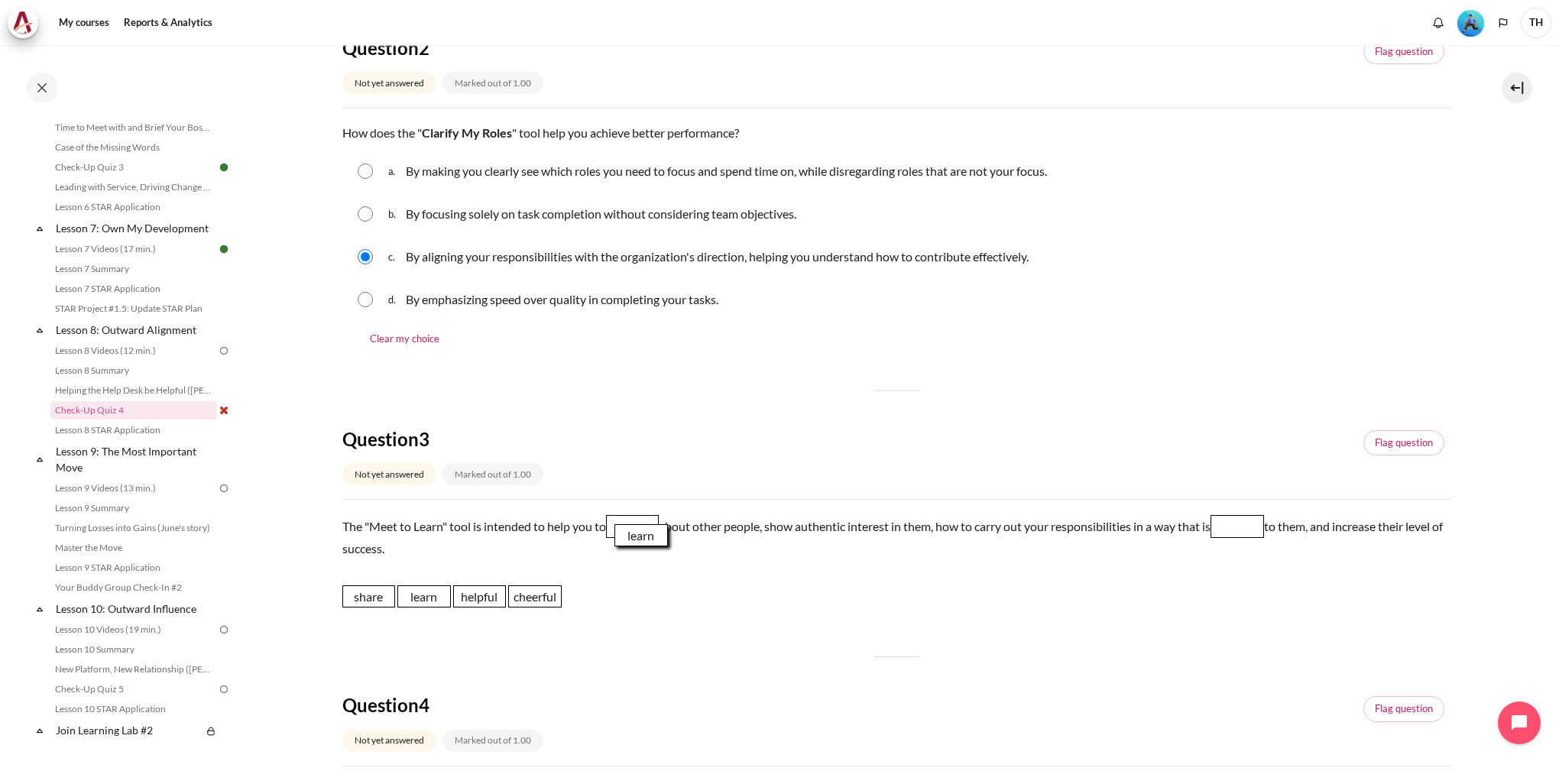
drag, startPoint x: 416, startPoint y: 603, endPoint x: 632, endPoint y: 543, distance: 224.2
click at [633, 543] on span "learn" at bounding box center [642, 536] width 54 height 23
drag, startPoint x: 432, startPoint y: 601, endPoint x: 643, endPoint y: 530, distance: 222.6
click at [643, 530] on span "learn" at bounding box center [636, 525] width 54 height 23
drag, startPoint x: 486, startPoint y: 603, endPoint x: 1255, endPoint y: 538, distance: 771.7
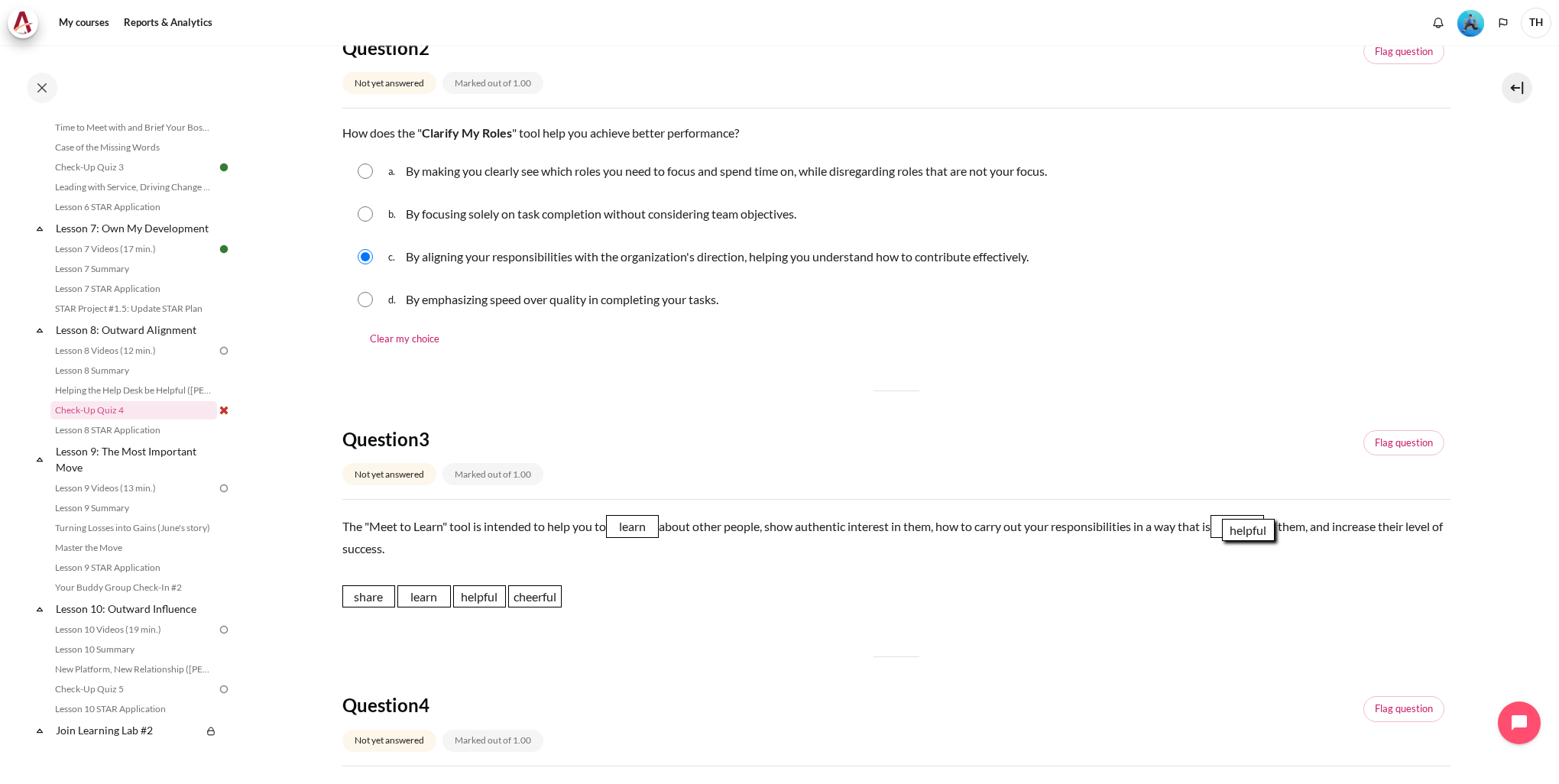
click at [1255, 538] on span "helpful" at bounding box center [1249, 530] width 54 height 23
drag, startPoint x: 480, startPoint y: 603, endPoint x: 1253, endPoint y: 534, distance: 776.1
click at [1256, 535] on span "helpful" at bounding box center [1267, 528] width 54 height 23
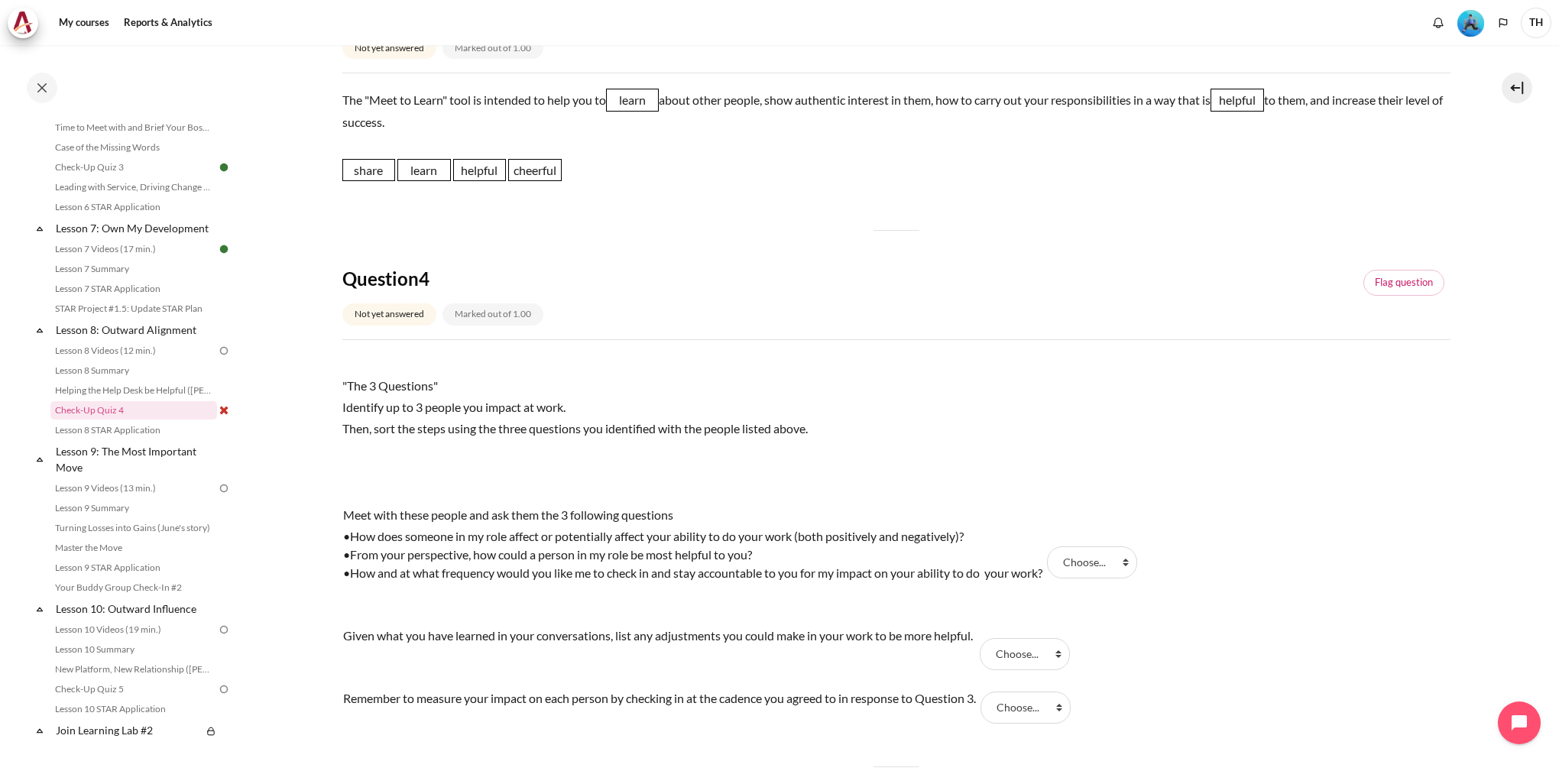
scroll to position [917, 0]
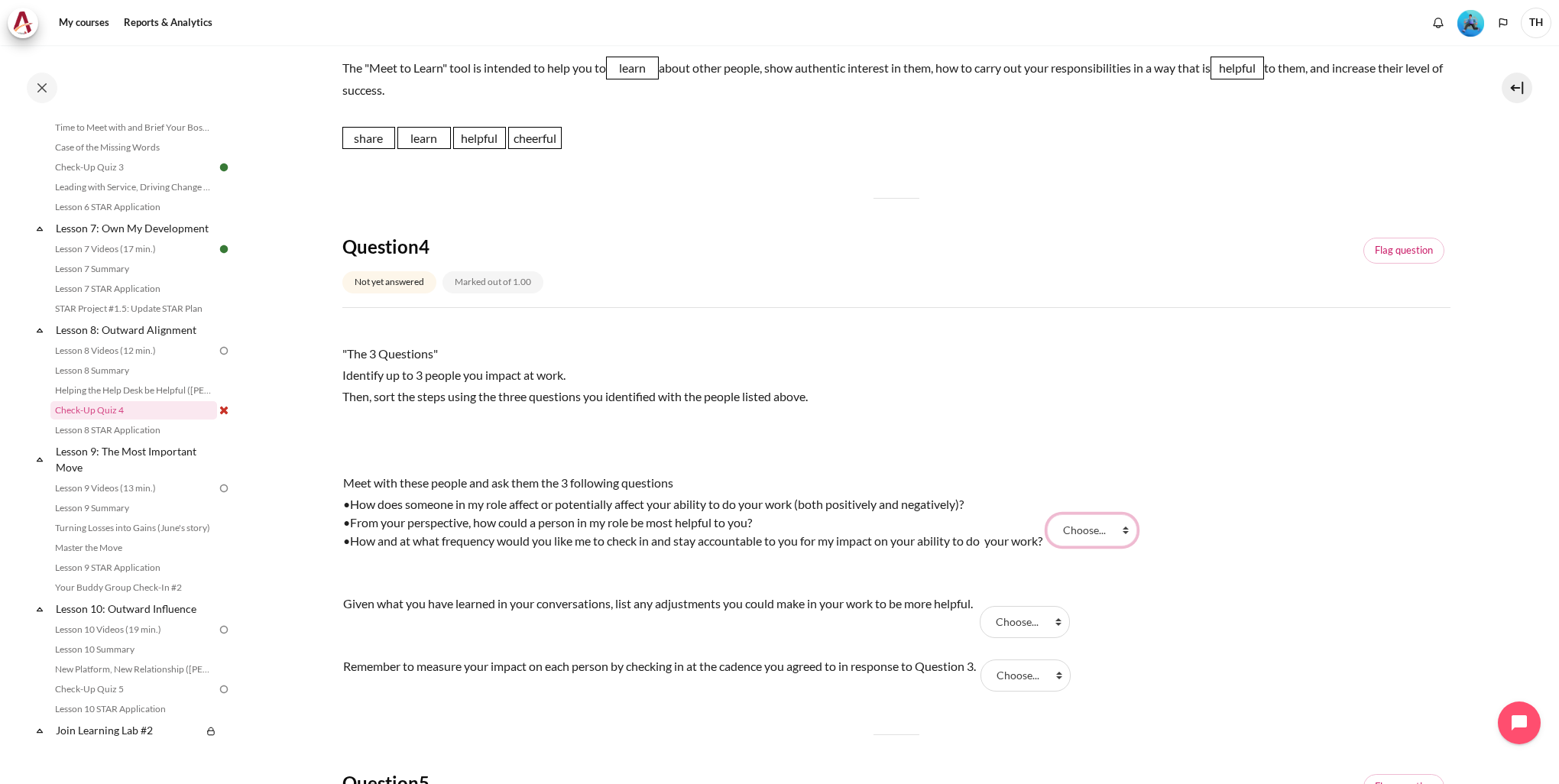
click at [1104, 530] on select "Choose... Step 3 Step 1 Step 2" at bounding box center [1093, 530] width 90 height 32
select select "2"
click at [1055, 514] on select "Choose... Step 3 Step 1 Step 2" at bounding box center [1093, 530] width 90 height 32
drag, startPoint x: 1011, startPoint y: 628, endPoint x: 1030, endPoint y: 609, distance: 26.9
click at [1011, 628] on select "Choose... Step 3 Step 1 Step 2" at bounding box center [1025, 622] width 90 height 32
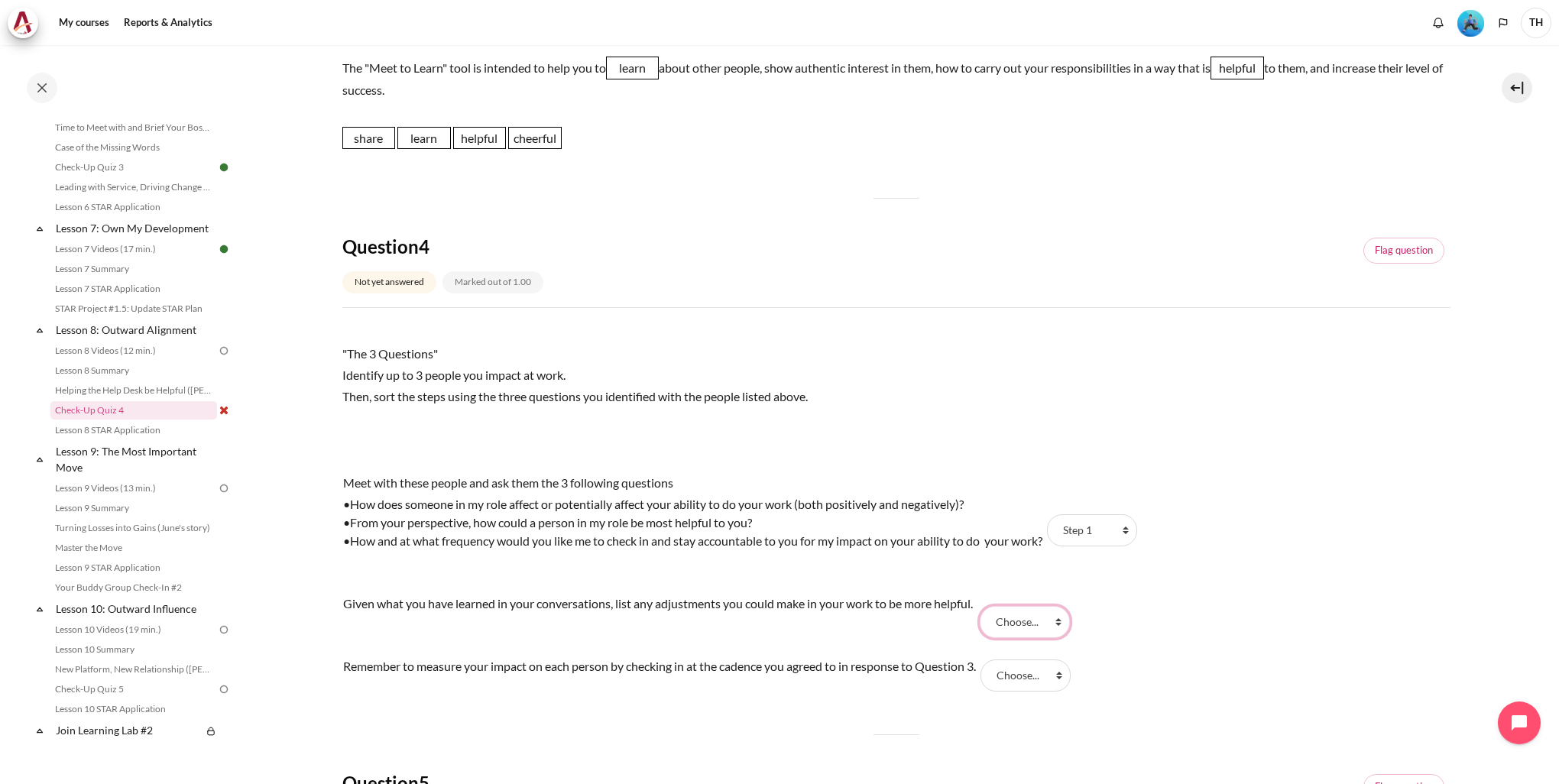
select select "3"
click at [985, 606] on select "Choose... Step 3 Step 1 Step 2" at bounding box center [1025, 622] width 90 height 32
click at [1023, 662] on select "Choose... Step 3 Step 1 Step 2" at bounding box center [1026, 675] width 90 height 32
select select "1"
click at [990, 660] on select "Choose... Step 3 Step 1 Step 2" at bounding box center [1026, 675] width 90 height 32
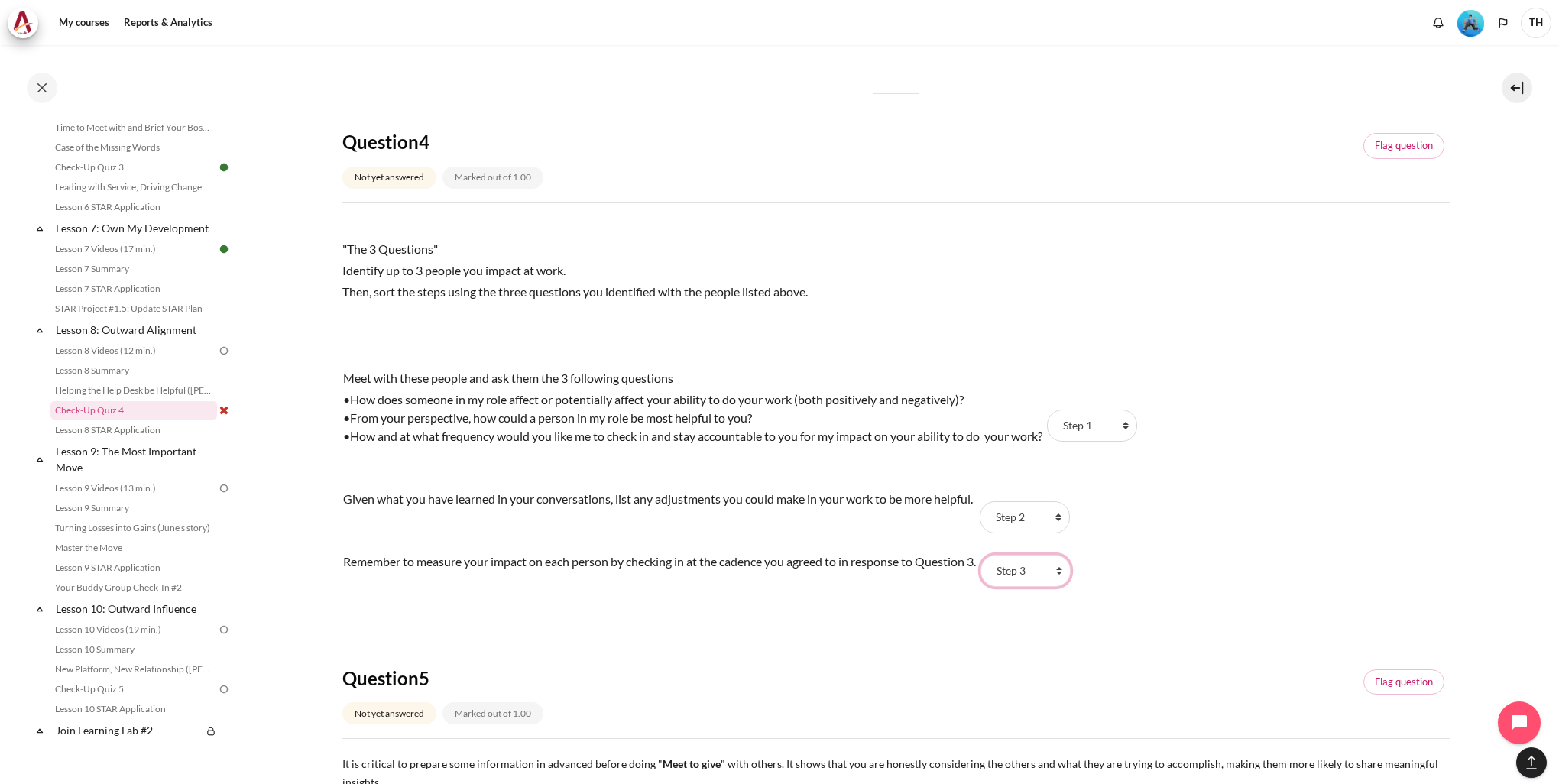
scroll to position [1146, 0]
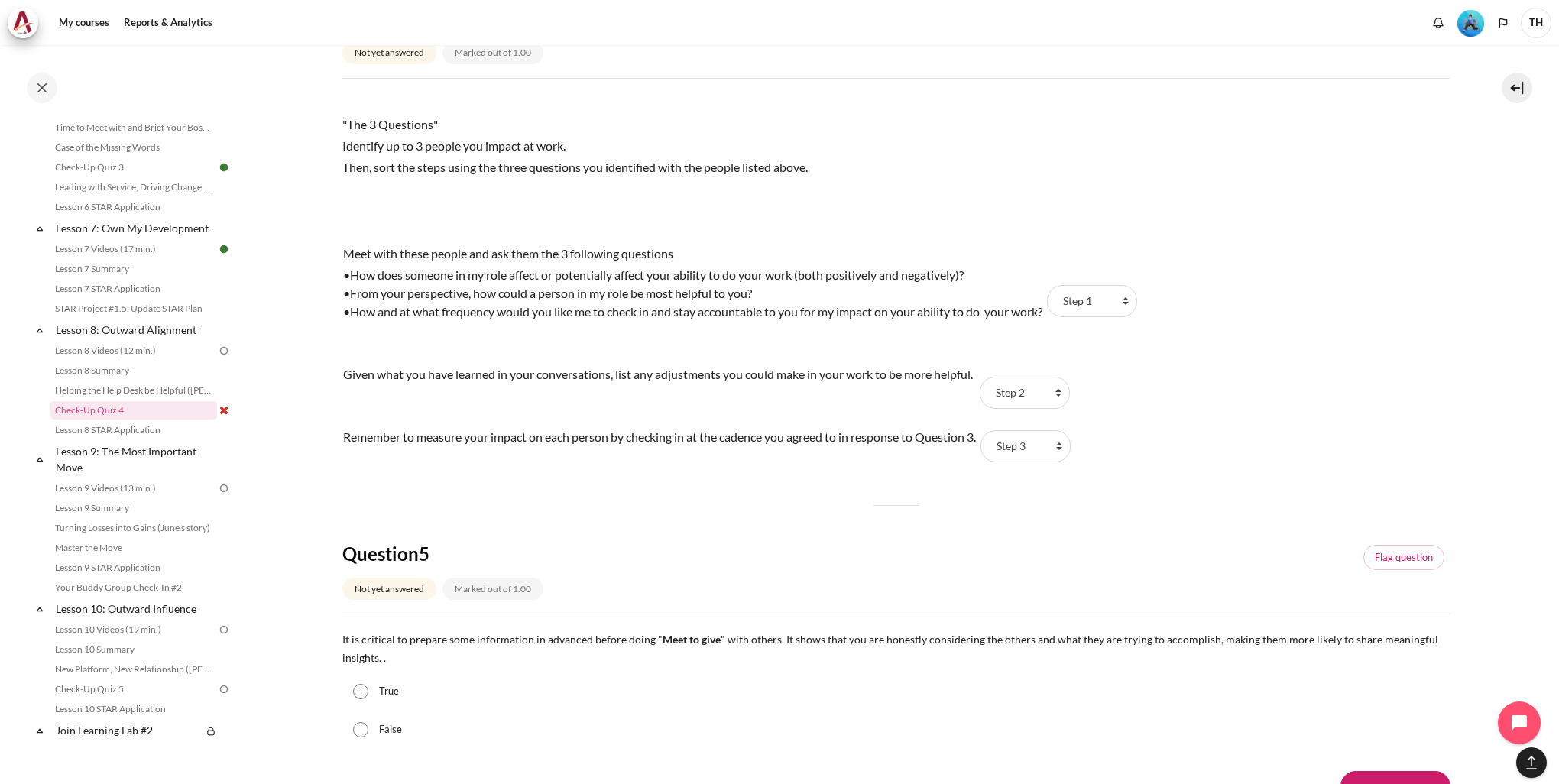
click at [382, 695] on label "True" at bounding box center [389, 692] width 20 height 16
click at [368, 695] on input "True" at bounding box center [361, 692] width 16 height 16
radio input "true"
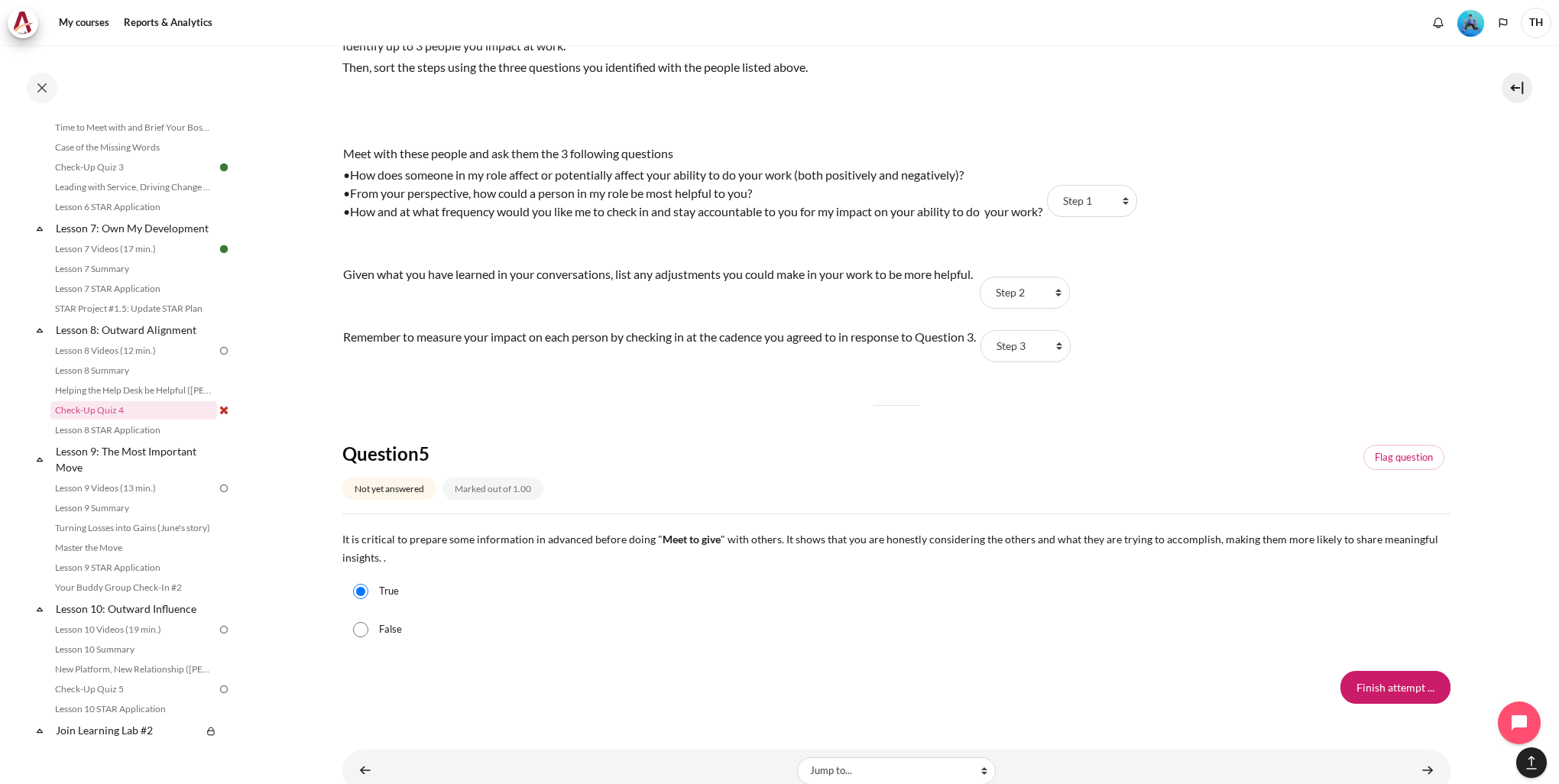
scroll to position [1291, 0]
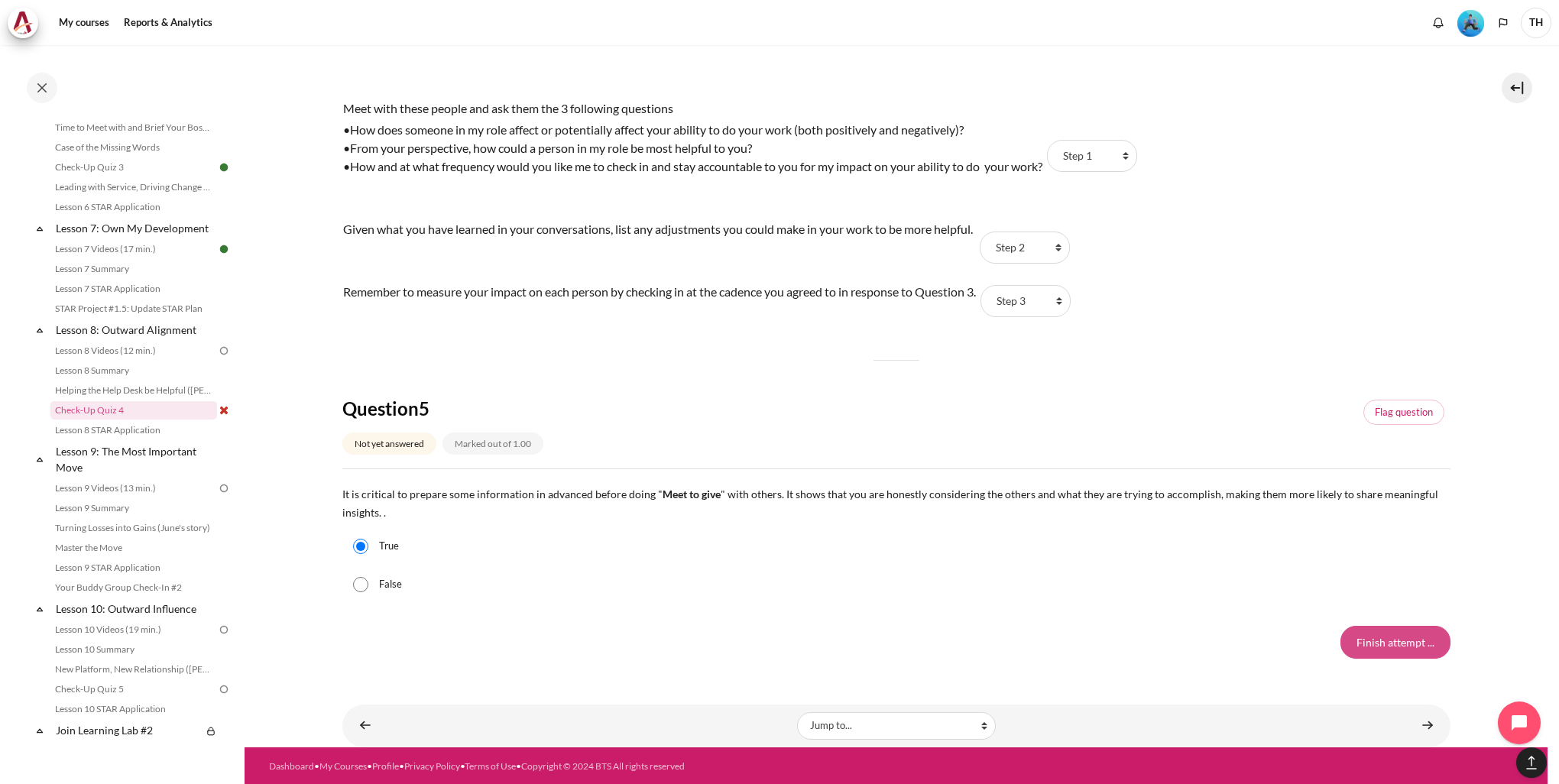
click at [1380, 647] on input "Finish attempt ..." at bounding box center [1396, 642] width 110 height 32
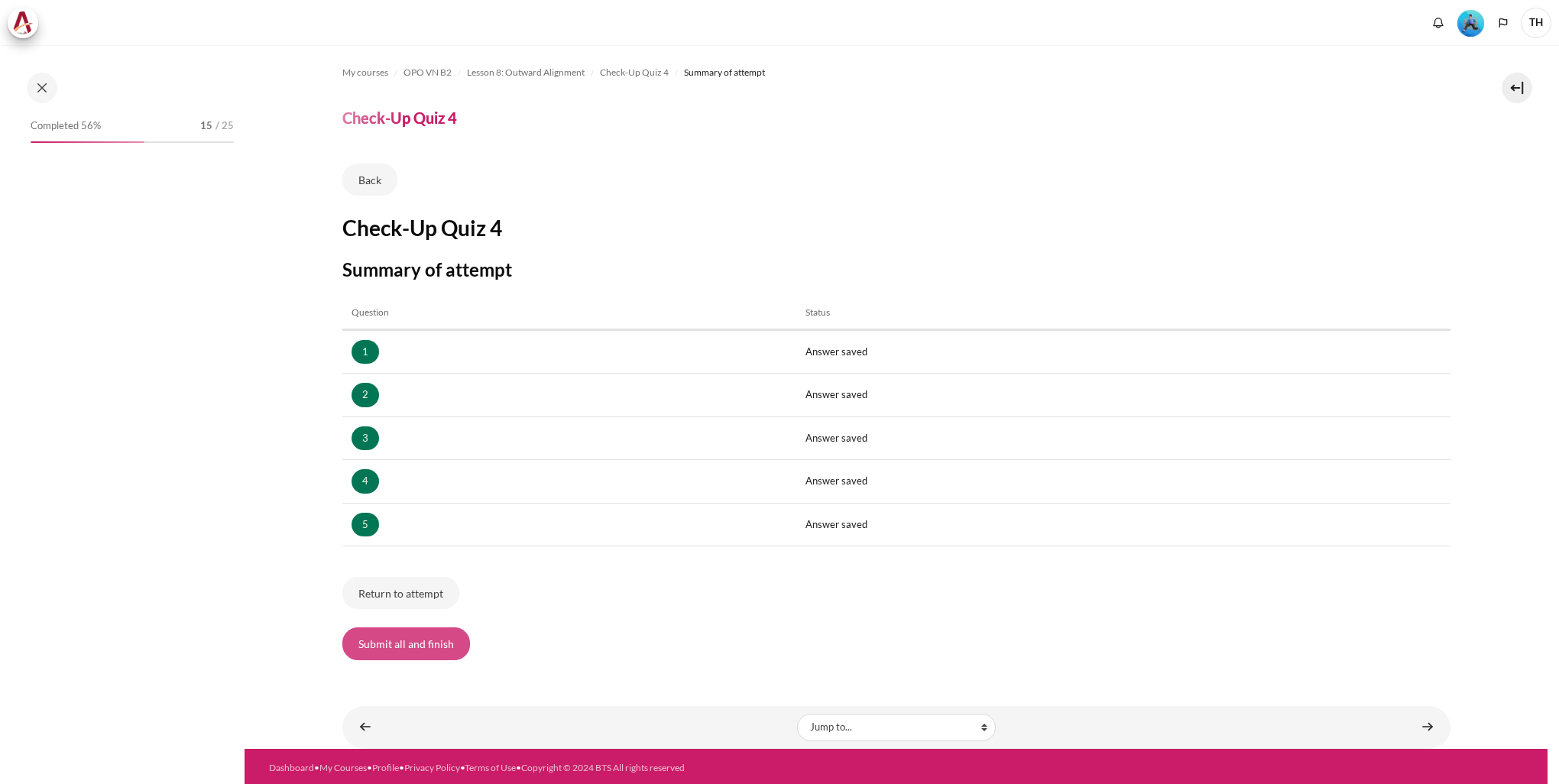
click at [416, 656] on button "Submit all and finish" at bounding box center [406, 643] width 128 height 32
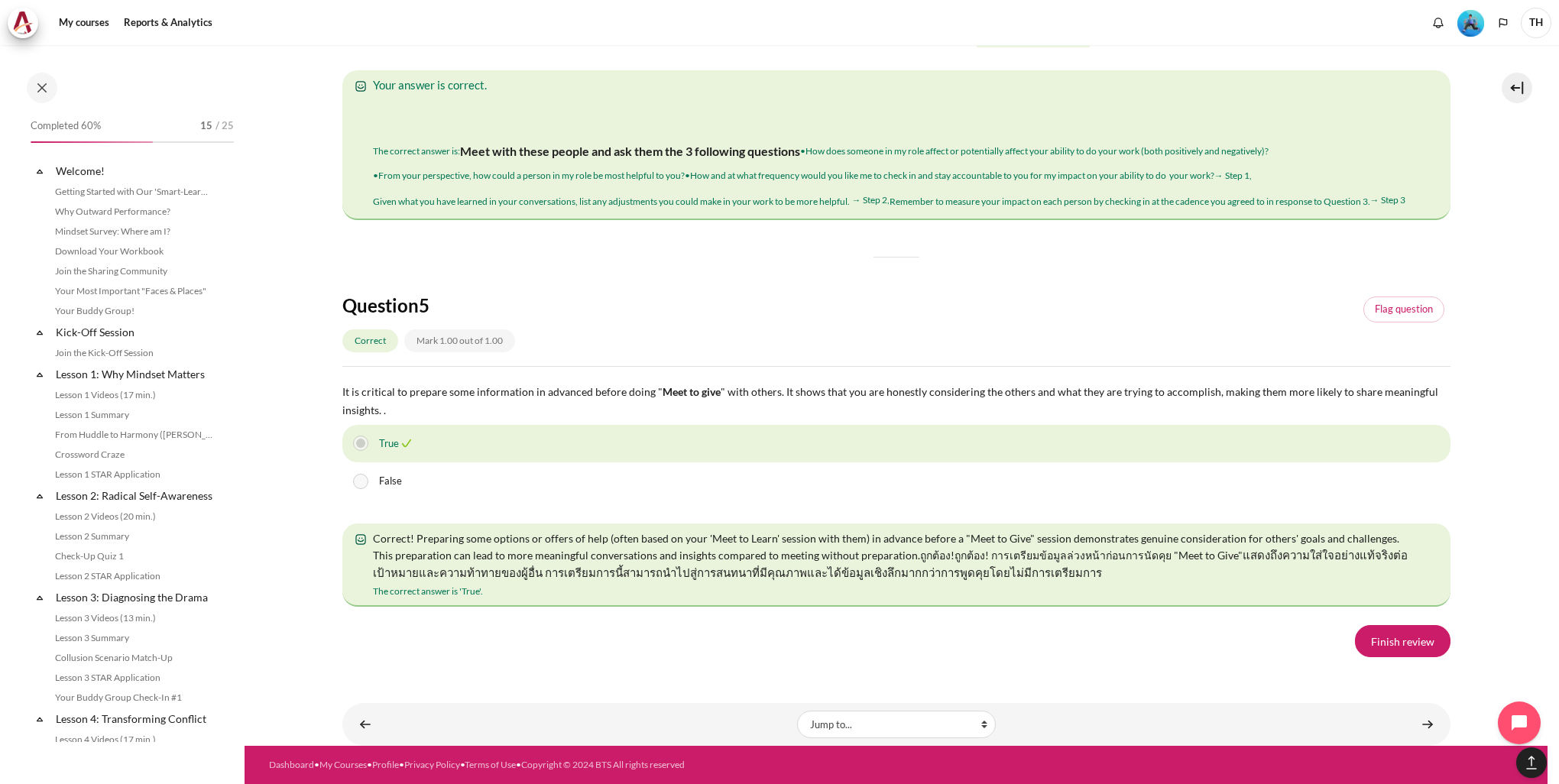
scroll to position [2578, 0]
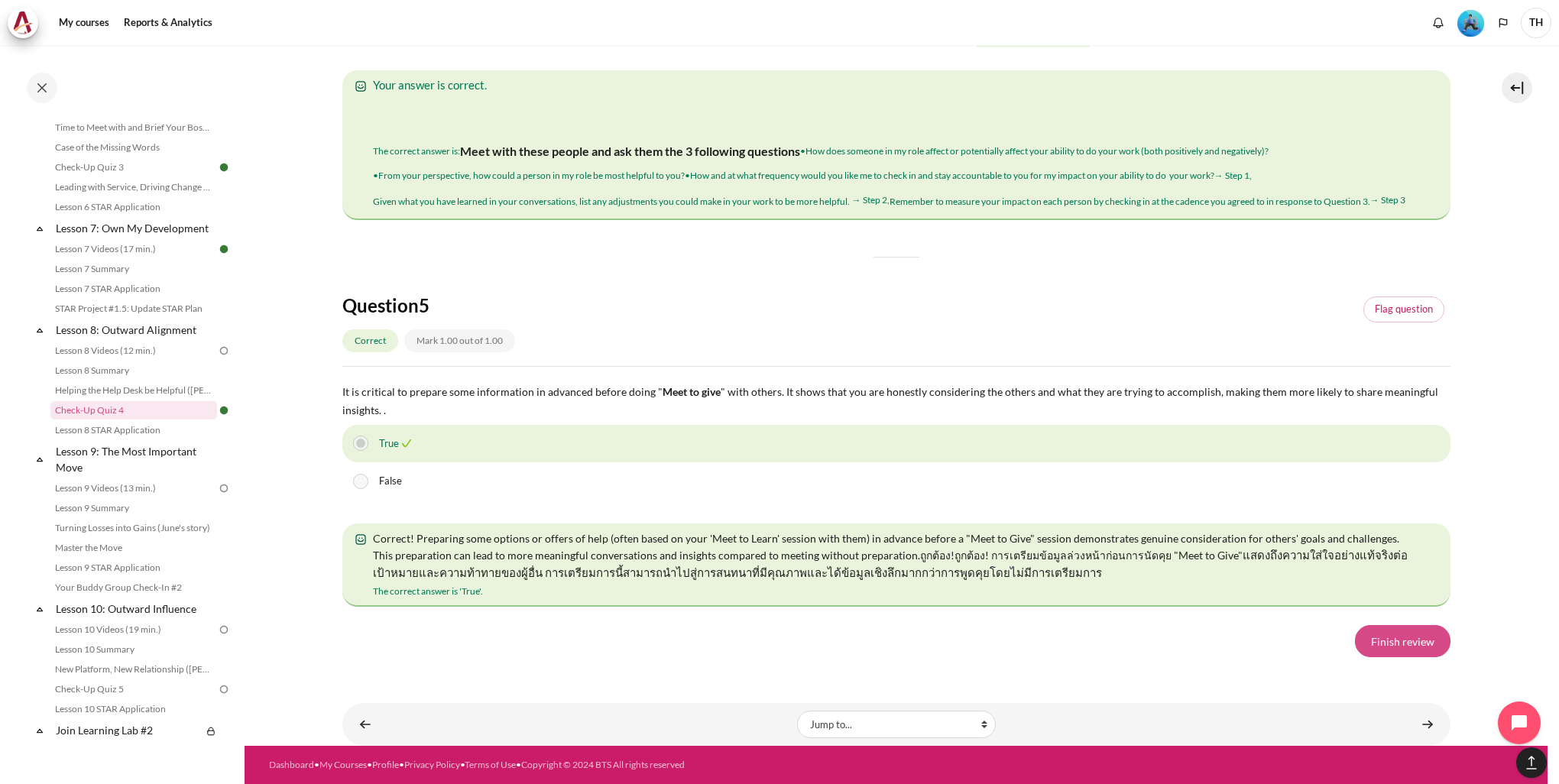
click at [1368, 648] on link "Finish review" at bounding box center [1403, 641] width 96 height 32
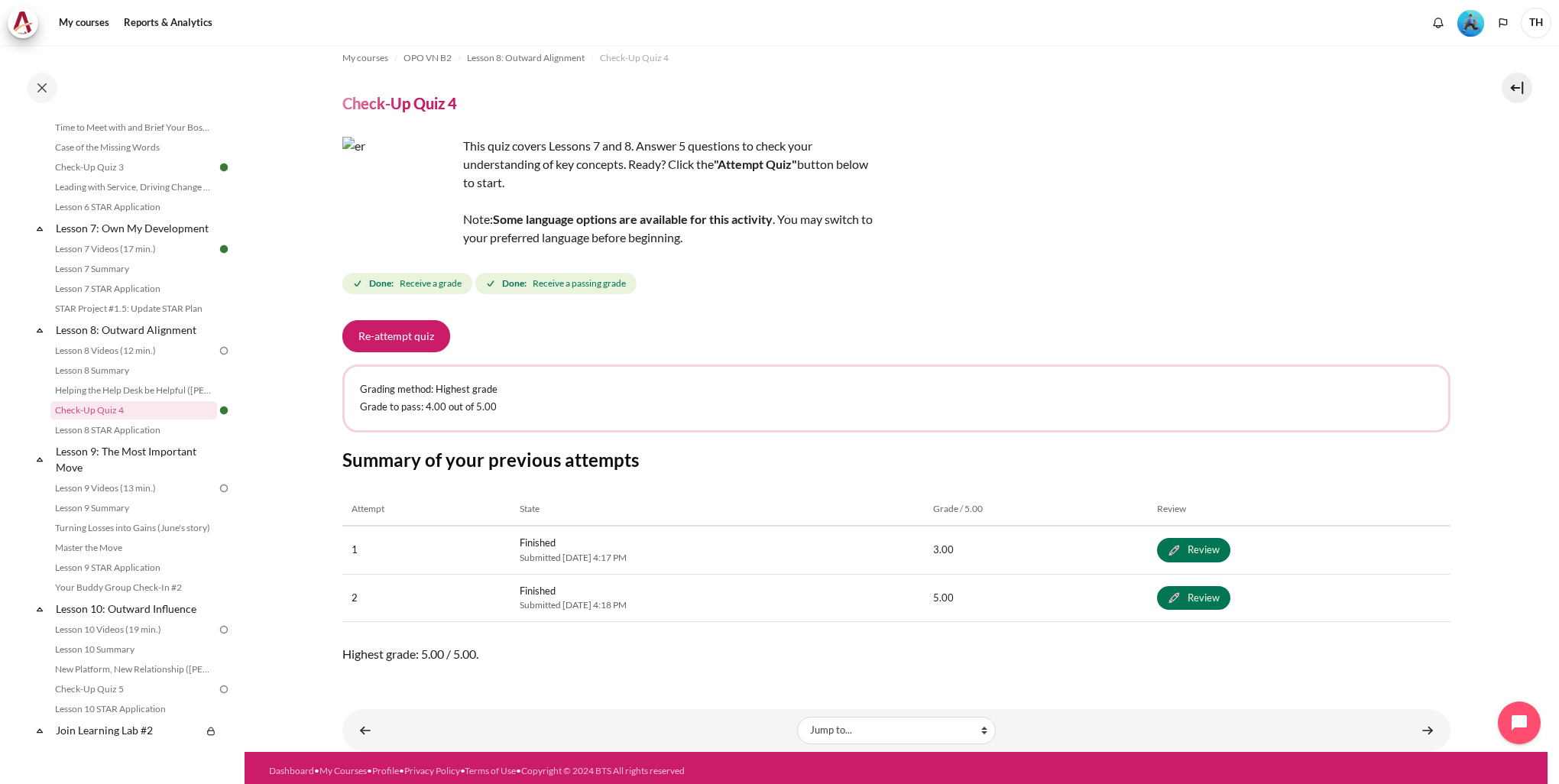
scroll to position [18, 0]
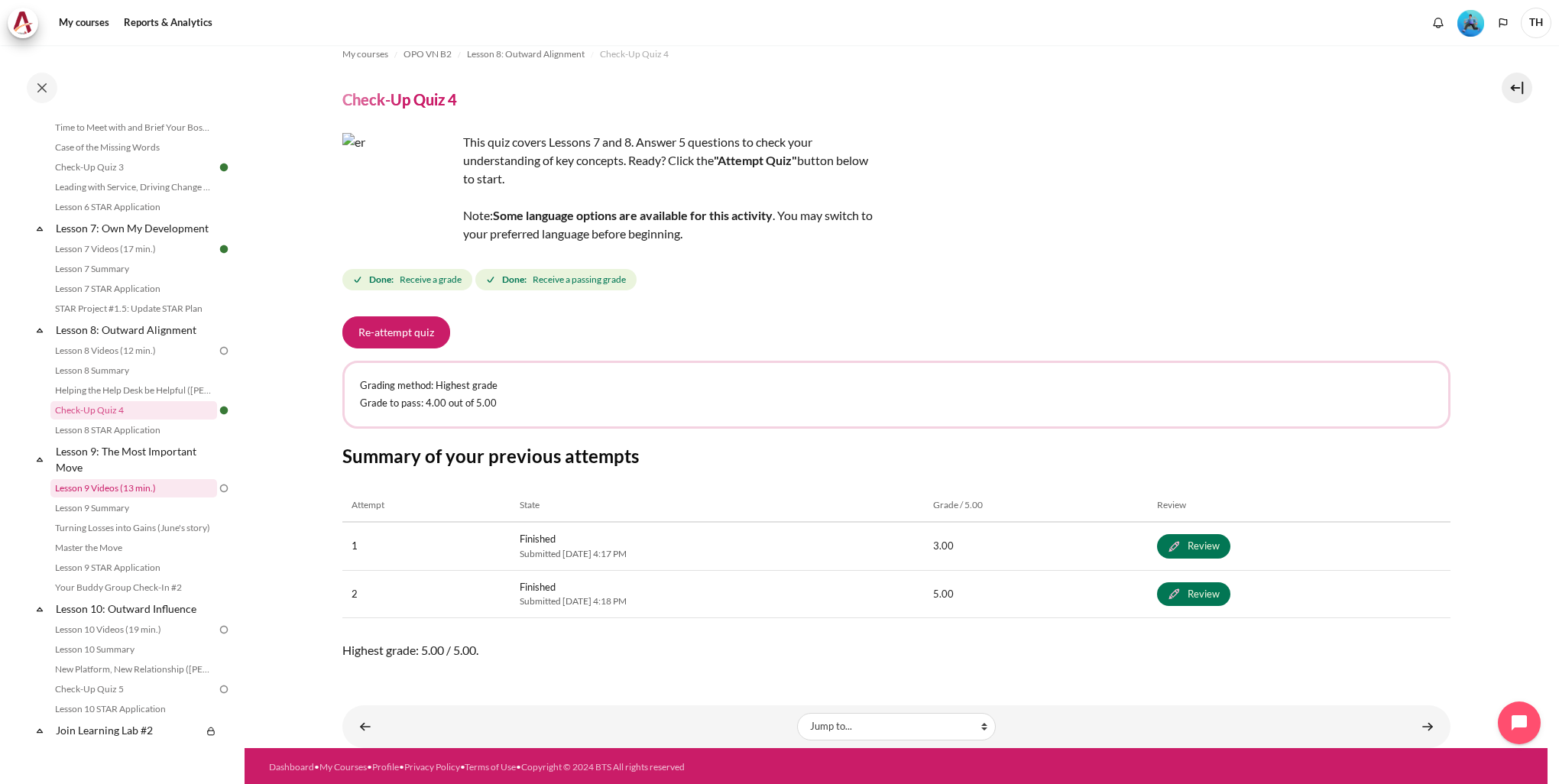
click at [190, 497] on link "Lesson 9 Videos (13 min.)" at bounding box center [134, 488] width 167 height 18
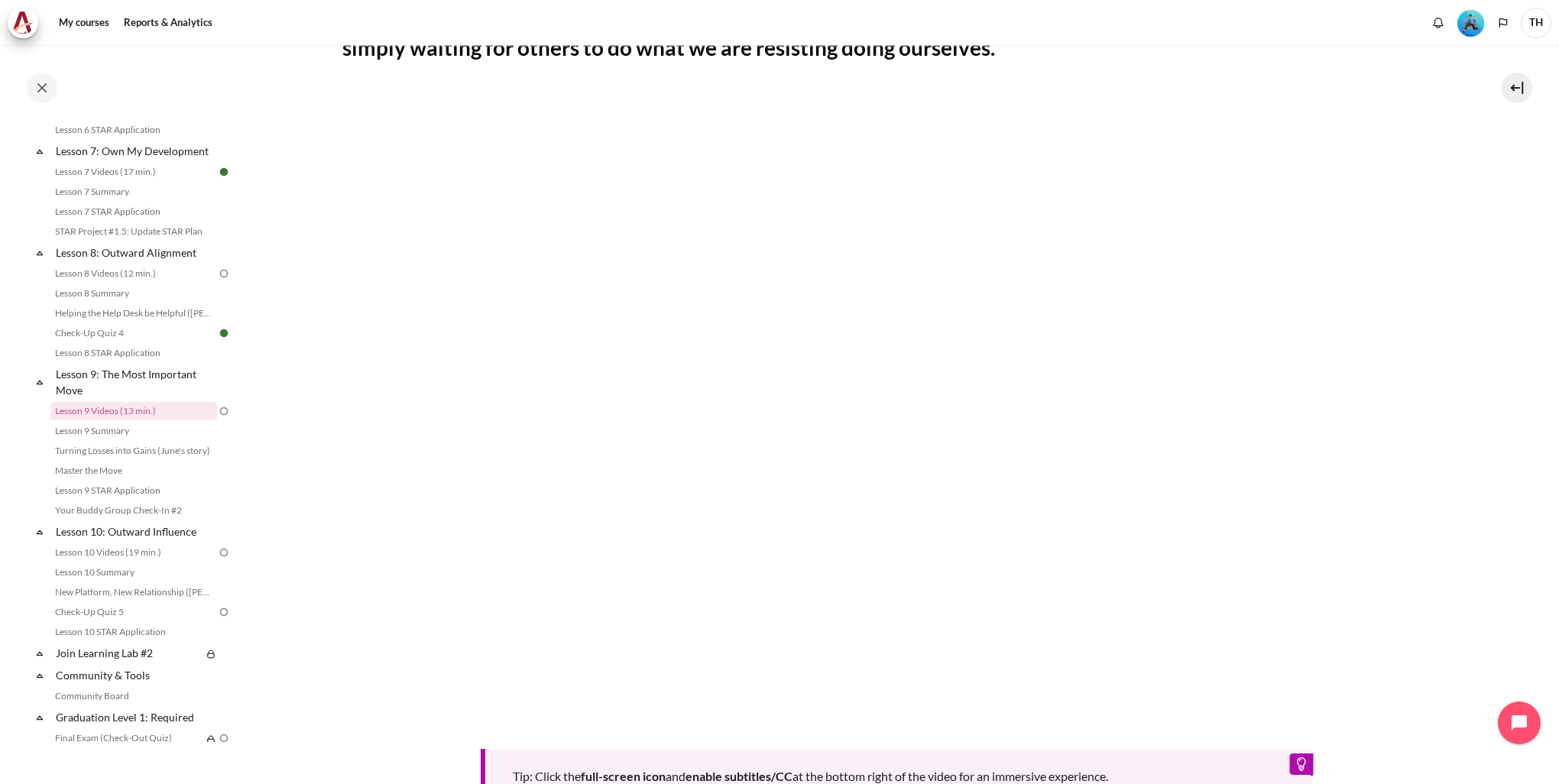
scroll to position [640, 0]
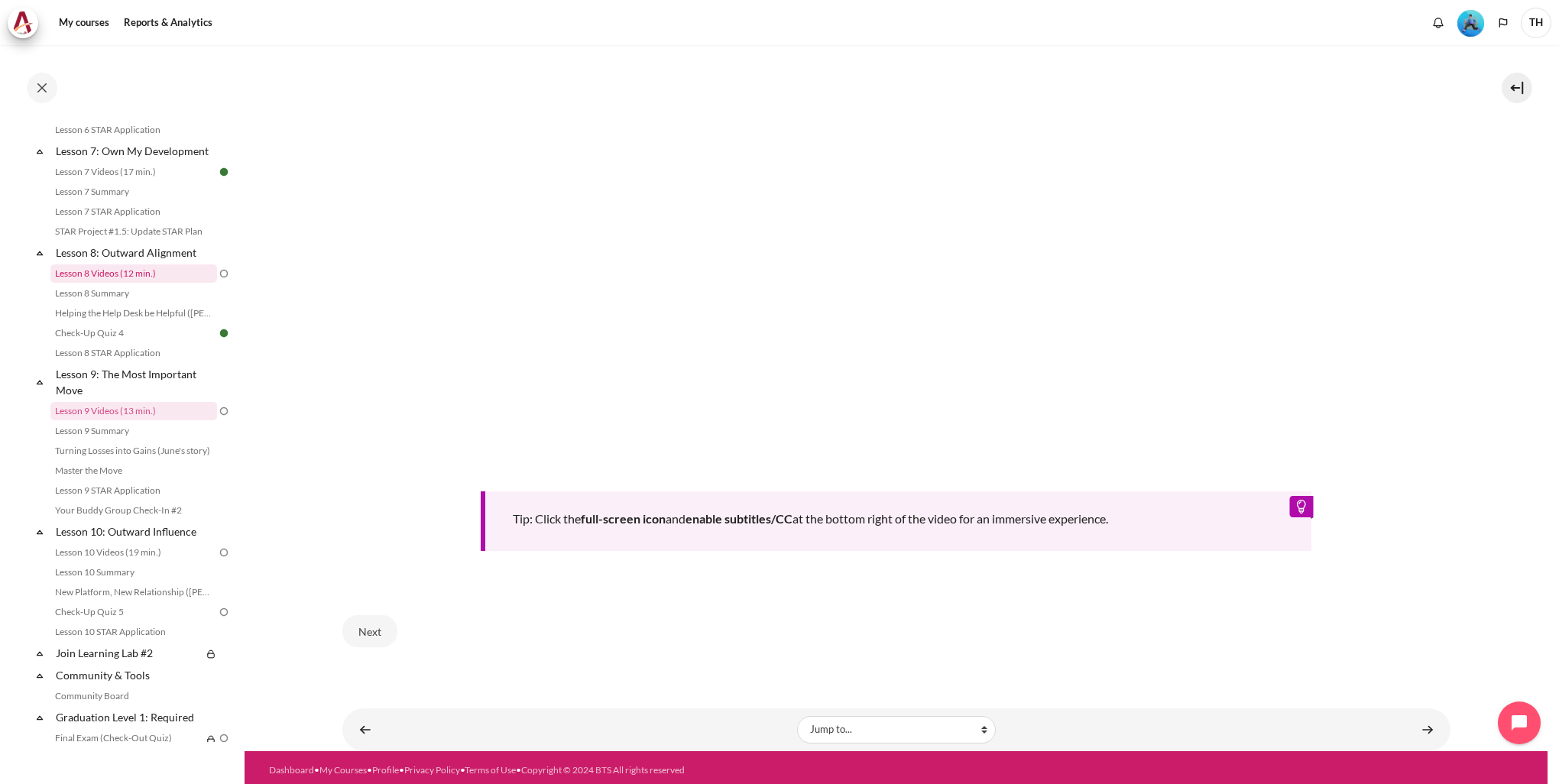
click at [124, 283] on link "Lesson 8 Videos (12 min.)" at bounding box center [134, 273] width 167 height 18
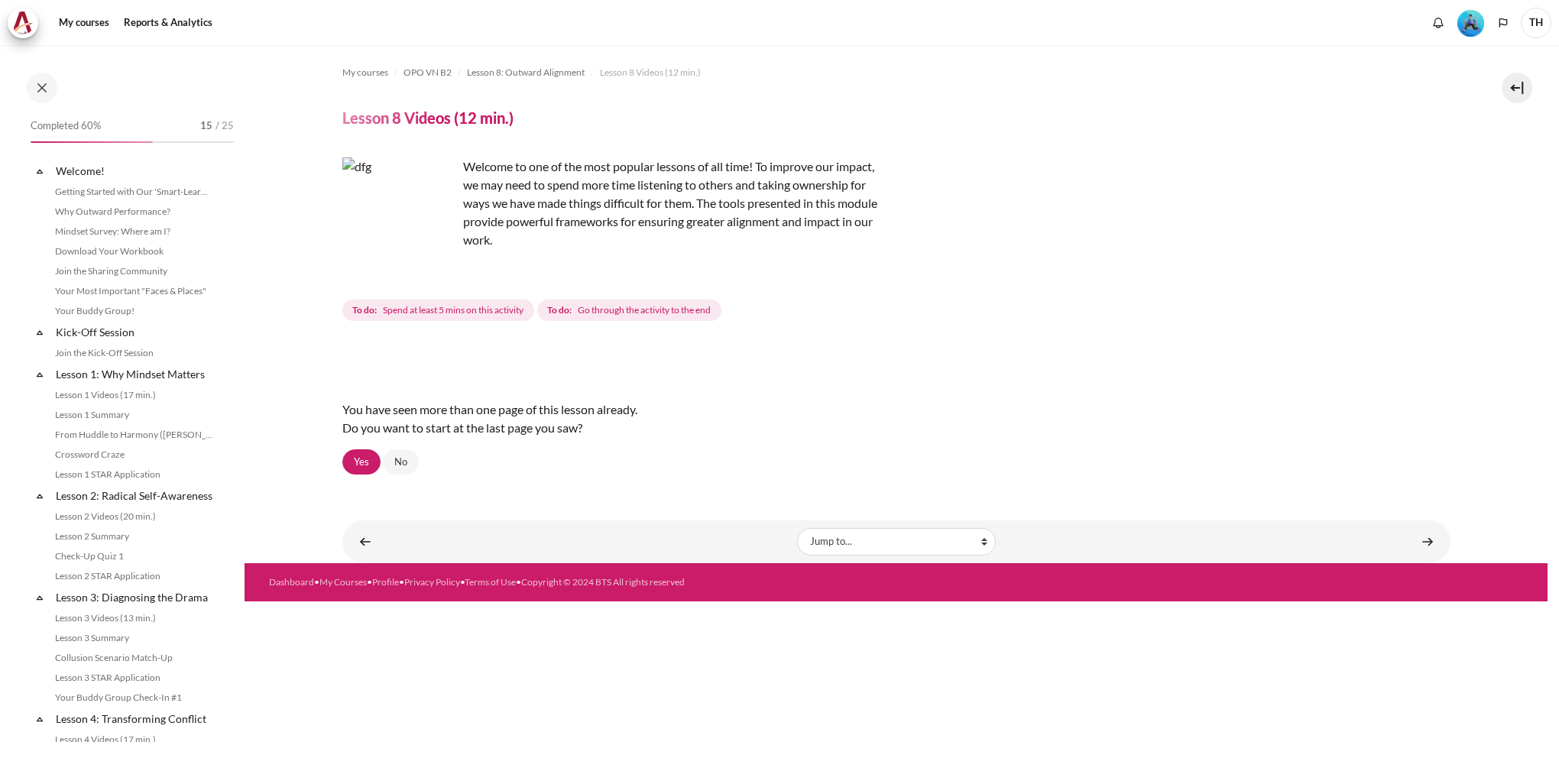
scroll to position [908, 0]
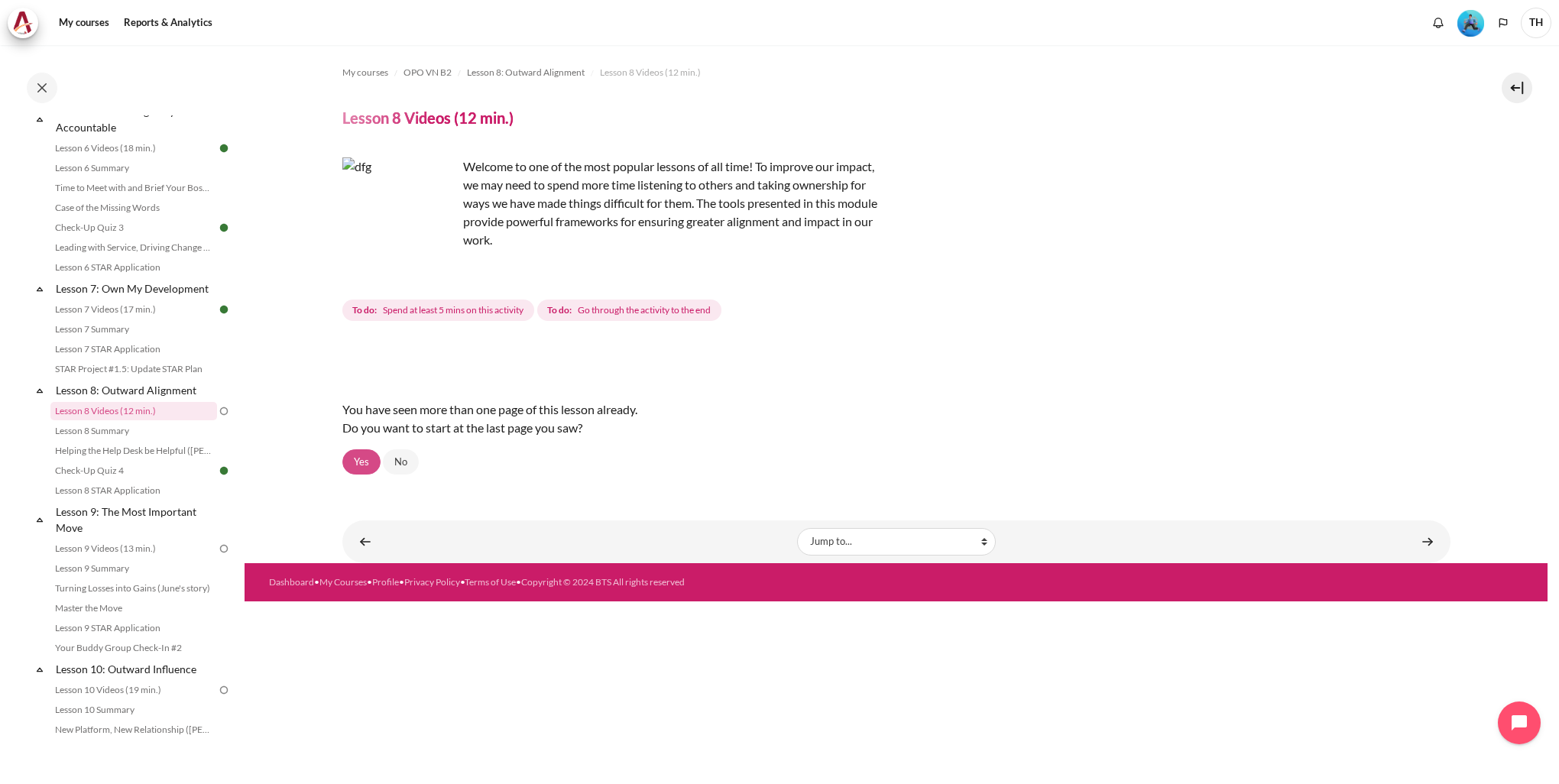
click at [354, 459] on link "Yes" at bounding box center [361, 463] width 38 height 26
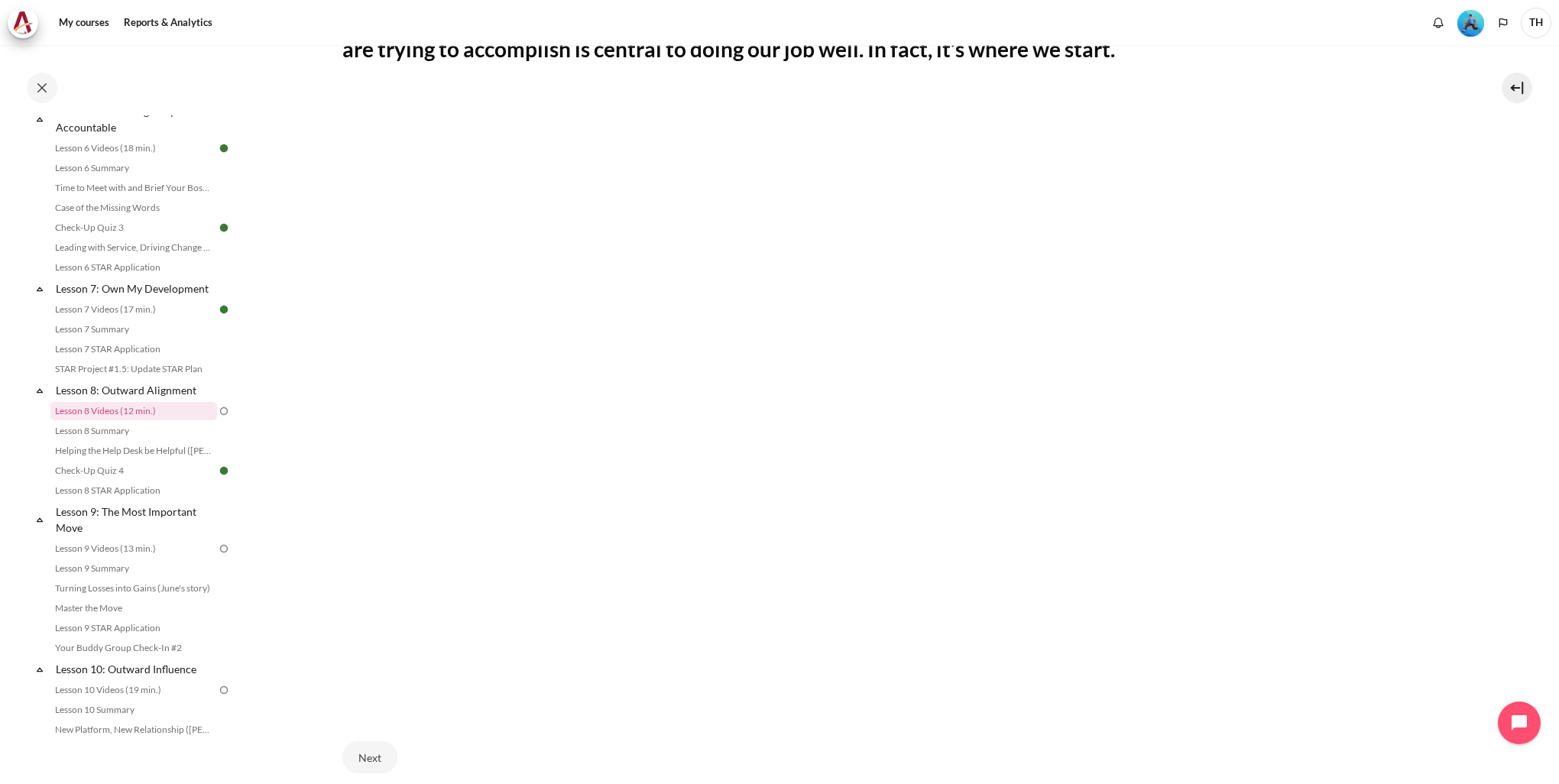
scroll to position [507, 0]
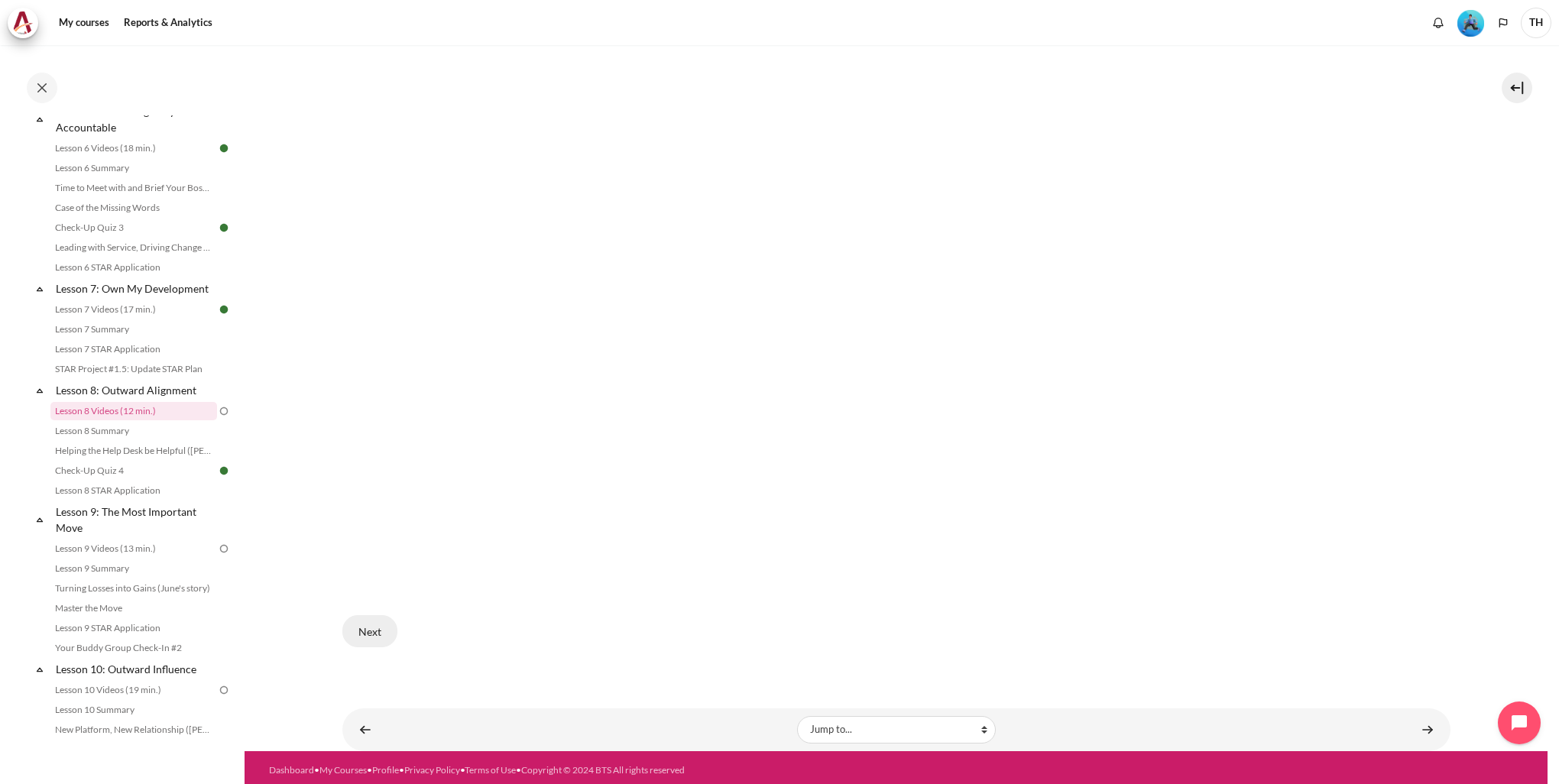
click at [382, 627] on button "Next" at bounding box center [369, 630] width 55 height 32
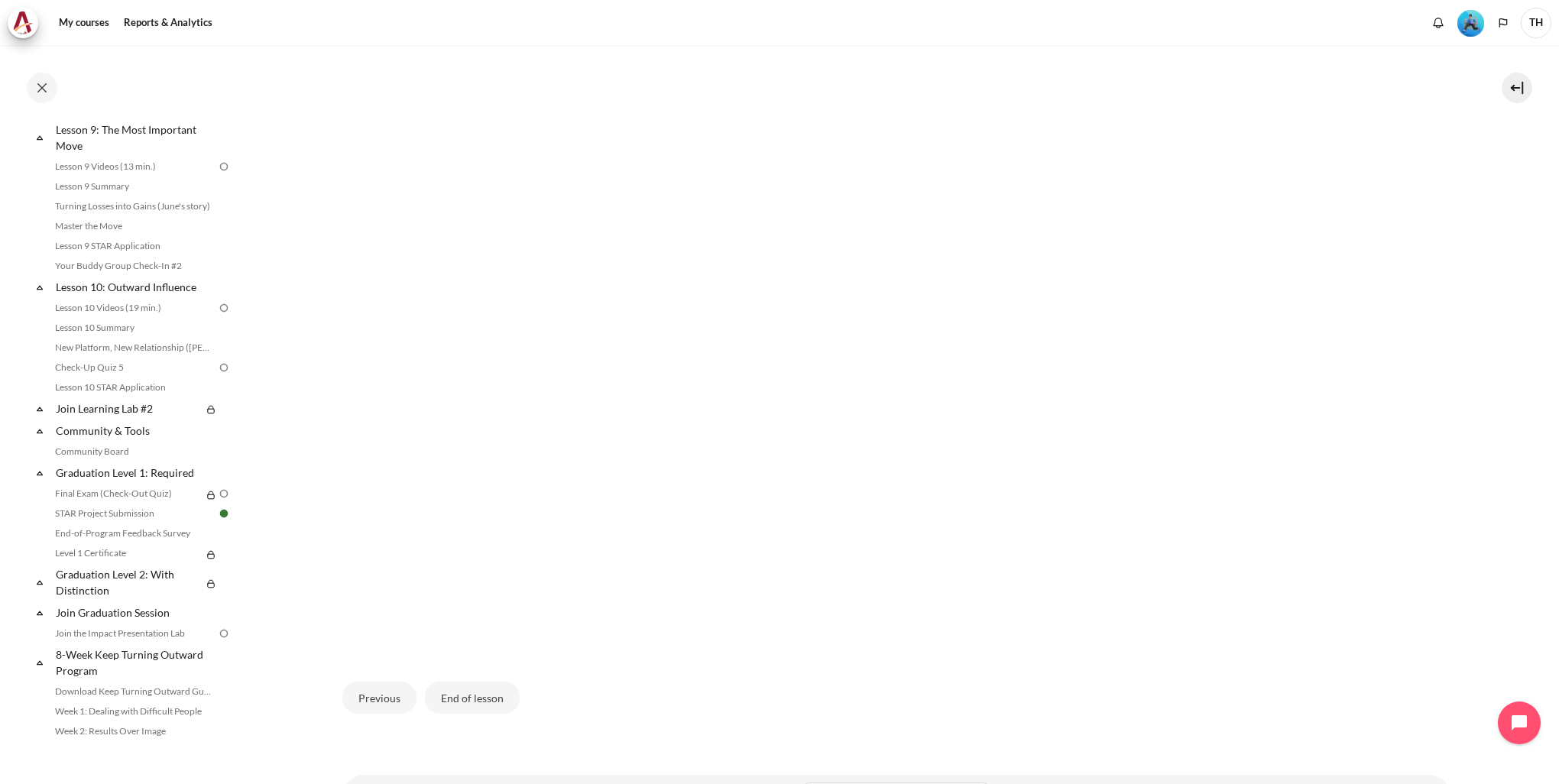
scroll to position [507, 0]
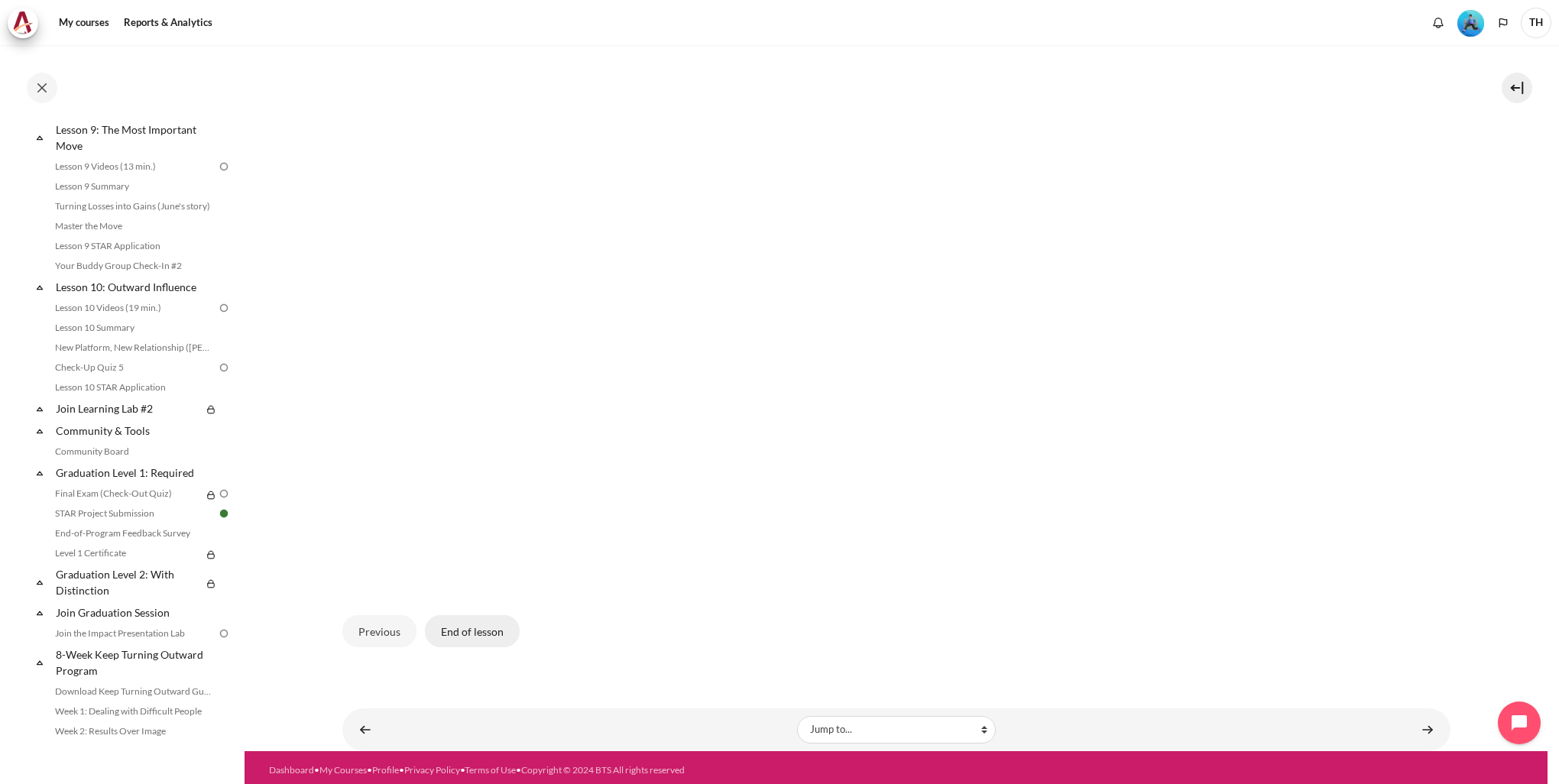
click at [494, 629] on button "End of lesson" at bounding box center [472, 630] width 95 height 32
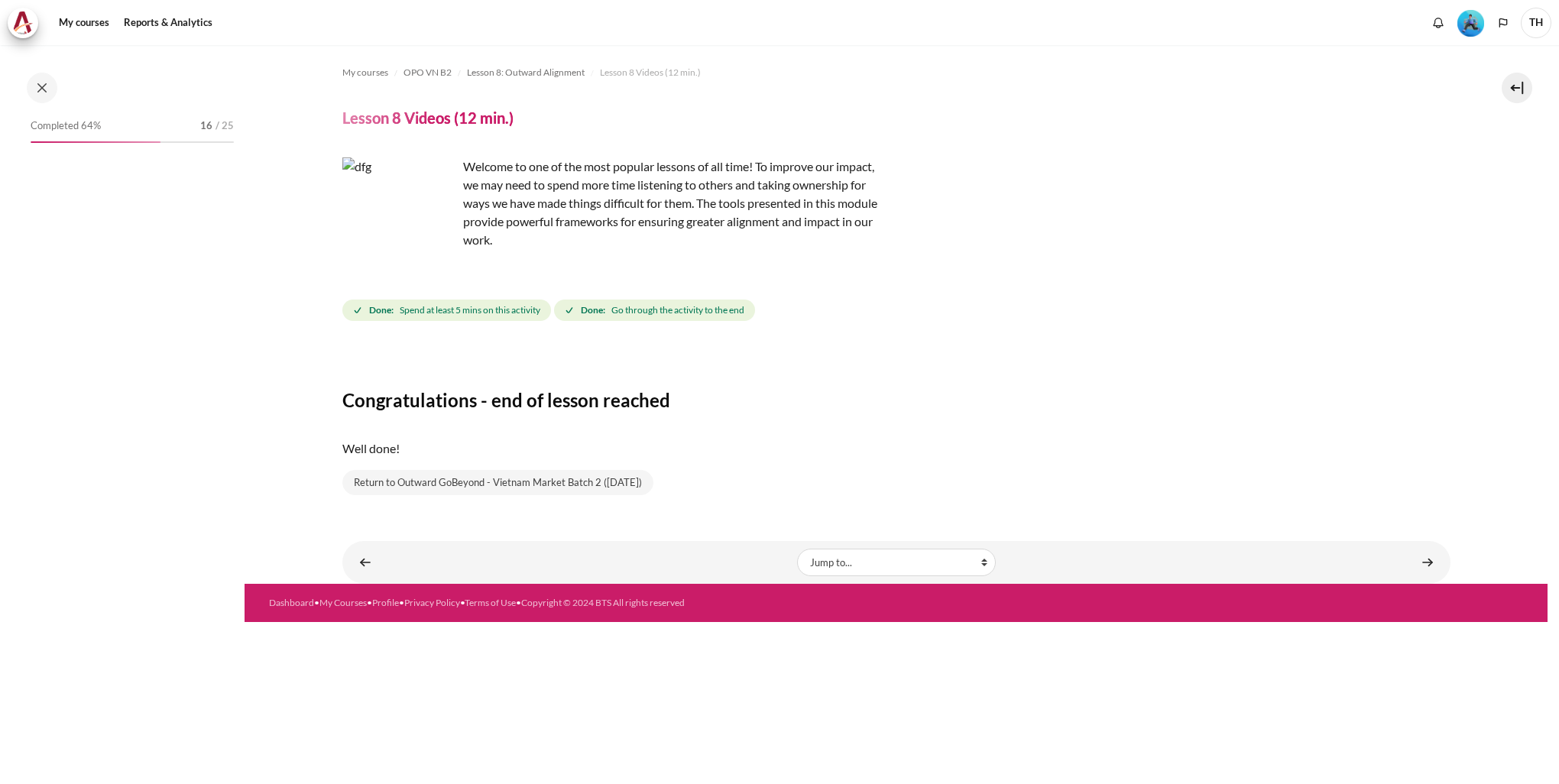
scroll to position [908, 0]
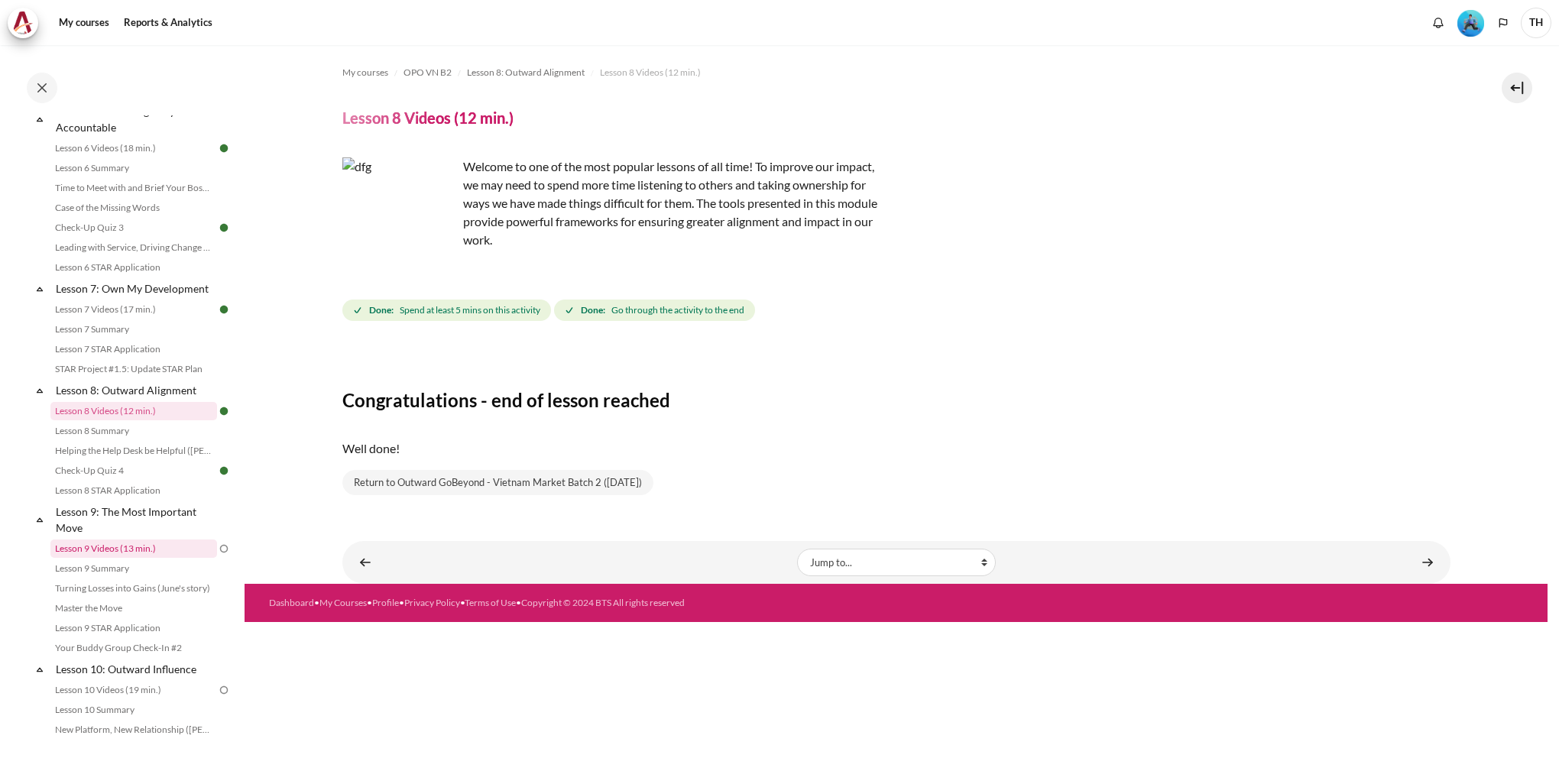
click at [162, 557] on link "Lesson 9 Videos (13 min.)" at bounding box center [134, 548] width 167 height 18
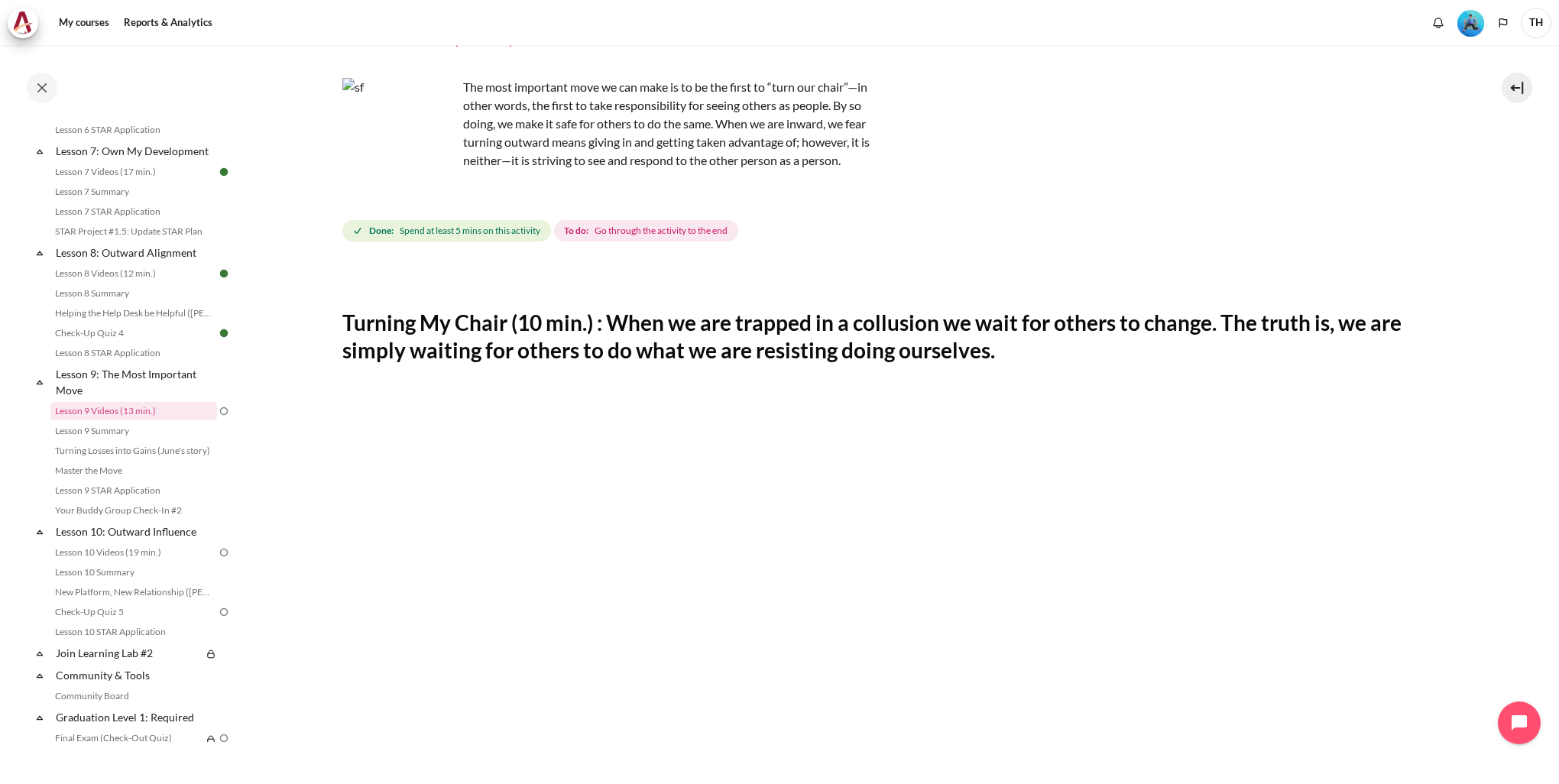
scroll to position [76, 0]
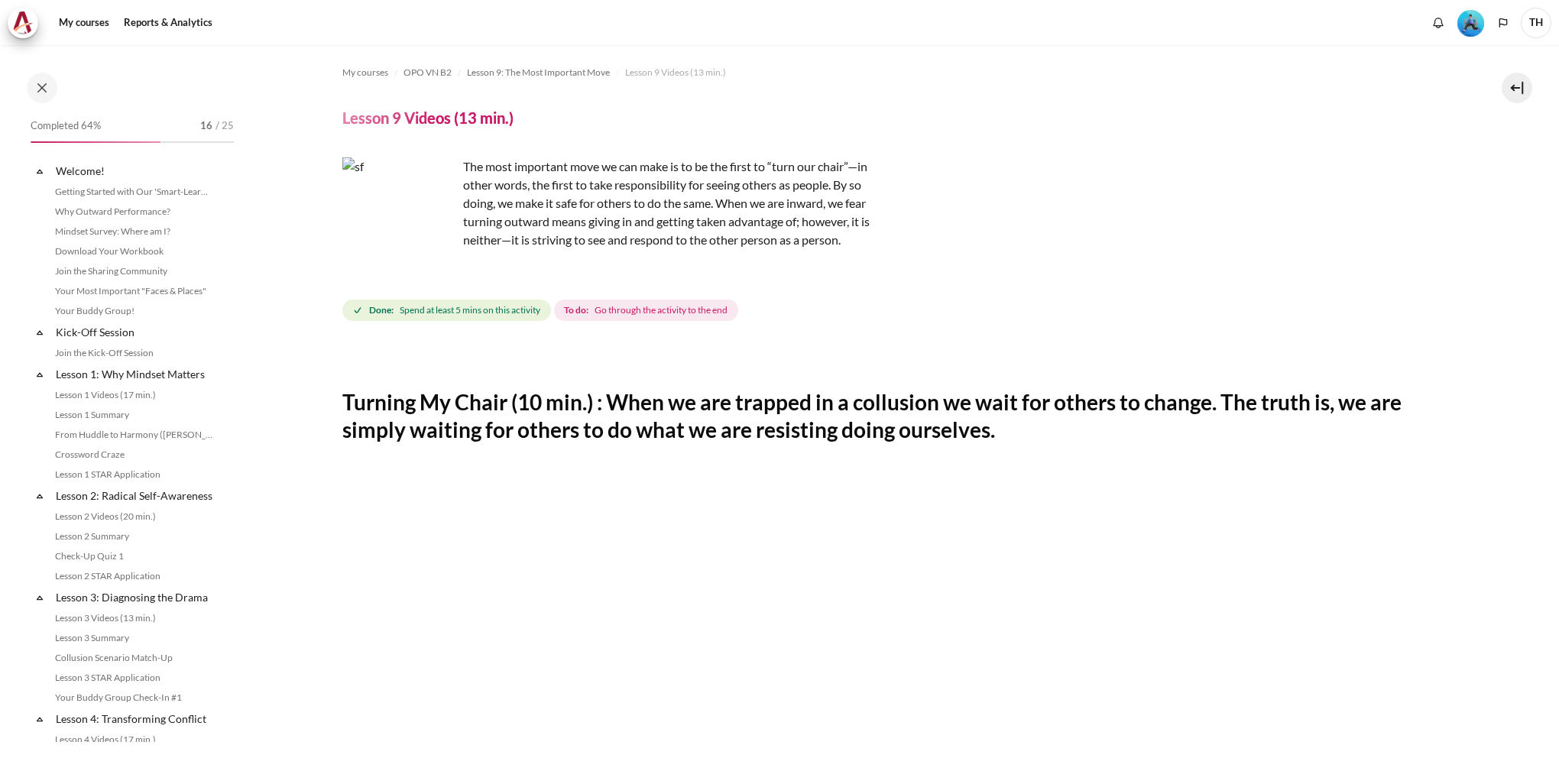
scroll to position [1046, 0]
